Goal: Task Accomplishment & Management: Complete application form

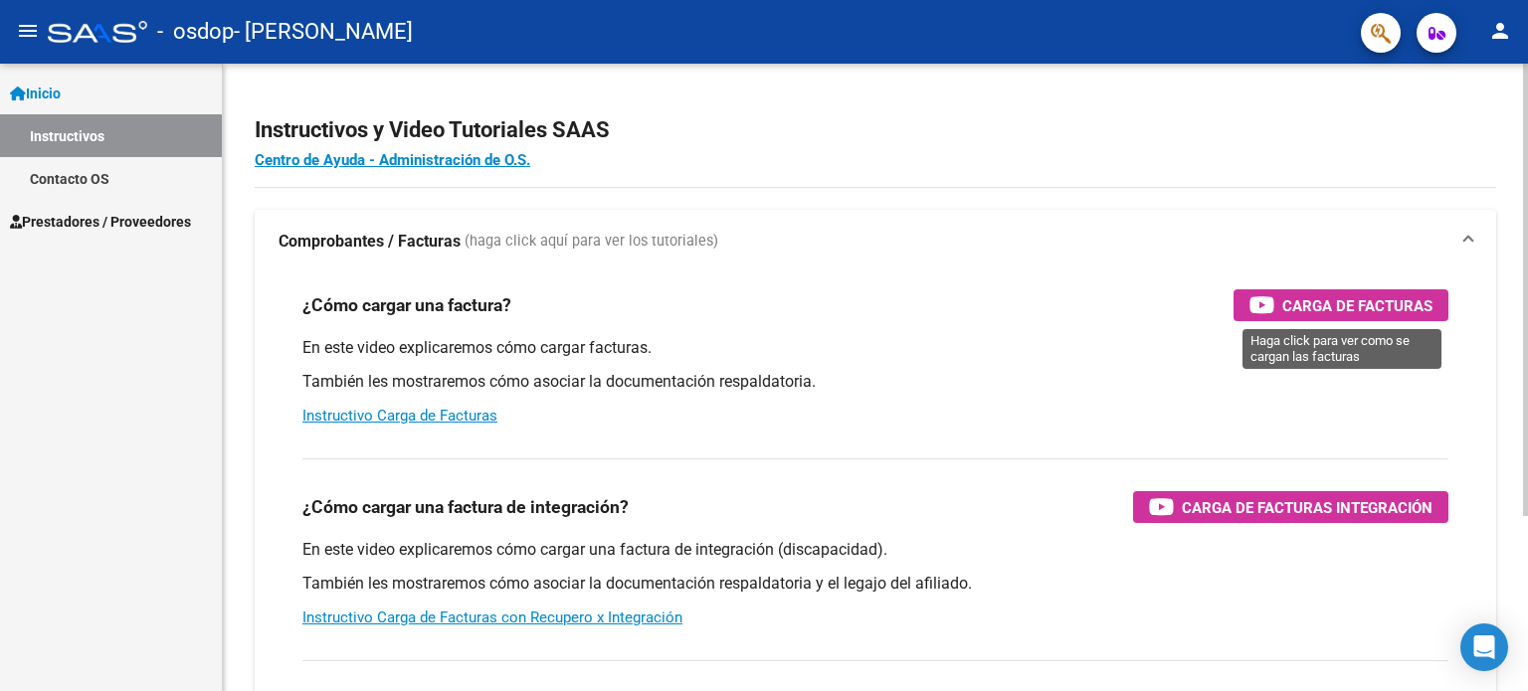
click at [1266, 301] on icon "button" at bounding box center [1261, 304] width 25 height 23
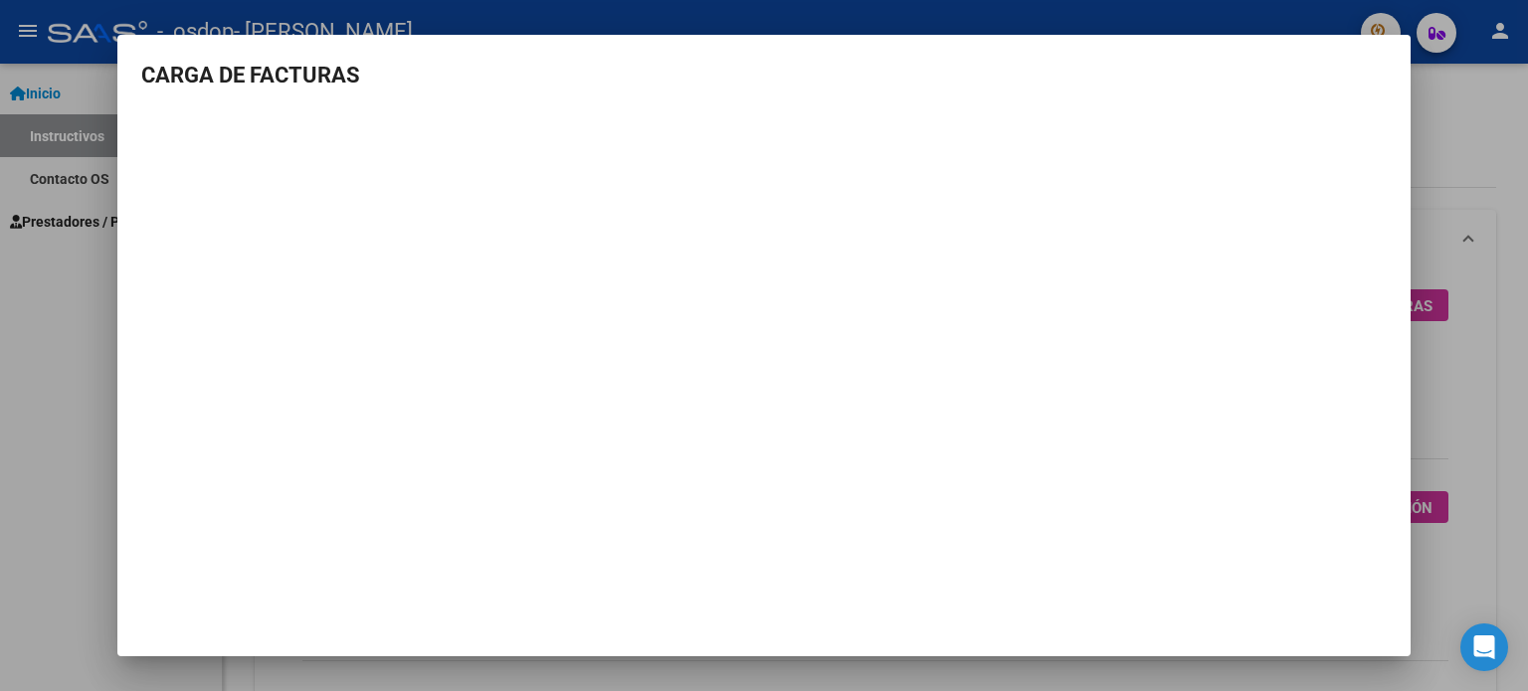
click at [63, 218] on div at bounding box center [764, 345] width 1528 height 691
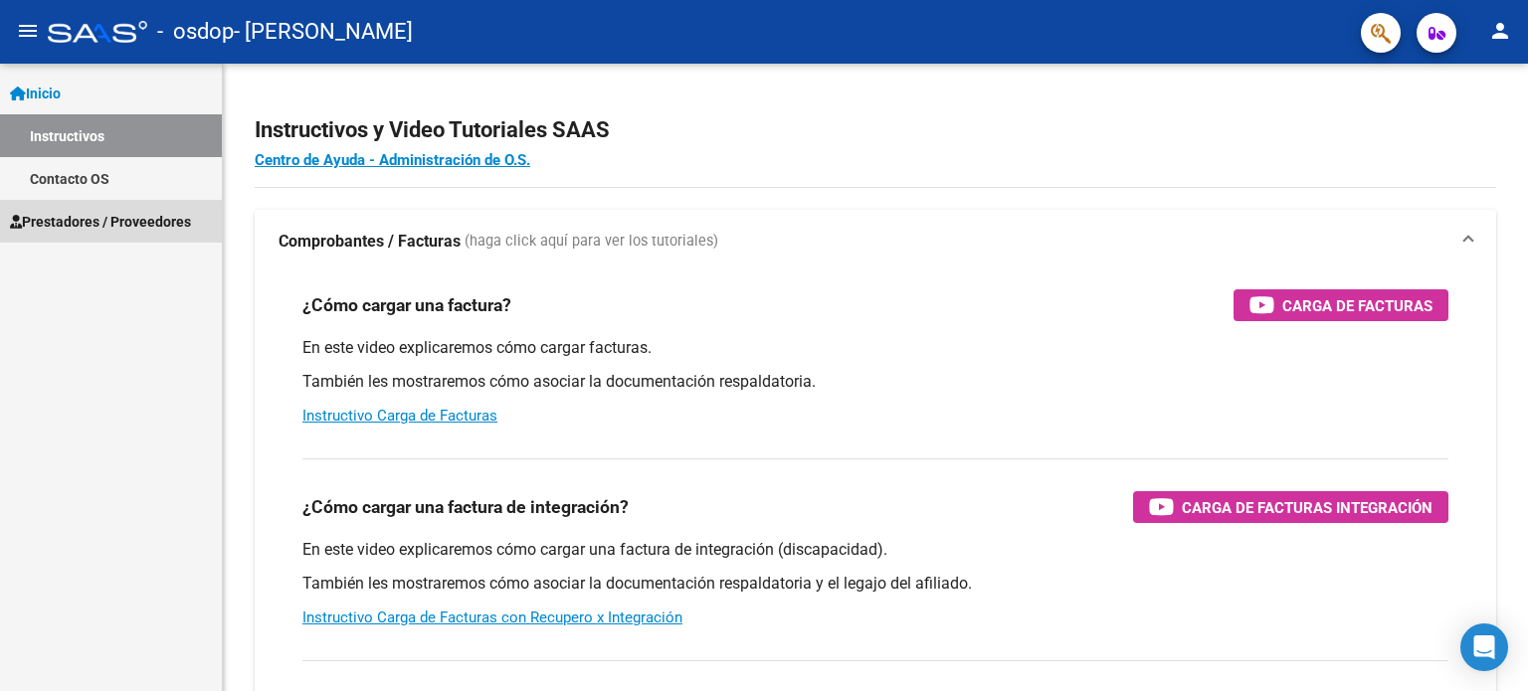
click at [63, 218] on span "Prestadores / Proveedores" at bounding box center [100, 222] width 181 height 22
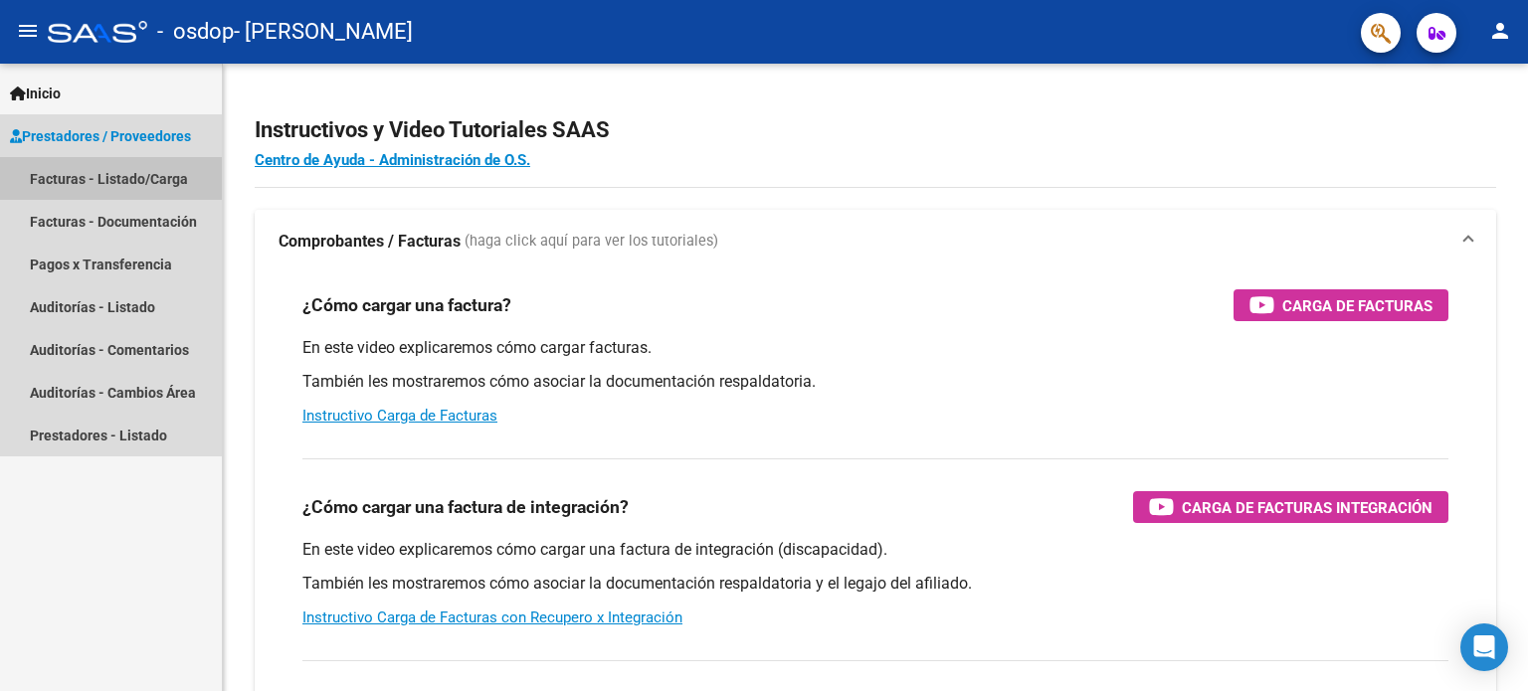
click at [83, 172] on link "Facturas - Listado/Carga" at bounding box center [111, 178] width 222 height 43
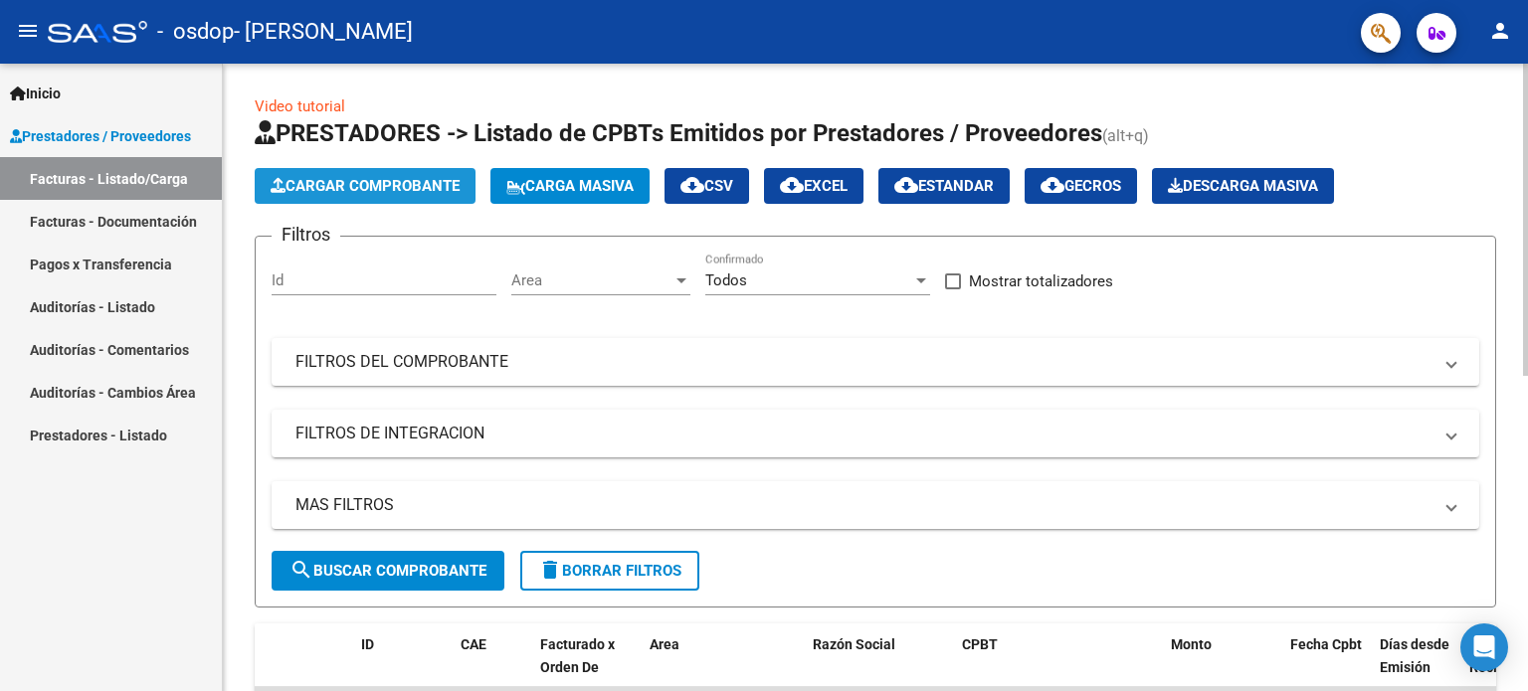
click at [398, 190] on span "Cargar Comprobante" at bounding box center [365, 186] width 189 height 18
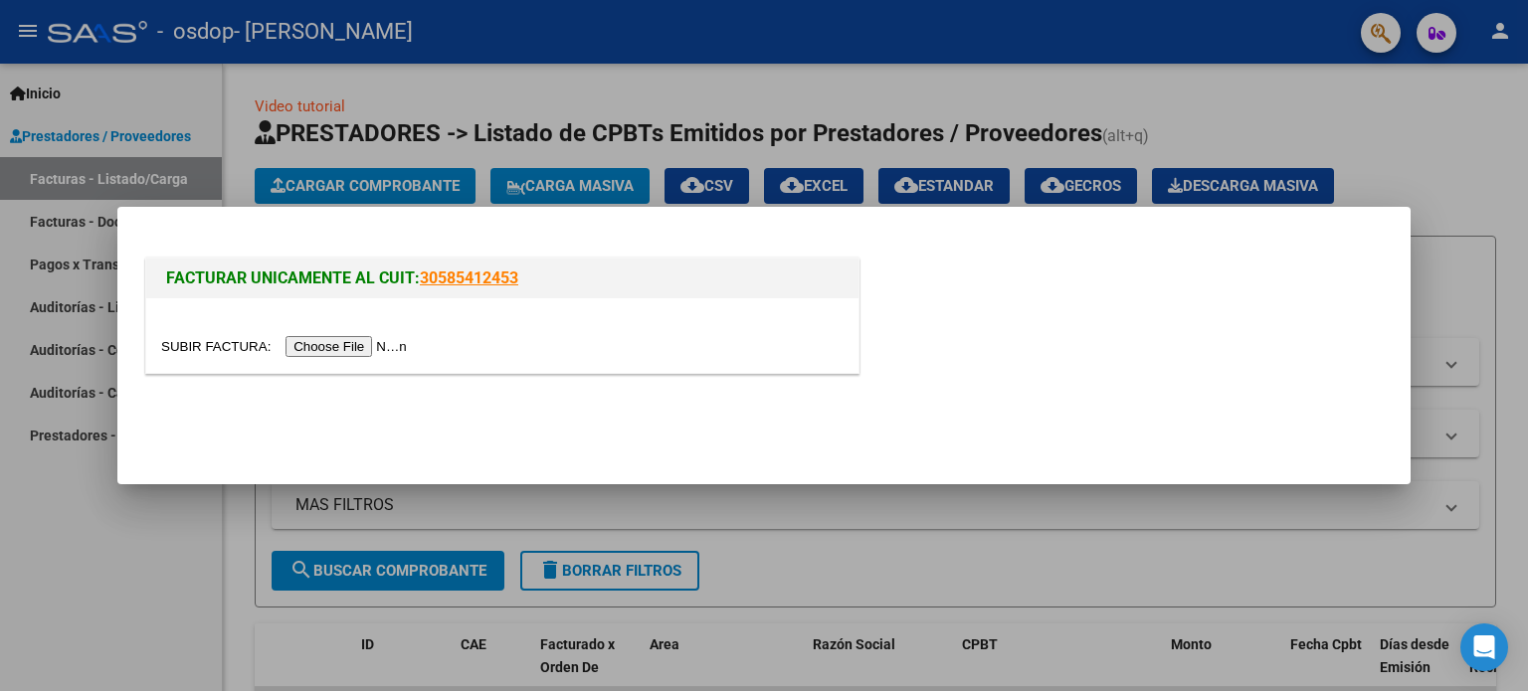
click at [370, 347] on input "file" at bounding box center [287, 346] width 252 height 21
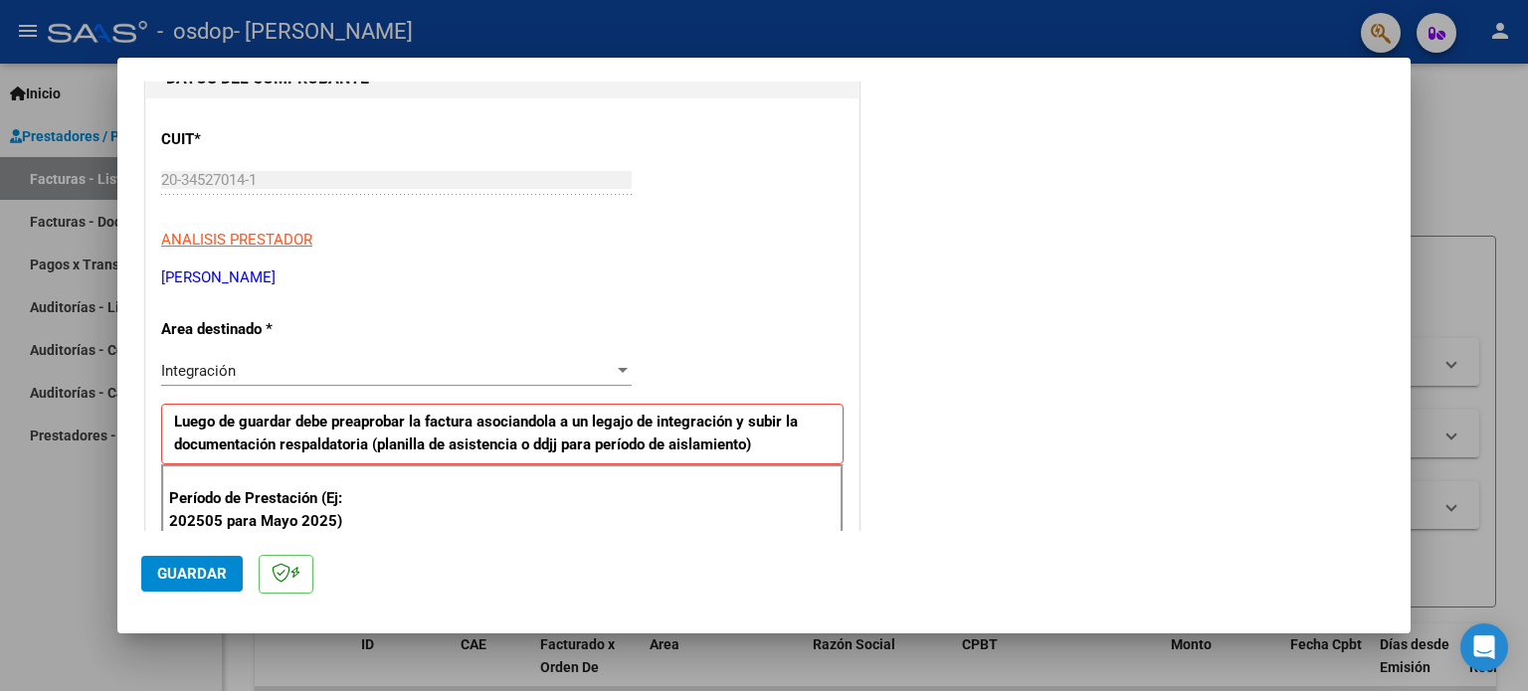
scroll to position [298, 0]
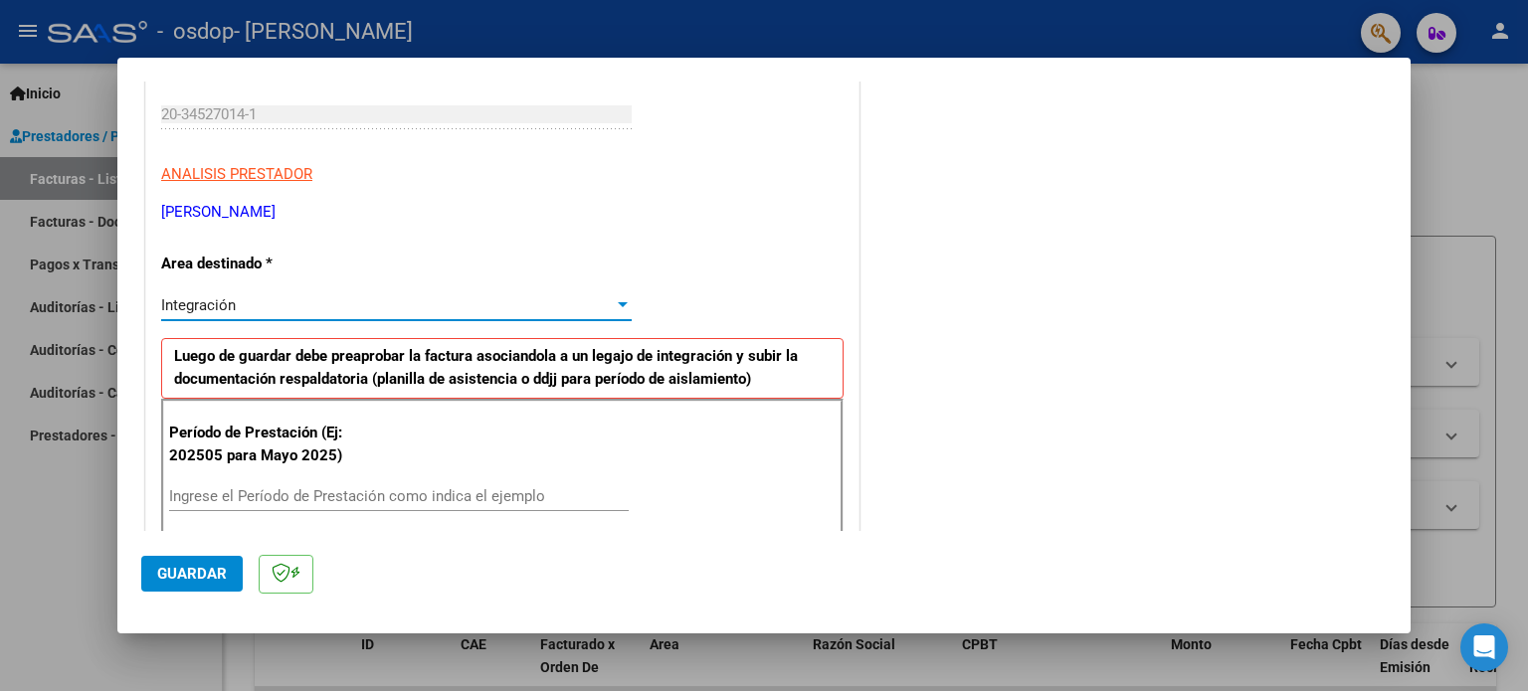
click at [618, 306] on div at bounding box center [623, 304] width 10 height 5
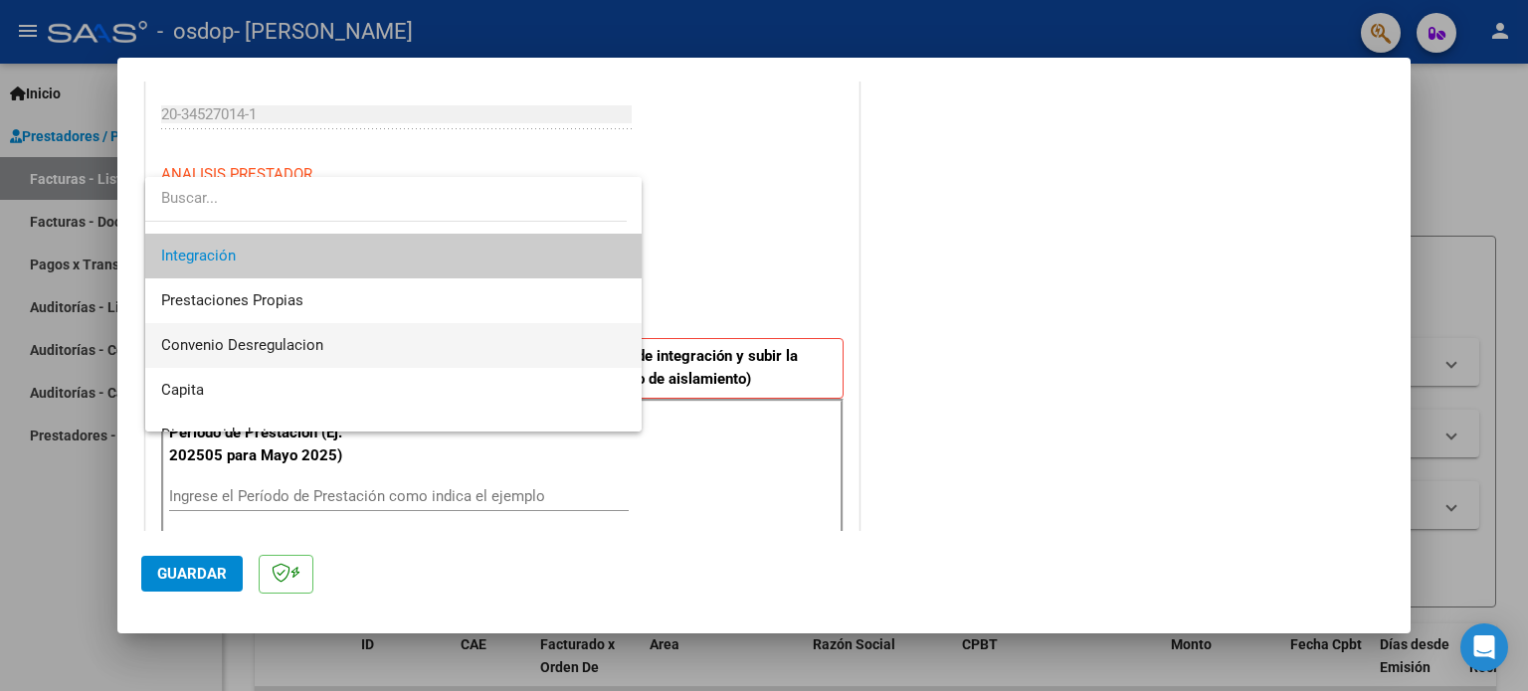
scroll to position [147, 0]
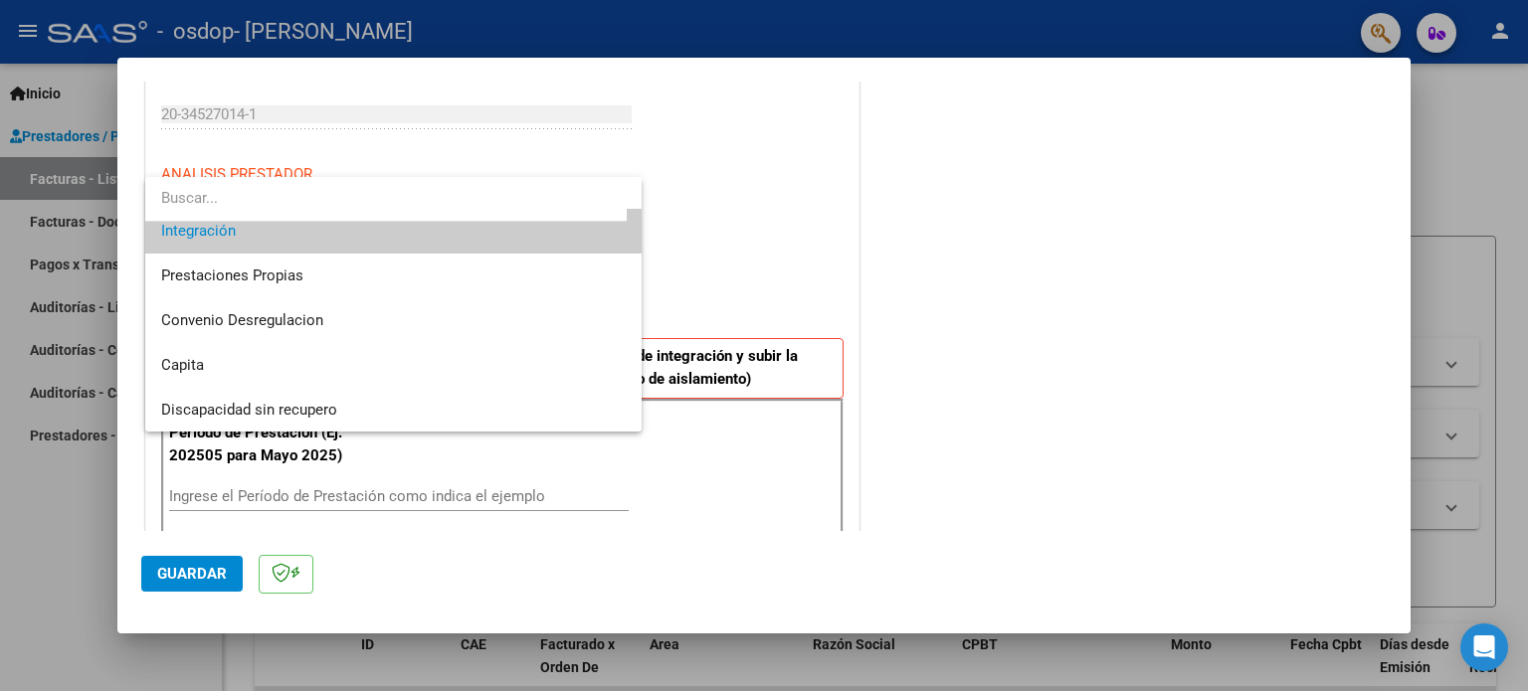
click at [237, 241] on span "Integración" at bounding box center [393, 231] width 465 height 45
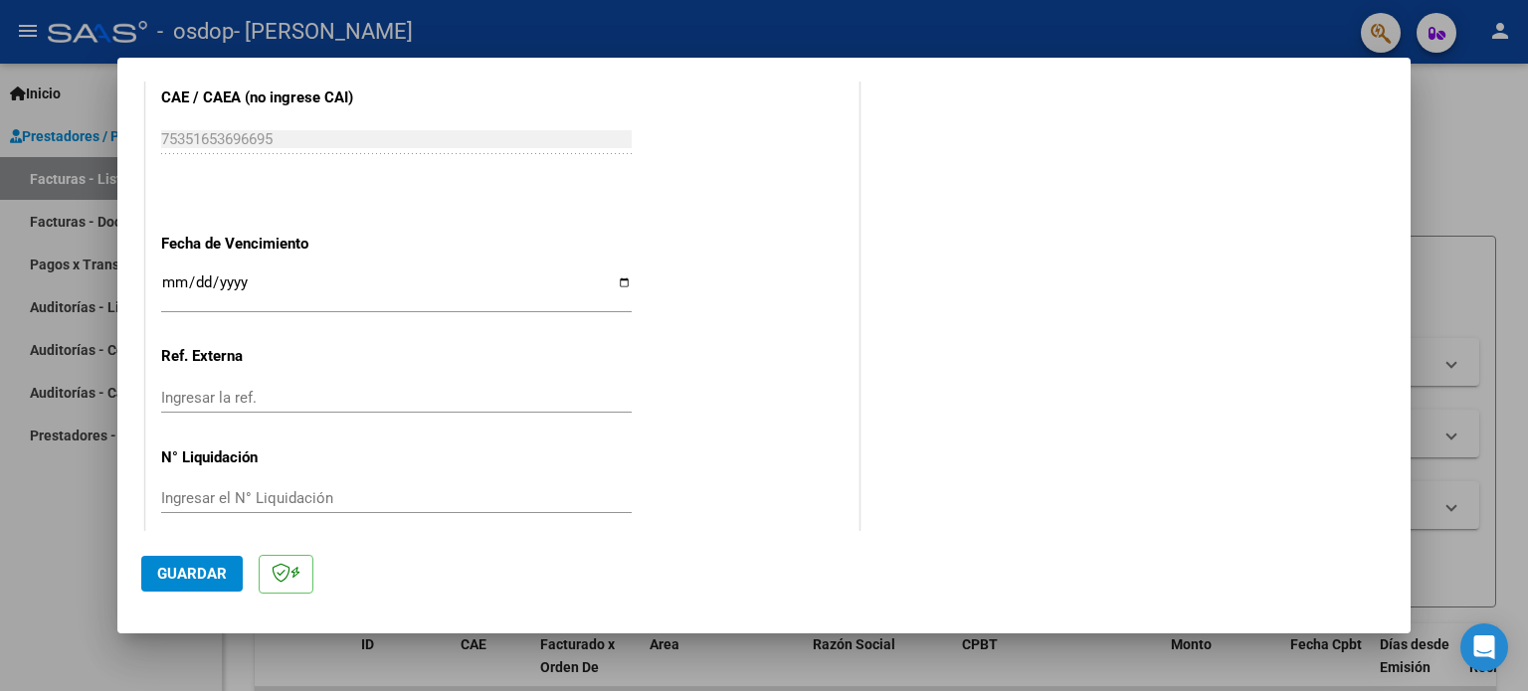
scroll to position [1351, 0]
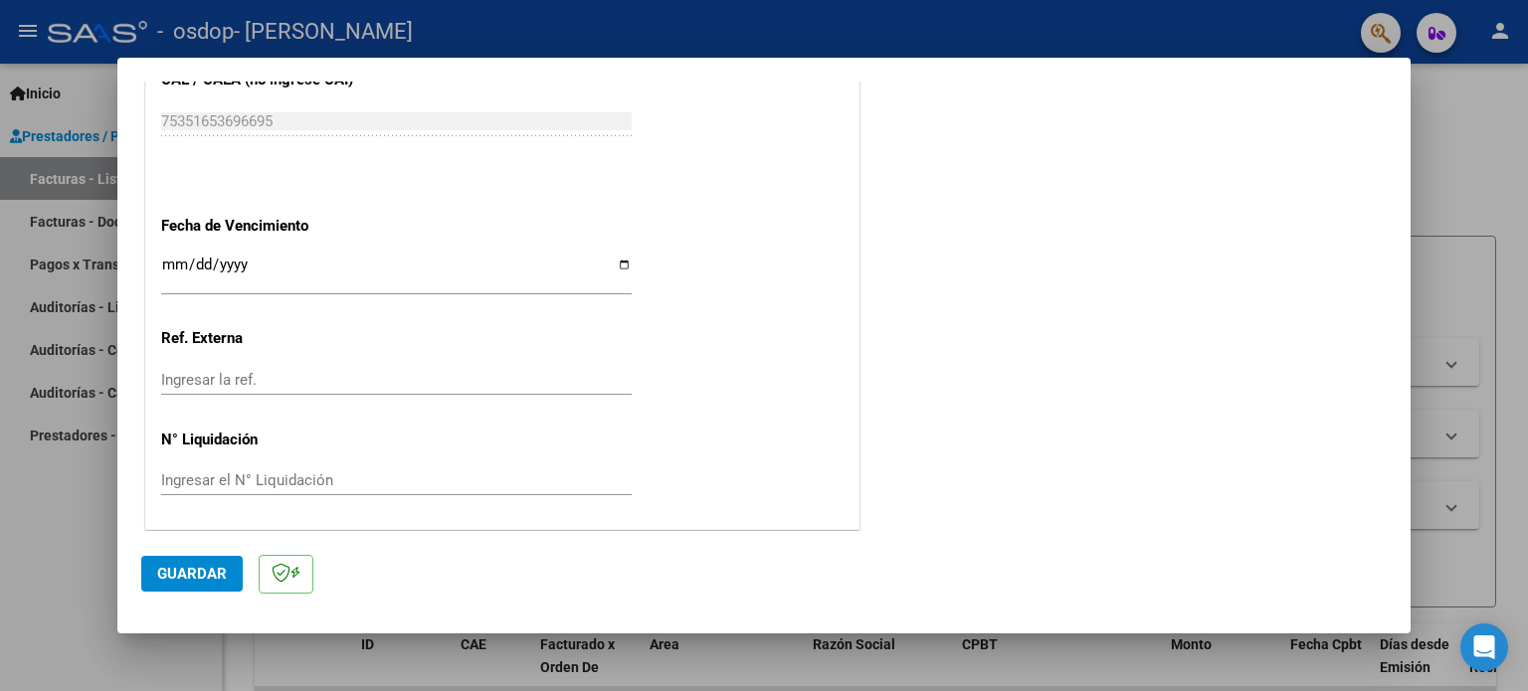
click at [389, 474] on input "Ingresar el N° Liquidación" at bounding box center [396, 480] width 470 height 18
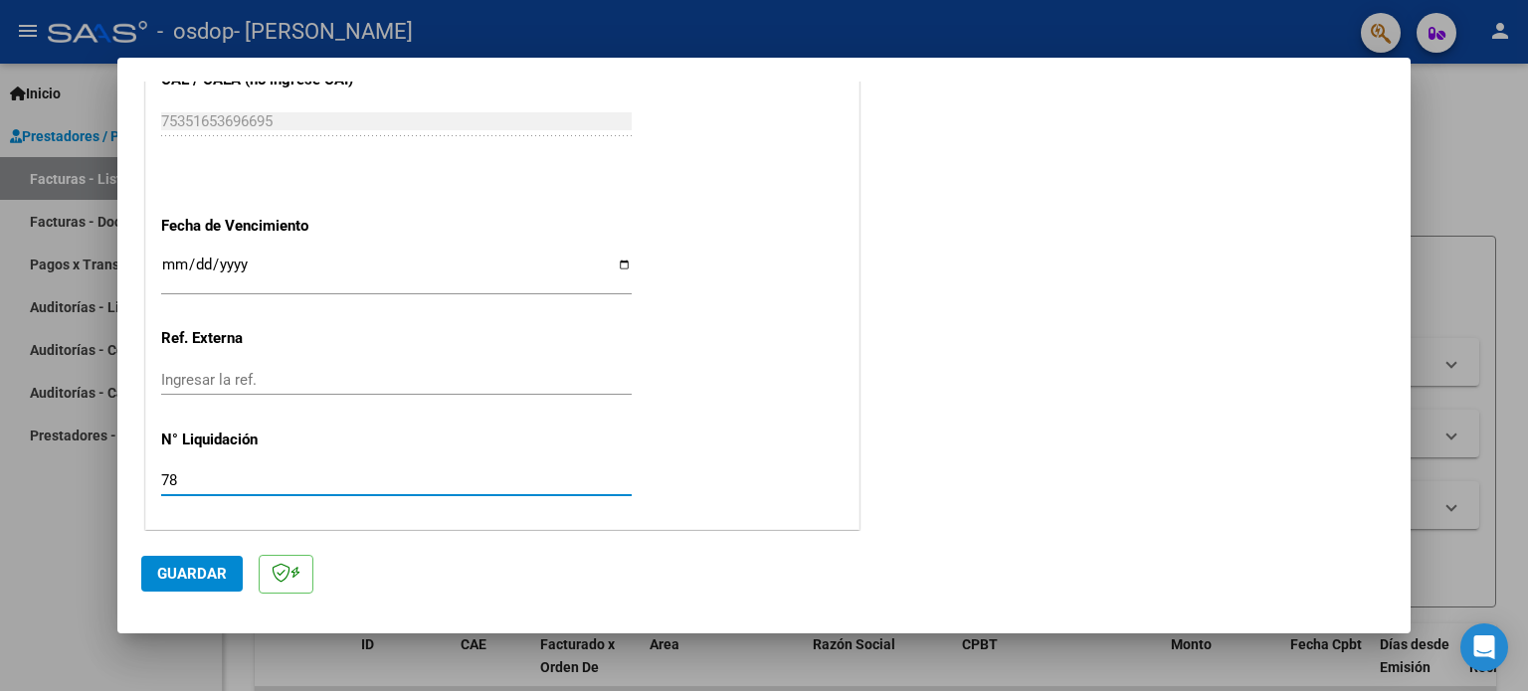
type input "7"
type input "875"
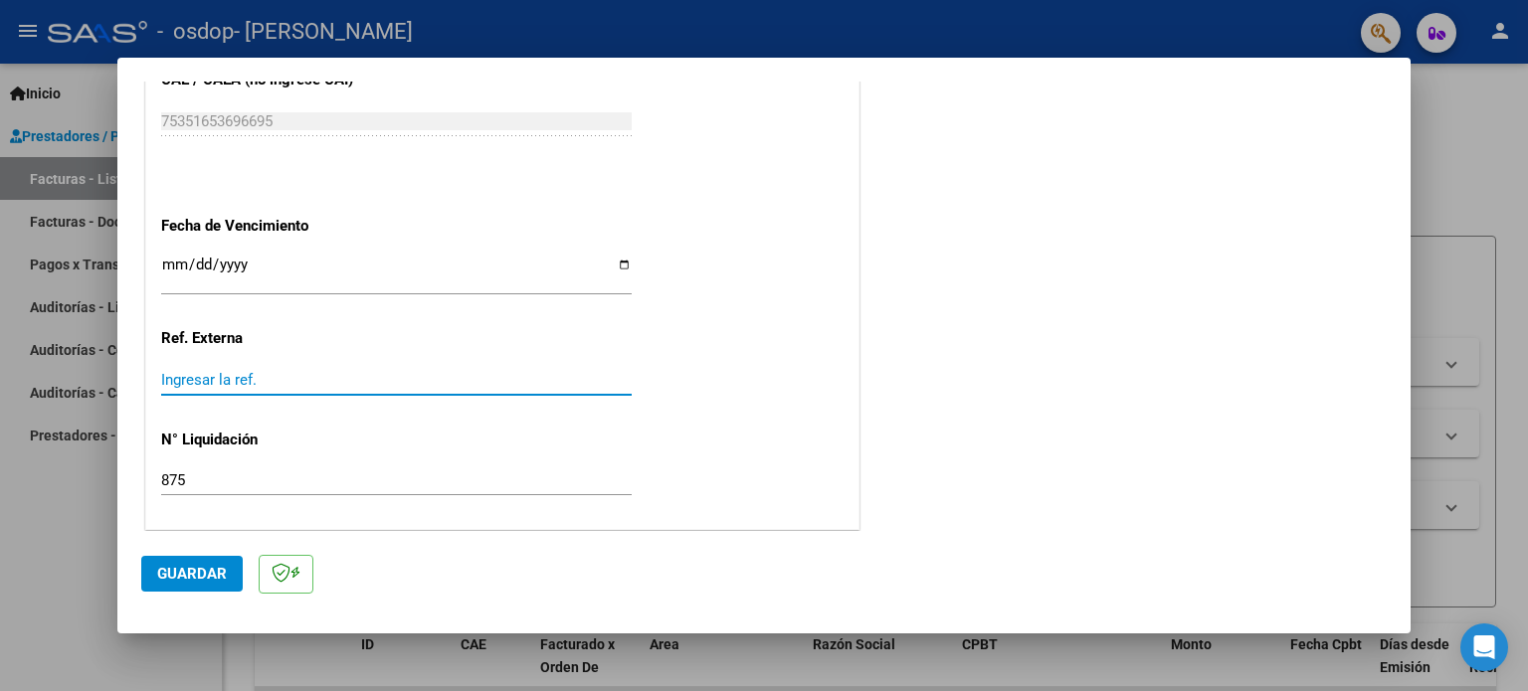
click at [226, 373] on input "Ingresar la ref." at bounding box center [396, 380] width 470 height 18
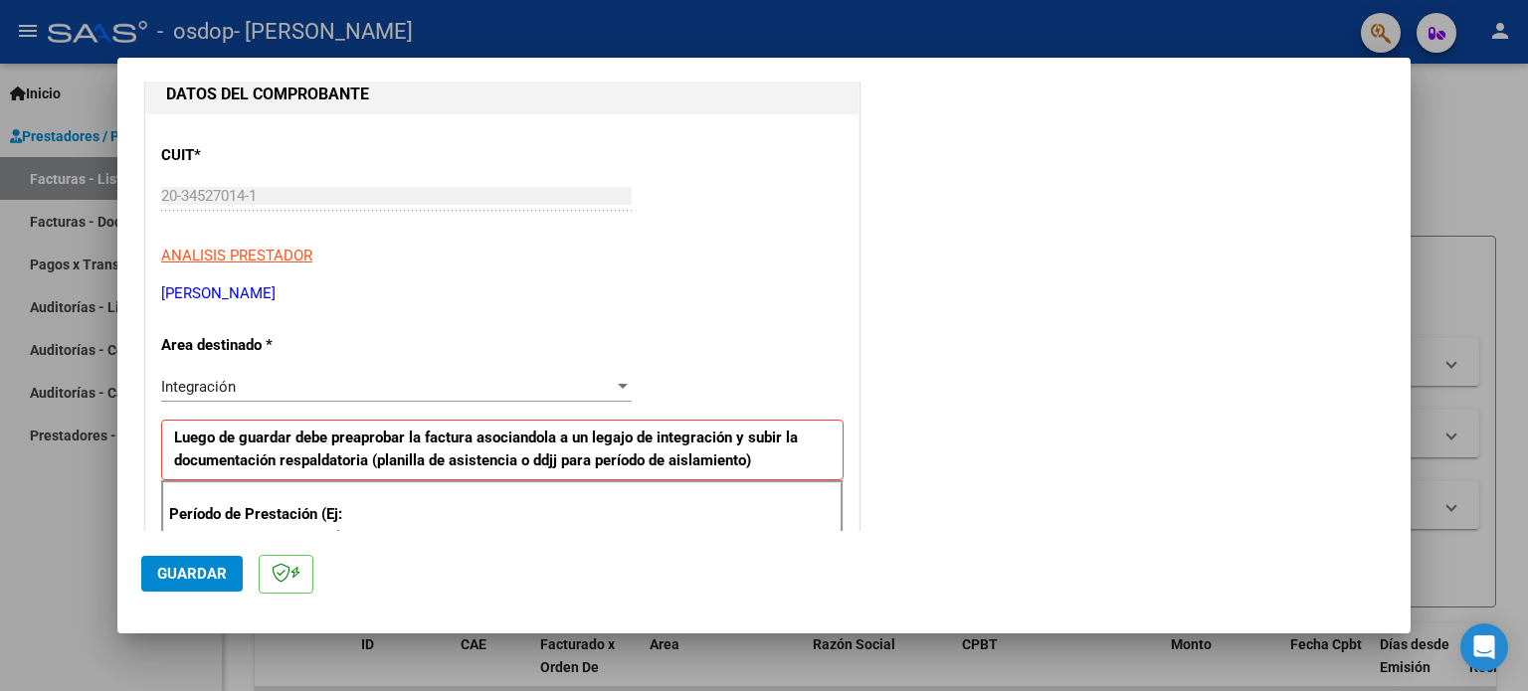
scroll to position [497, 0]
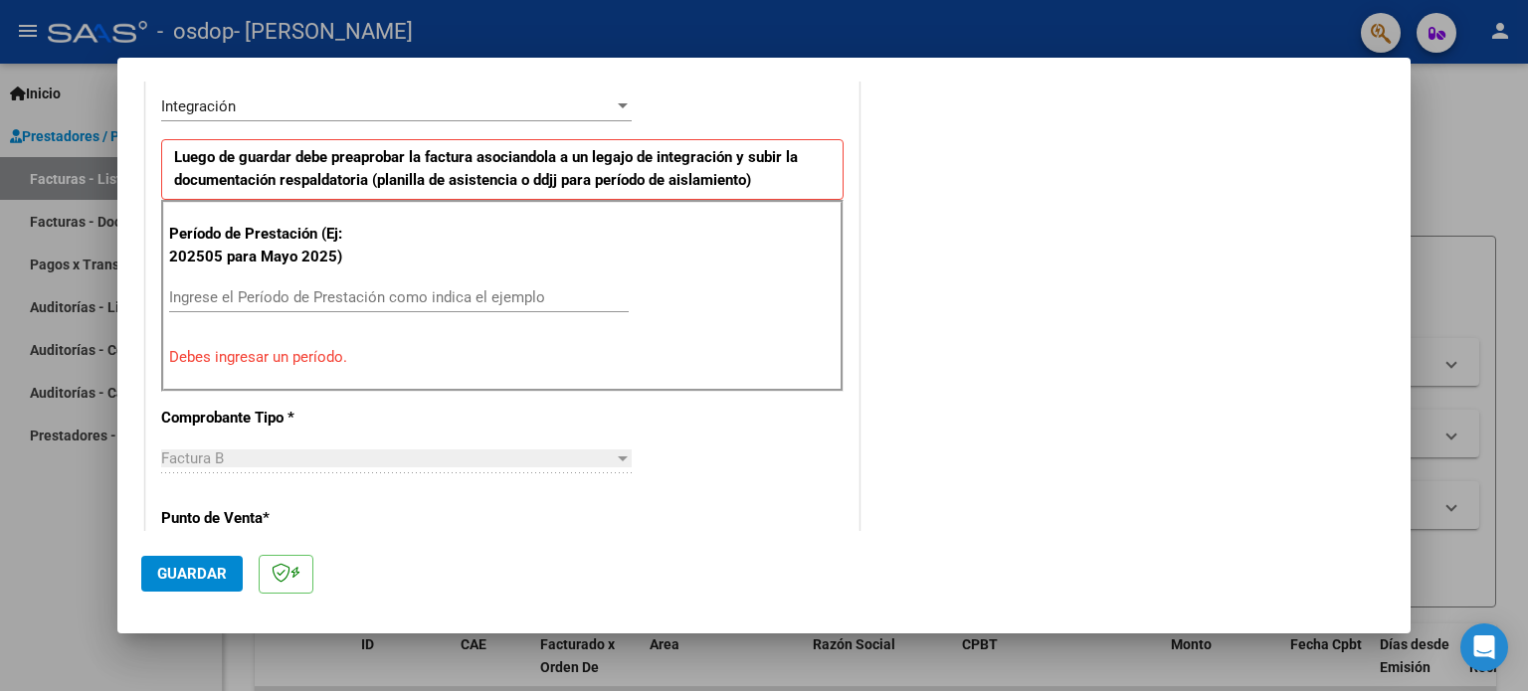
click at [269, 295] on input "Ingrese el Período de Prestación como indica el ejemplo" at bounding box center [398, 297] width 459 height 18
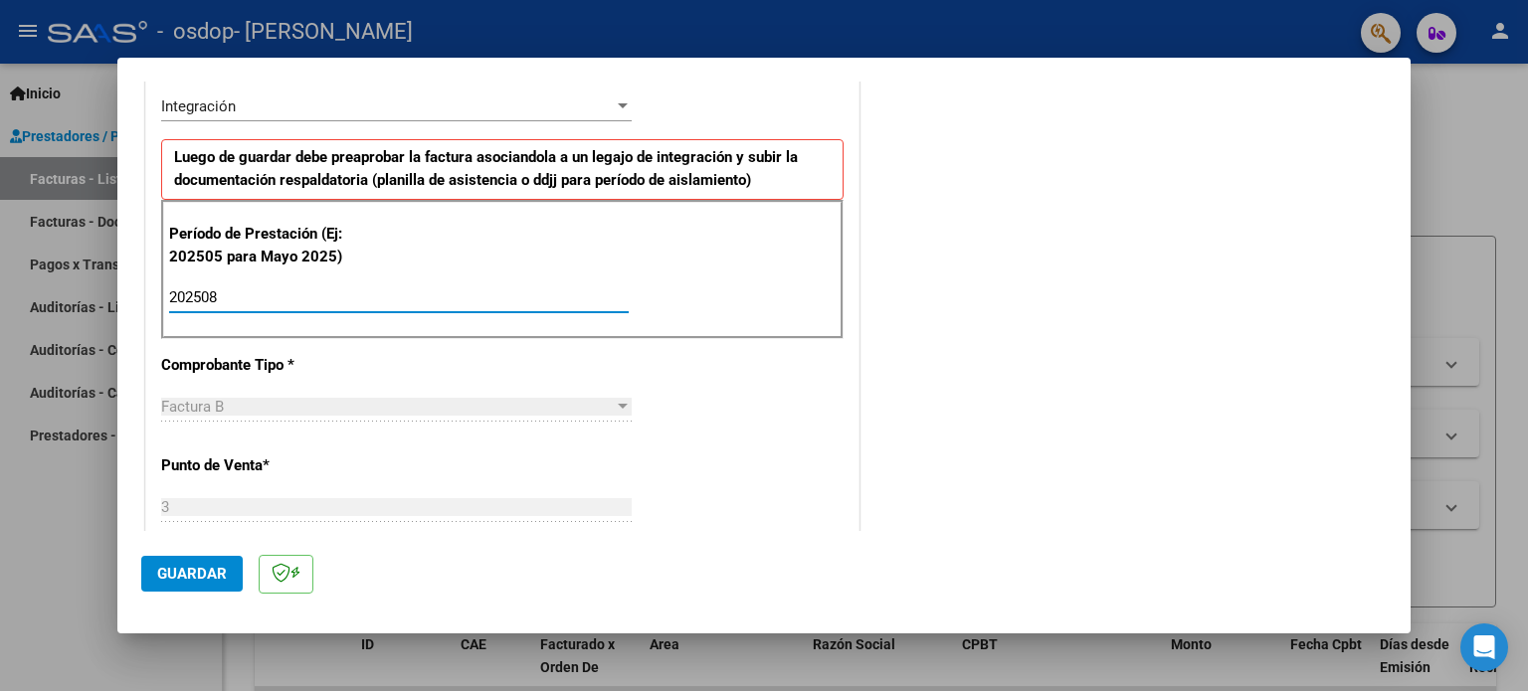
type input "202508"
click at [574, 206] on div "Período de Prestación (Ej: 202505 para Mayo 2025) 202508 Ingrese el Período de …" at bounding box center [502, 269] width 682 height 139
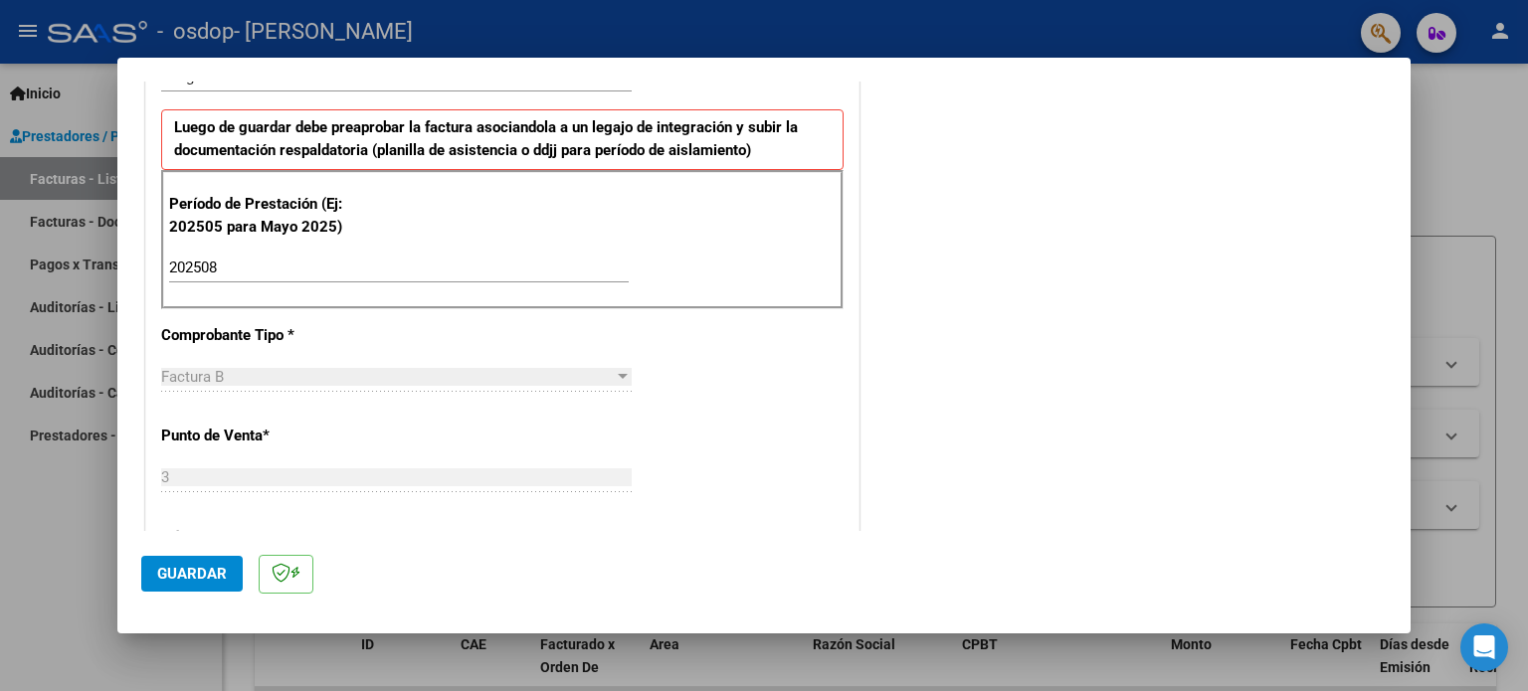
scroll to position [602, 0]
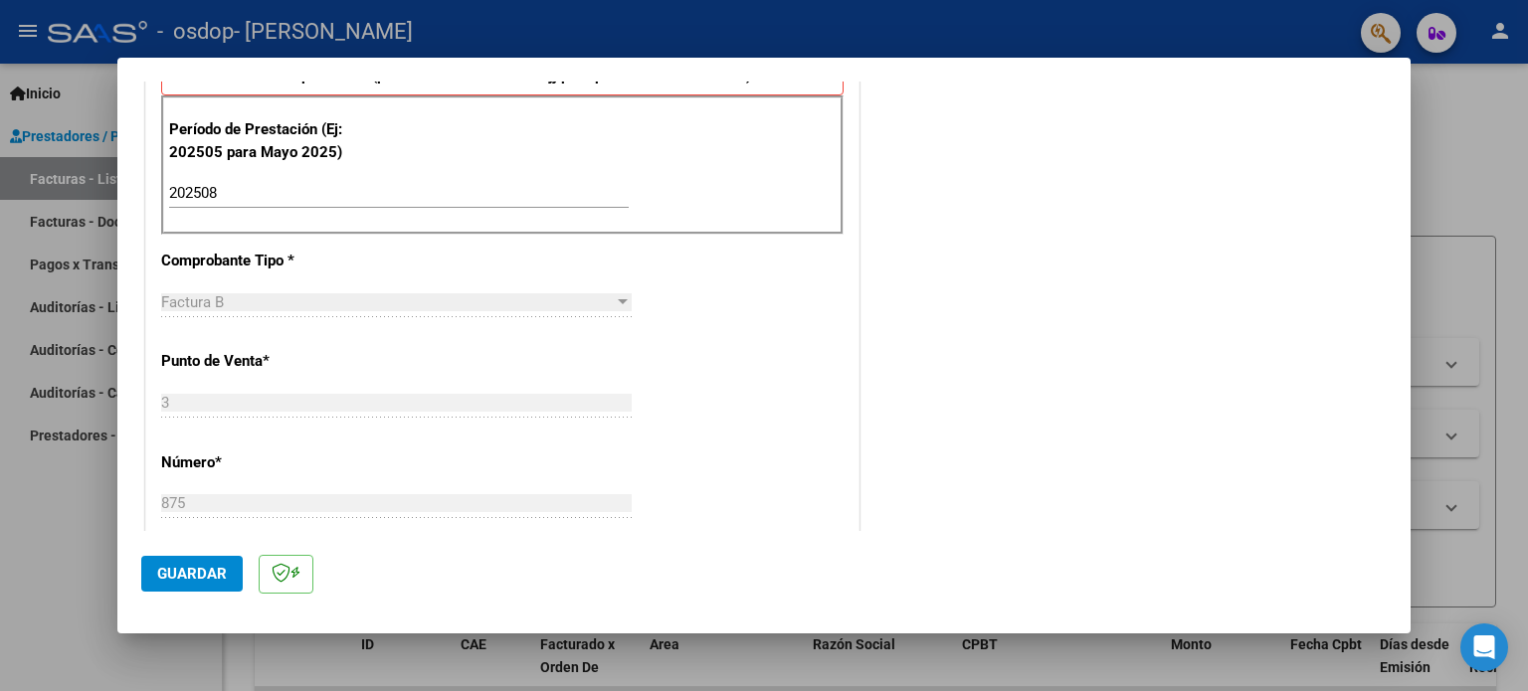
click at [175, 571] on span "Guardar" at bounding box center [192, 574] width 70 height 18
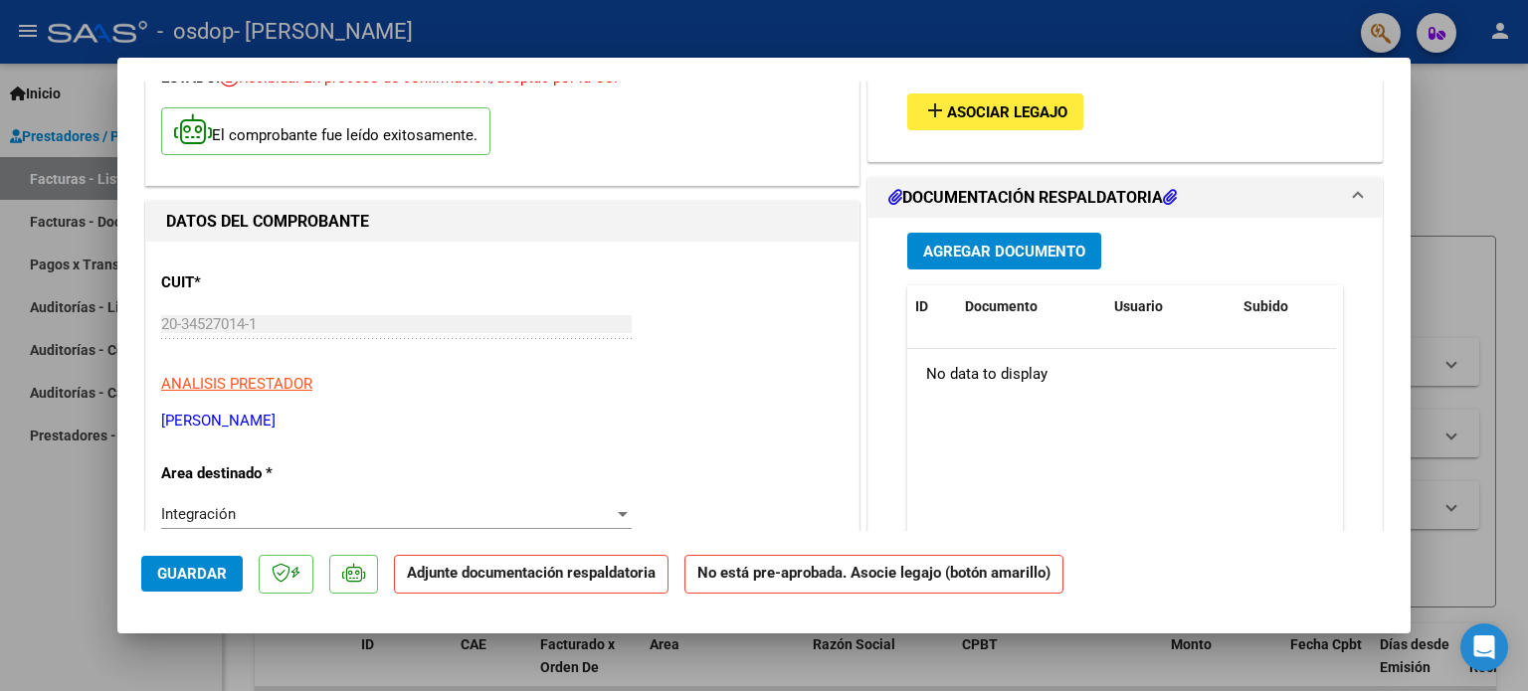
scroll to position [199, 0]
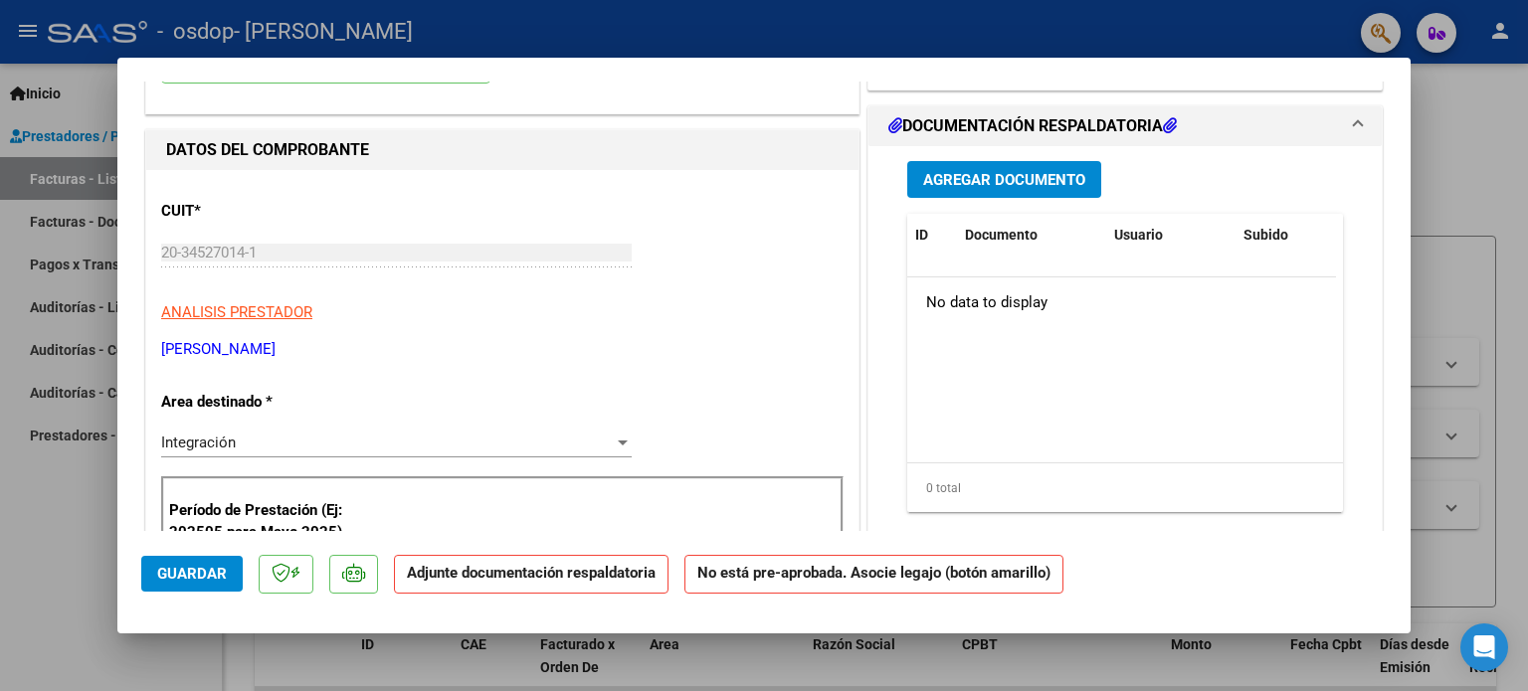
click at [970, 175] on span "Agregar Documento" at bounding box center [1004, 180] width 162 height 18
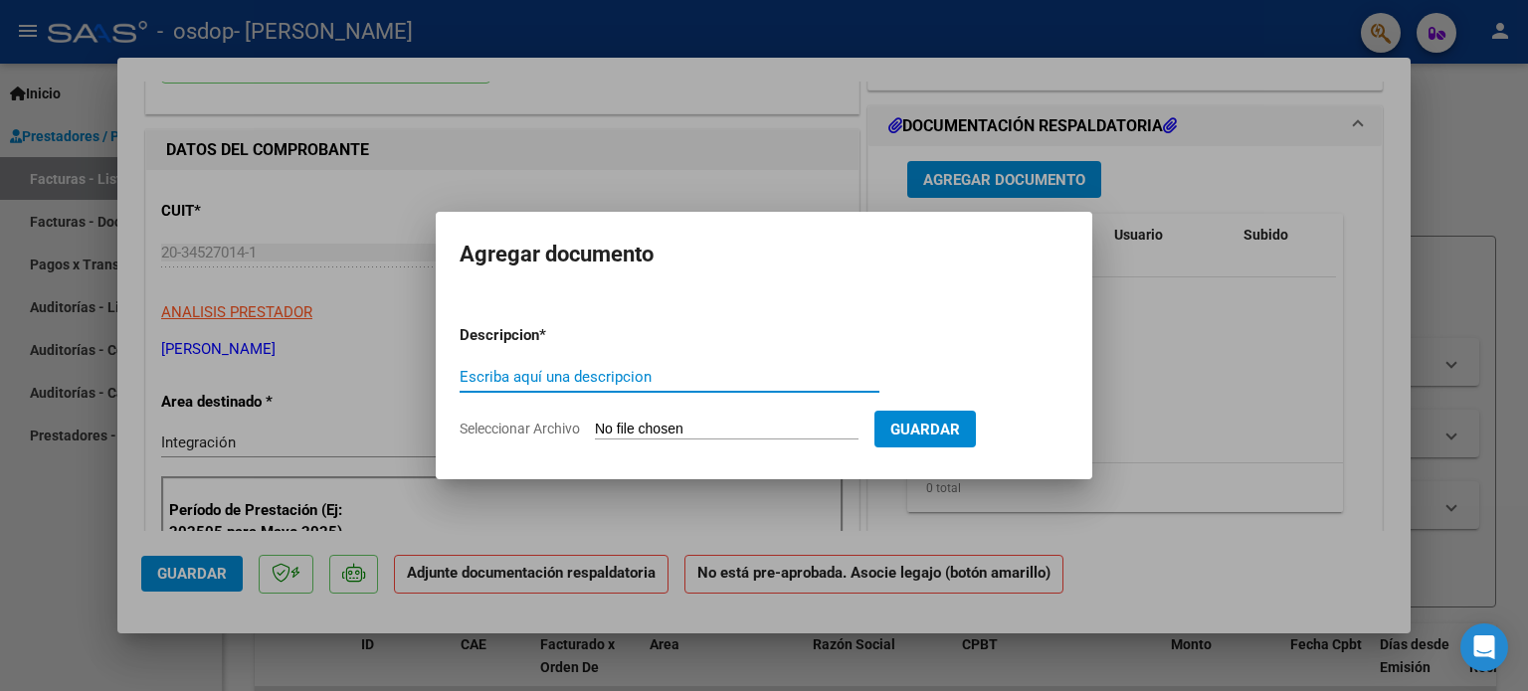
type input "A"
type input "´"
type input "PLANILLA DE ASISTENCIA AGOSTO 2025"
click at [629, 429] on input "Seleccionar Archivo" at bounding box center [727, 430] width 264 height 19
type input "C:\fakepath\facundo b 08.pdf"
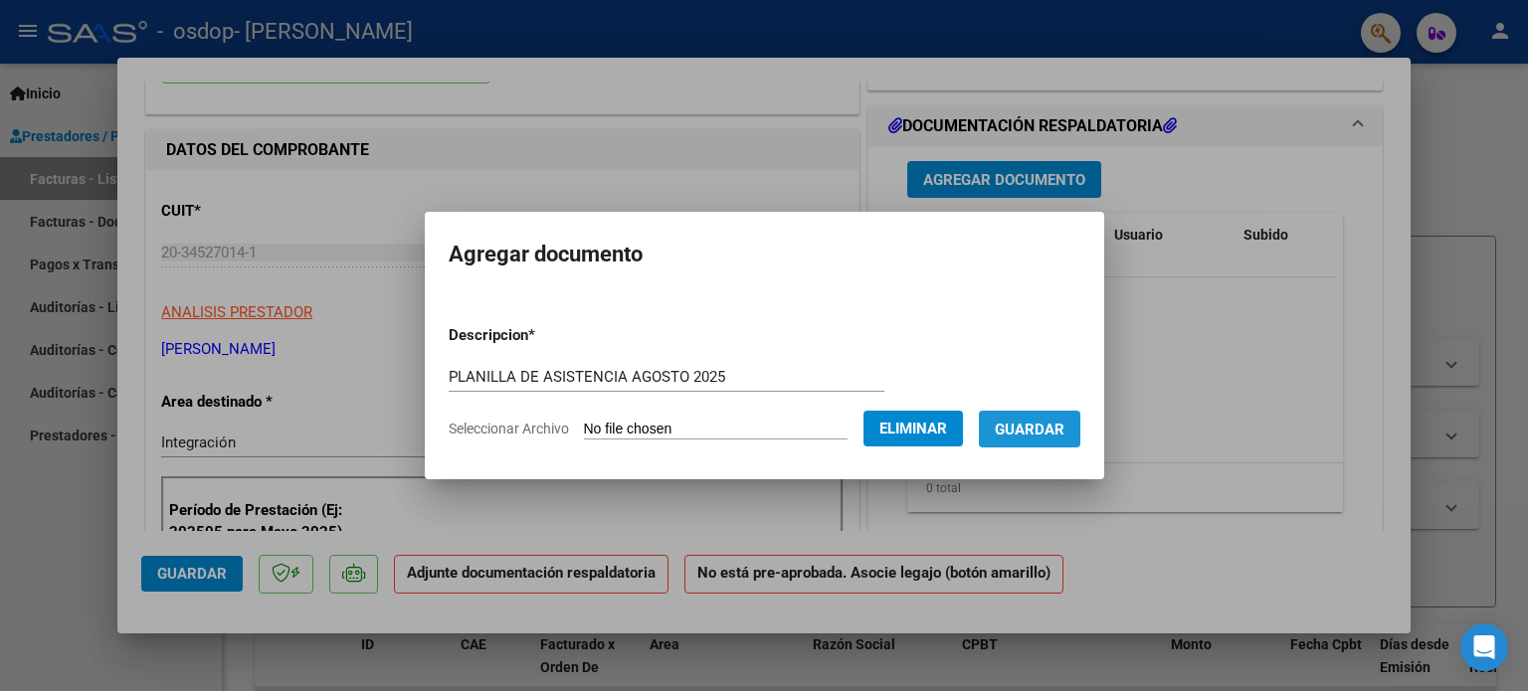
click at [1062, 426] on span "Guardar" at bounding box center [1030, 430] width 70 height 18
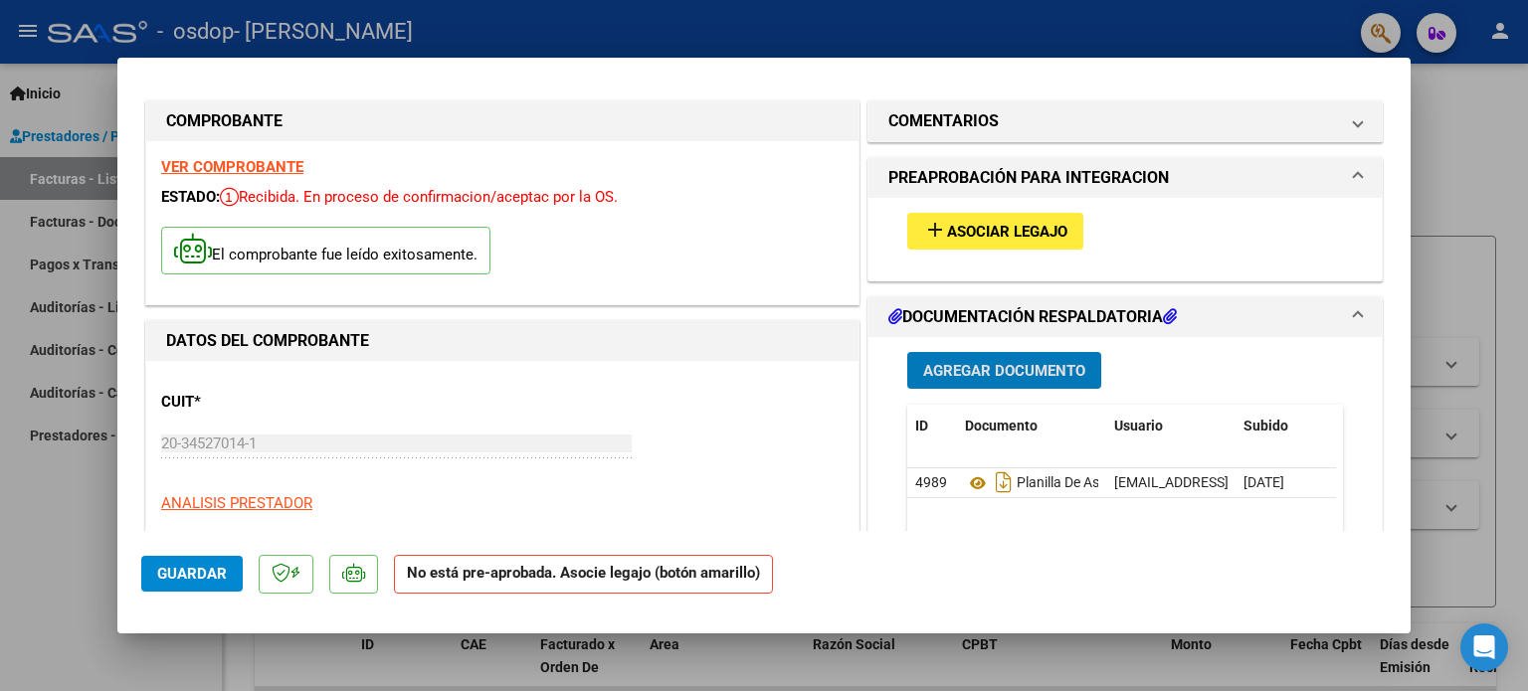
scroll to position [0, 0]
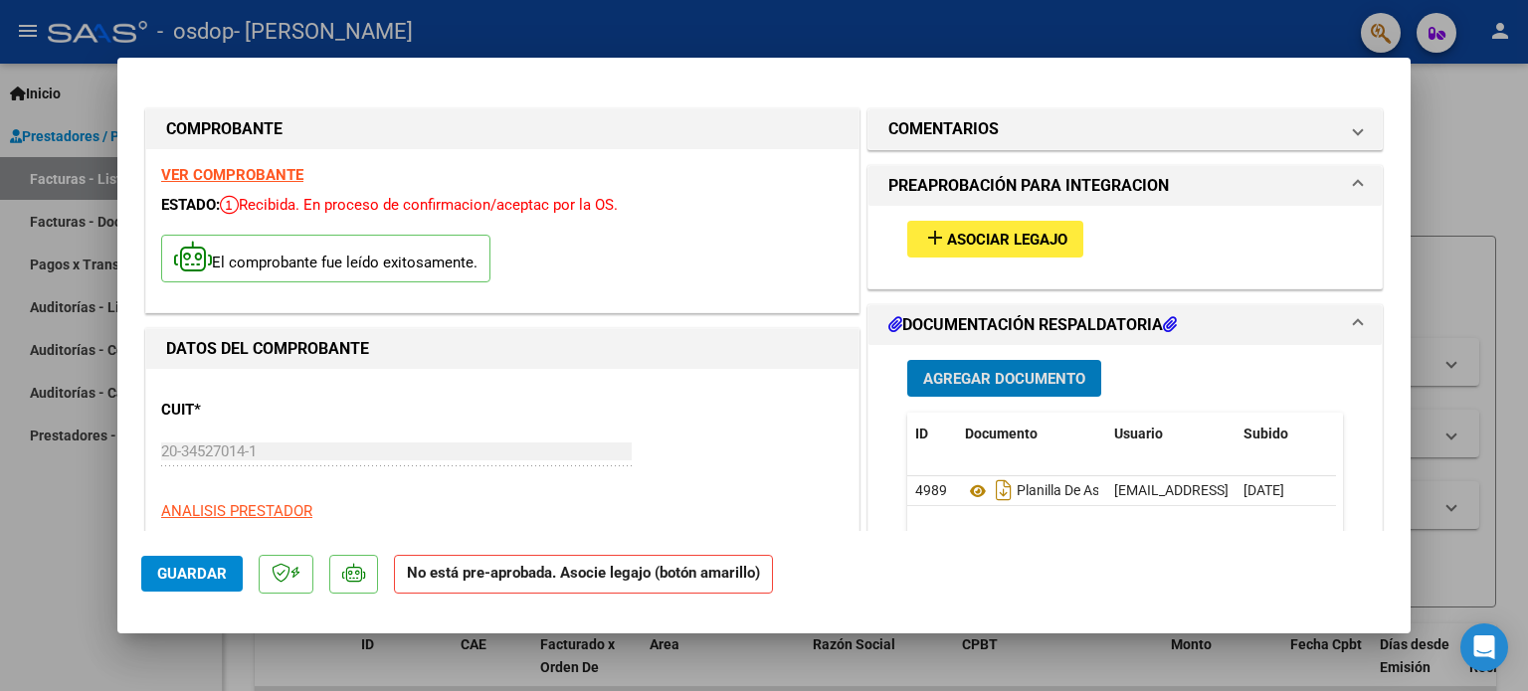
click at [947, 231] on span "Asociar Legajo" at bounding box center [1007, 240] width 120 height 18
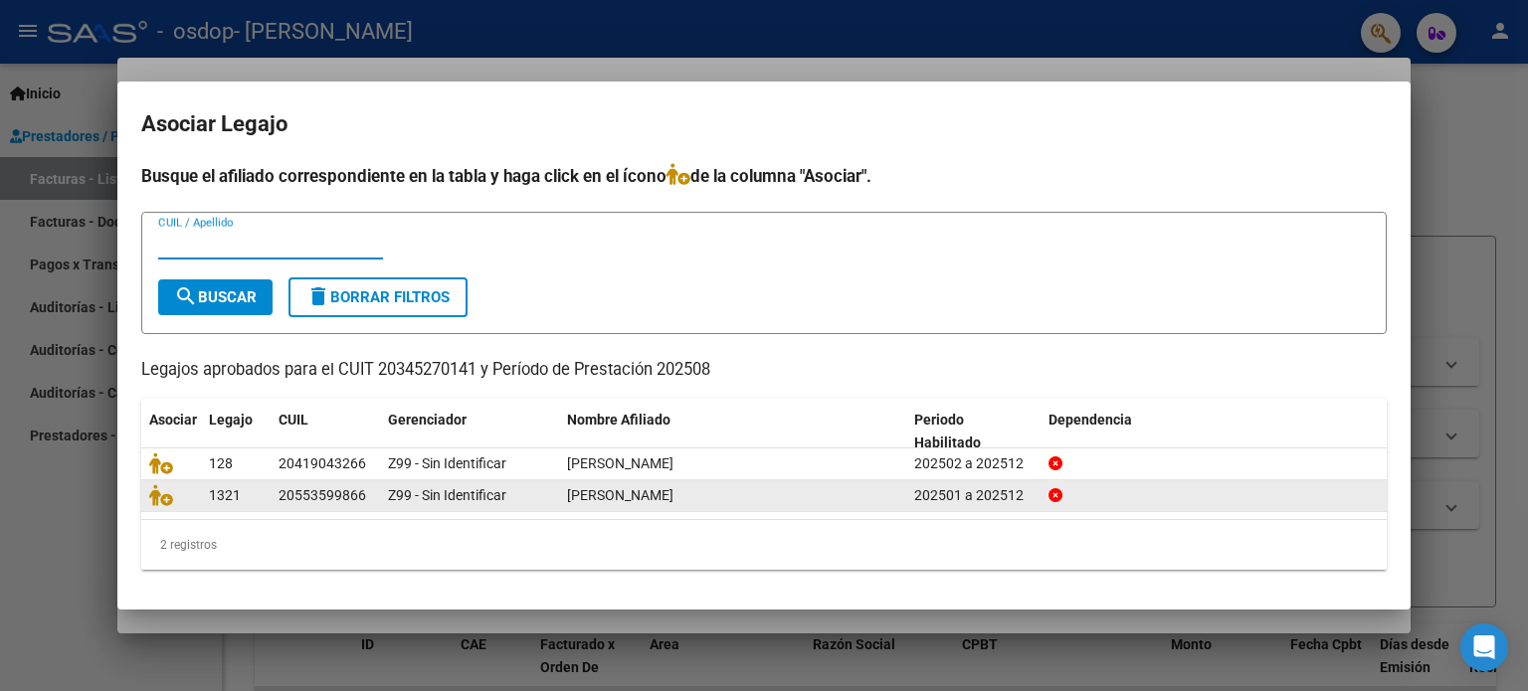
click at [203, 504] on datatable-body-cell "1321" at bounding box center [236, 495] width 70 height 31
click at [243, 492] on div "1321" at bounding box center [236, 495] width 54 height 23
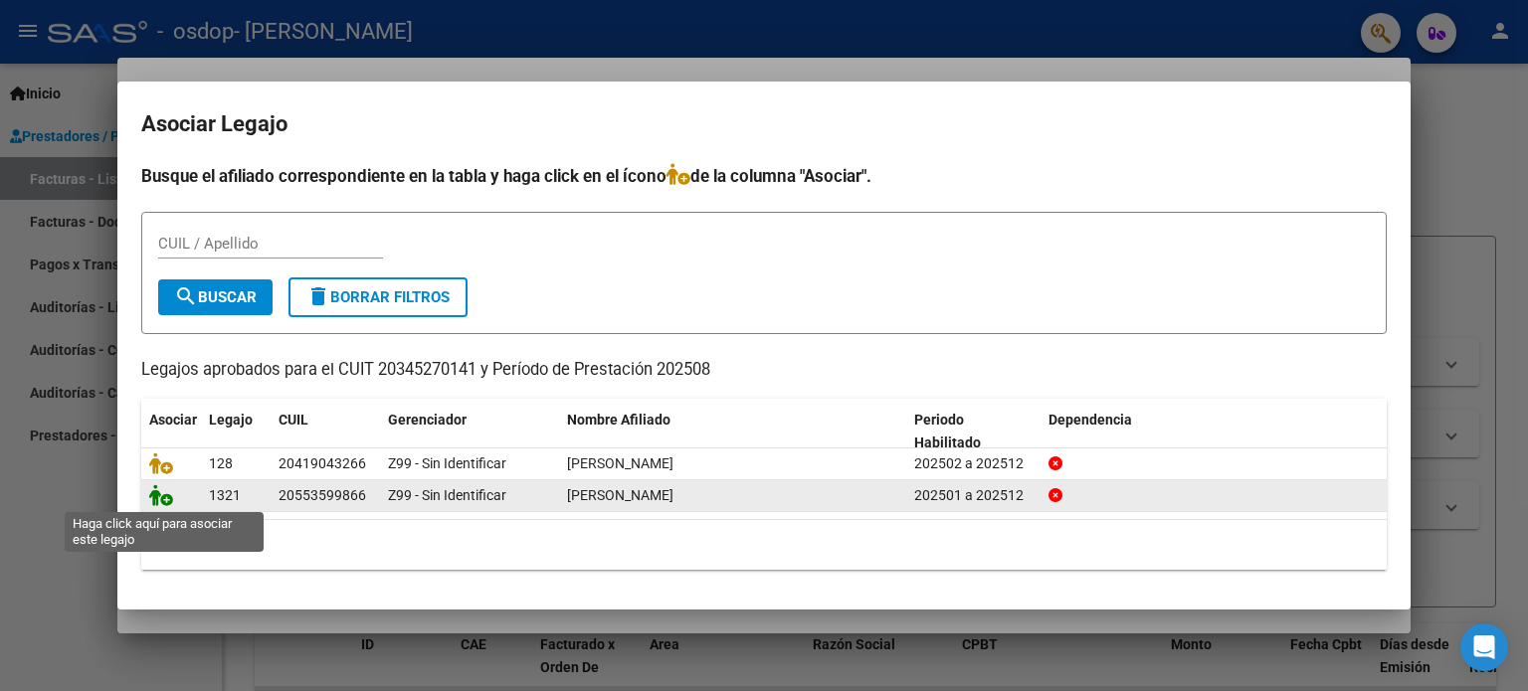
click at [157, 490] on icon at bounding box center [161, 495] width 24 height 22
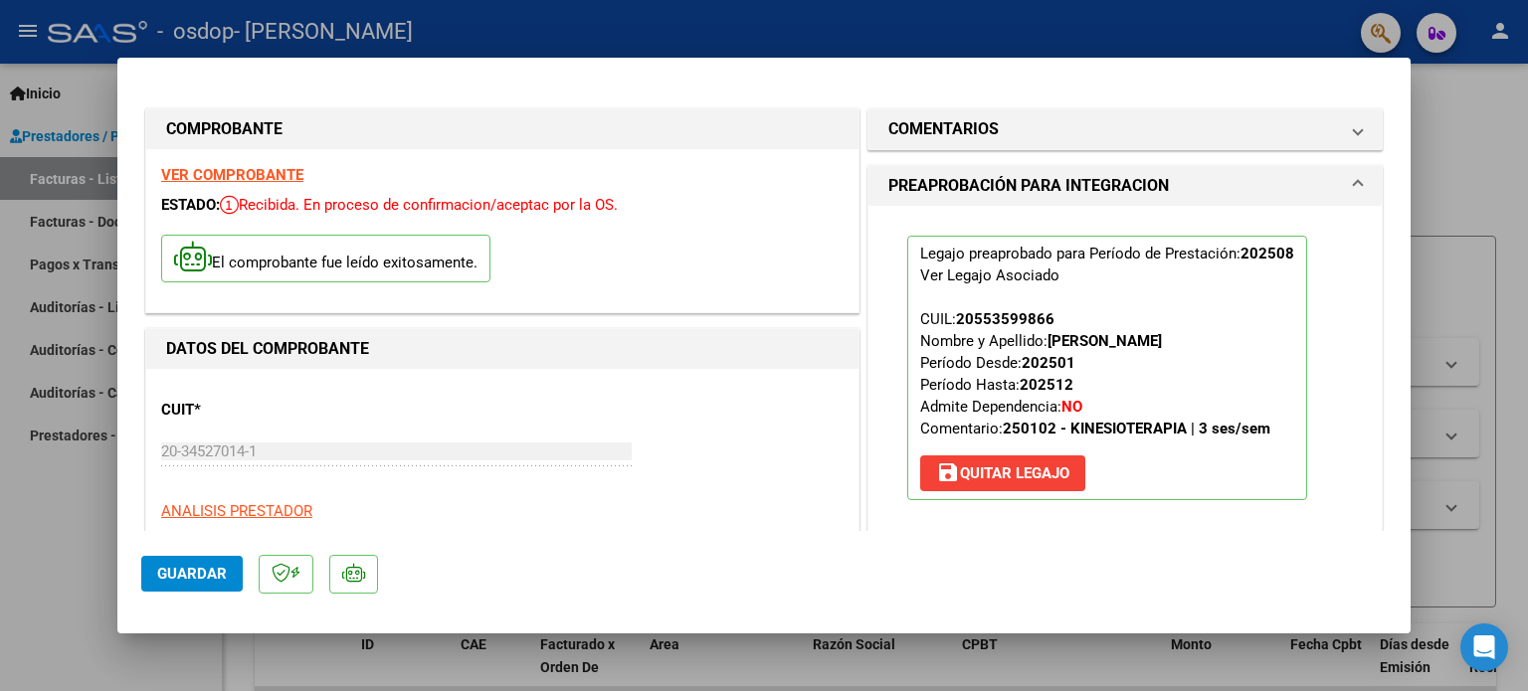
click at [191, 580] on span "Guardar" at bounding box center [192, 574] width 70 height 18
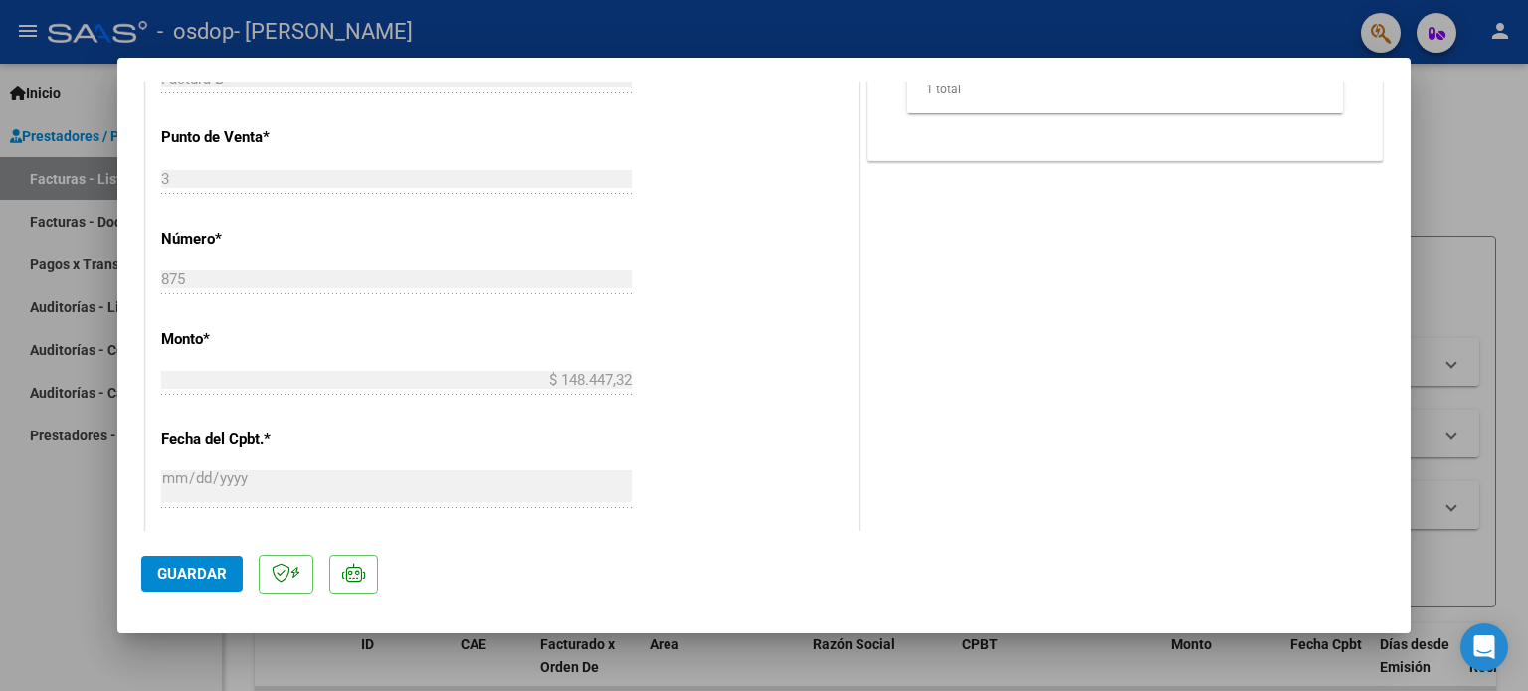
scroll to position [895, 0]
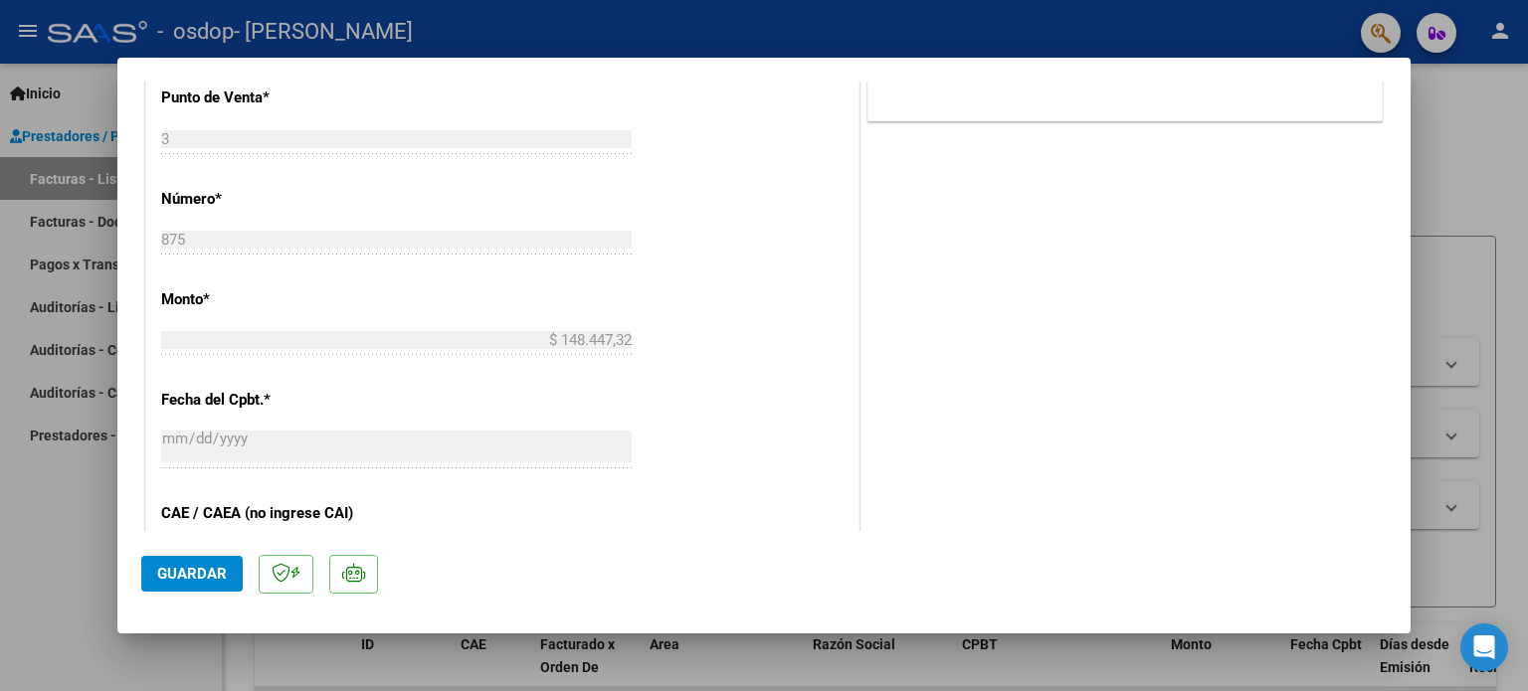
click at [183, 573] on span "Guardar" at bounding box center [192, 574] width 70 height 18
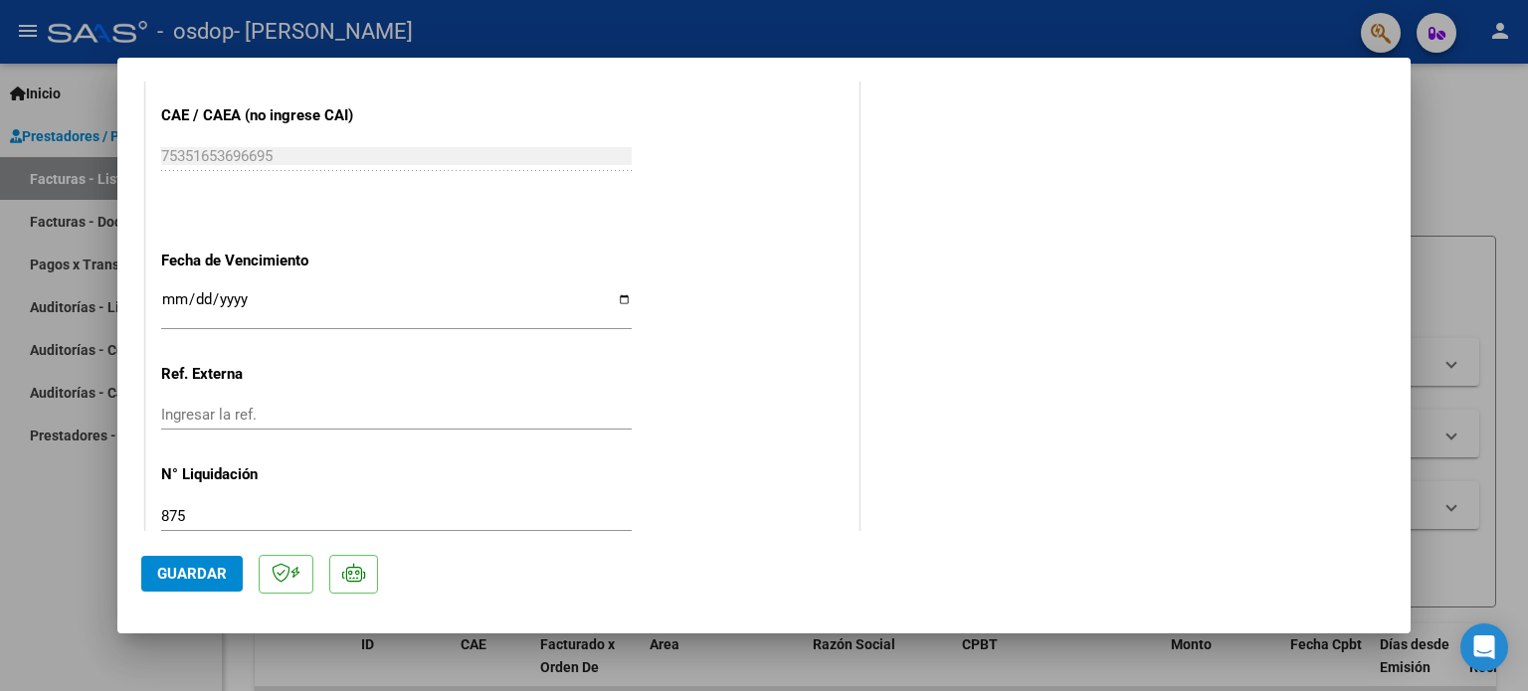
scroll to position [1329, 0]
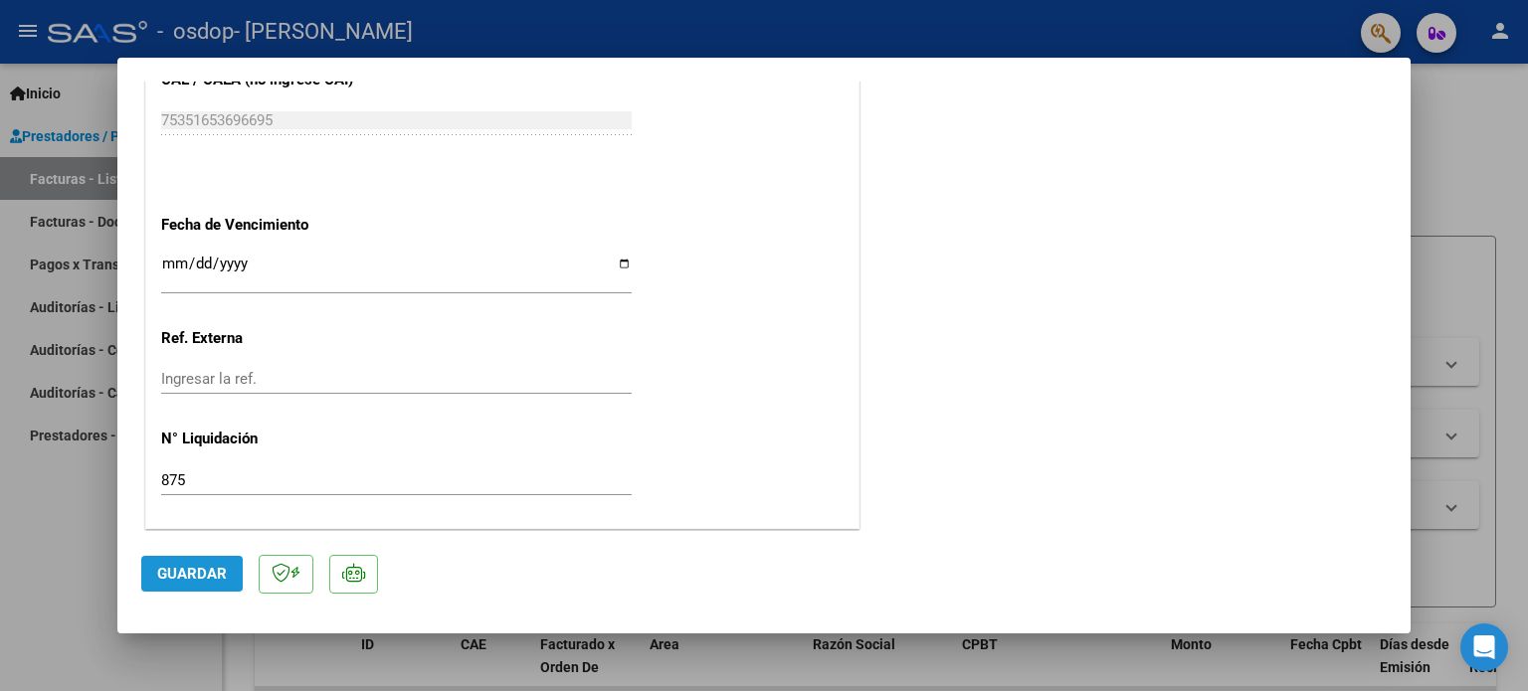
click at [190, 573] on span "Guardar" at bounding box center [192, 574] width 70 height 18
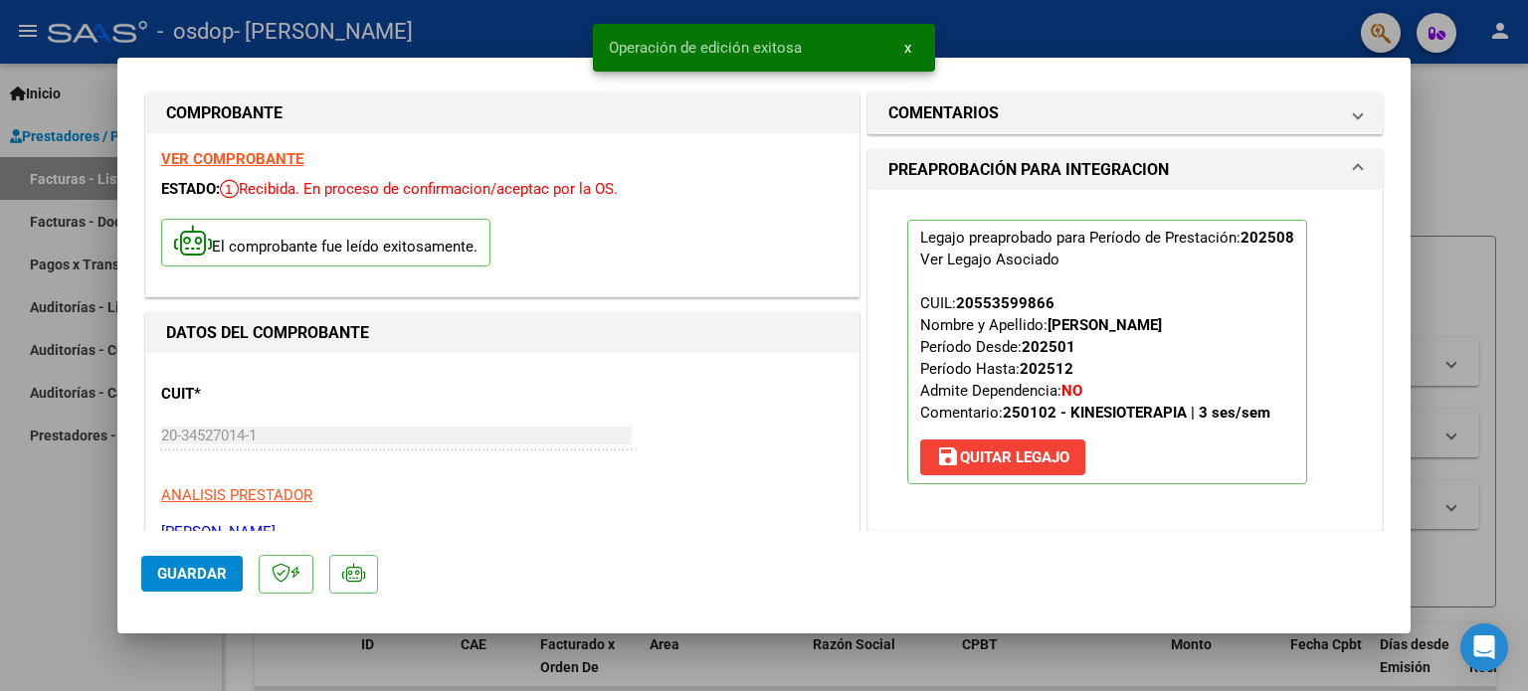
scroll to position [0, 0]
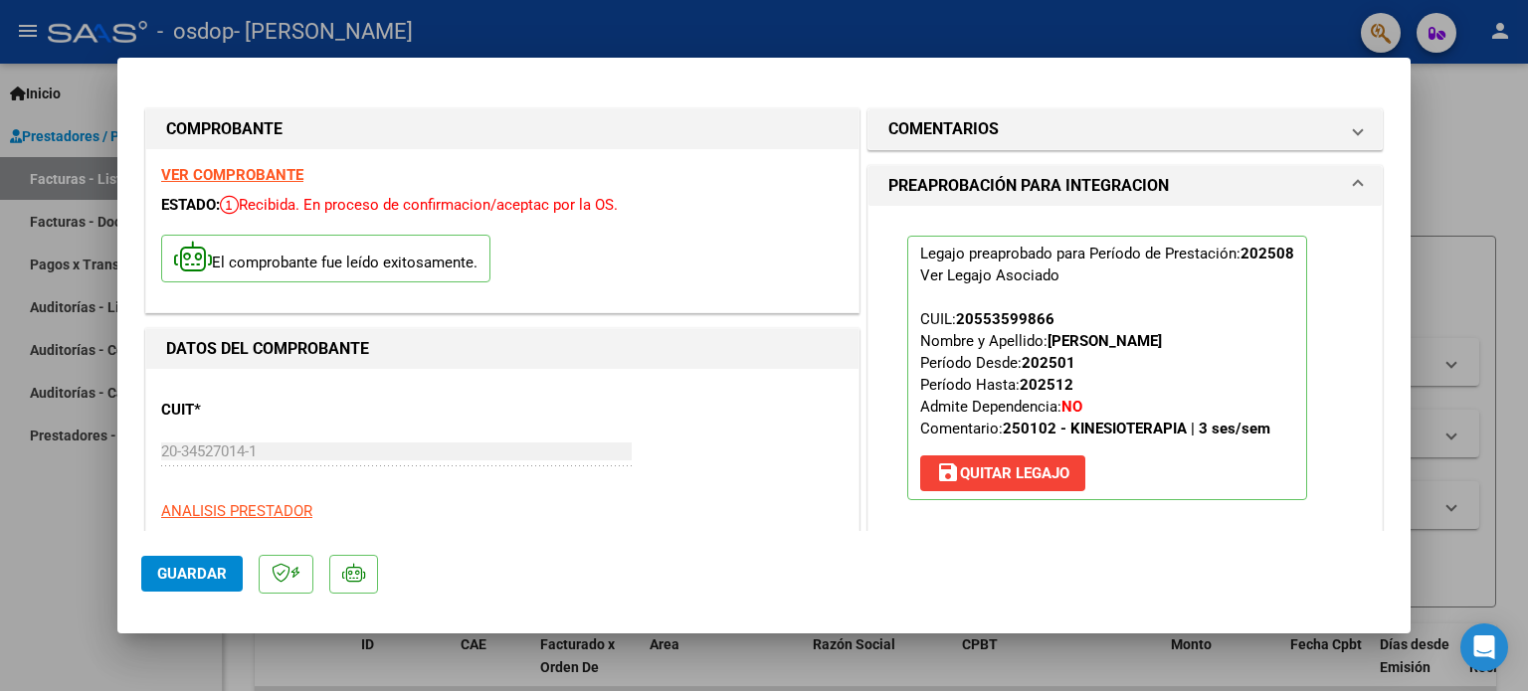
click at [1472, 153] on div at bounding box center [764, 345] width 1528 height 691
type input "$ 0,00"
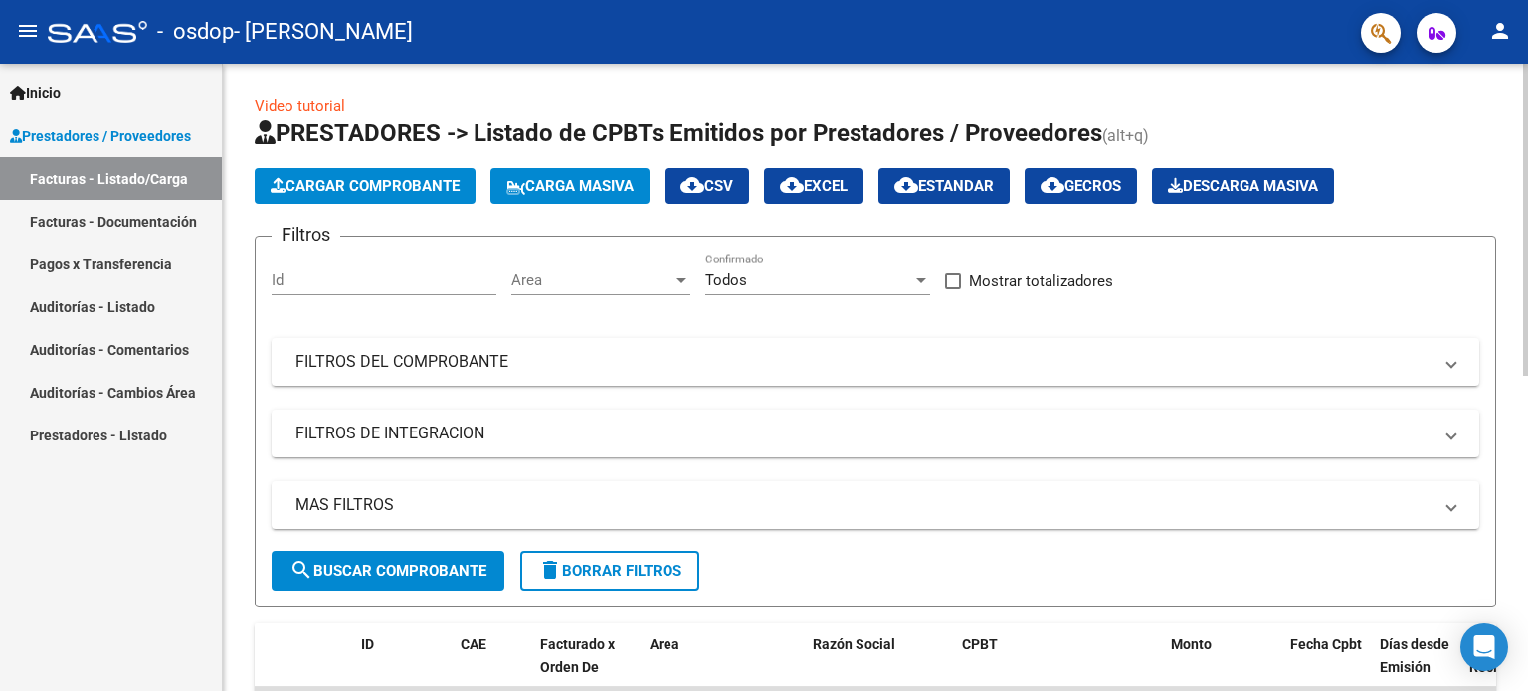
click at [421, 181] on span "Cargar Comprobante" at bounding box center [365, 186] width 189 height 18
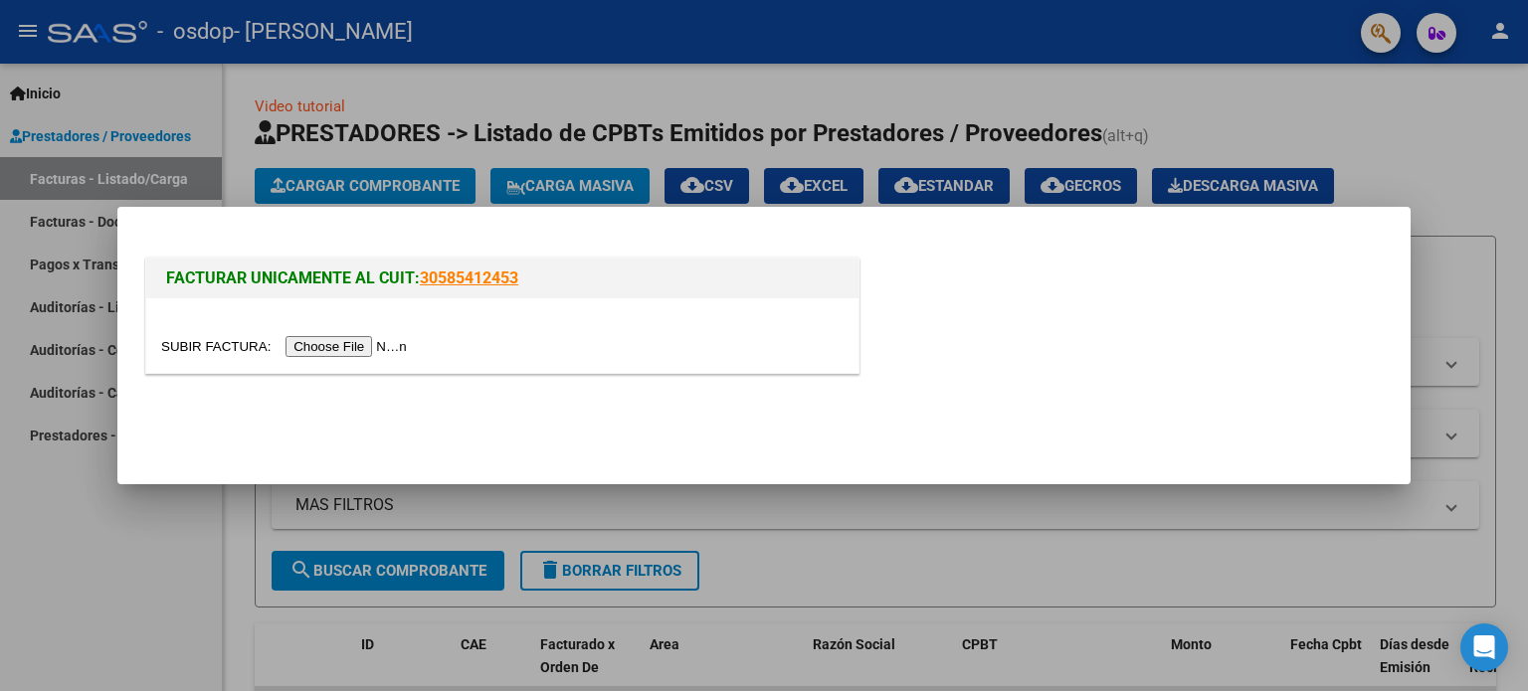
click at [380, 340] on input "file" at bounding box center [287, 346] width 252 height 21
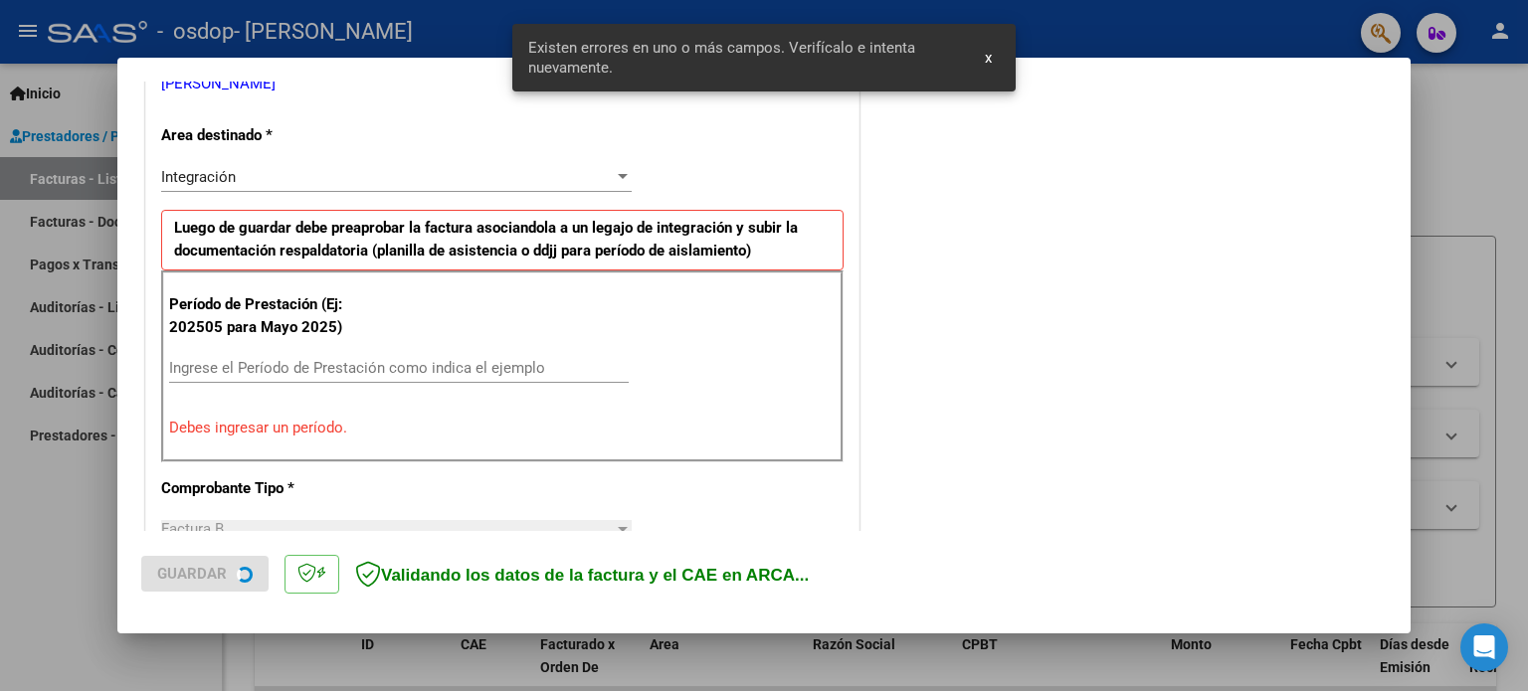
scroll to position [429, 0]
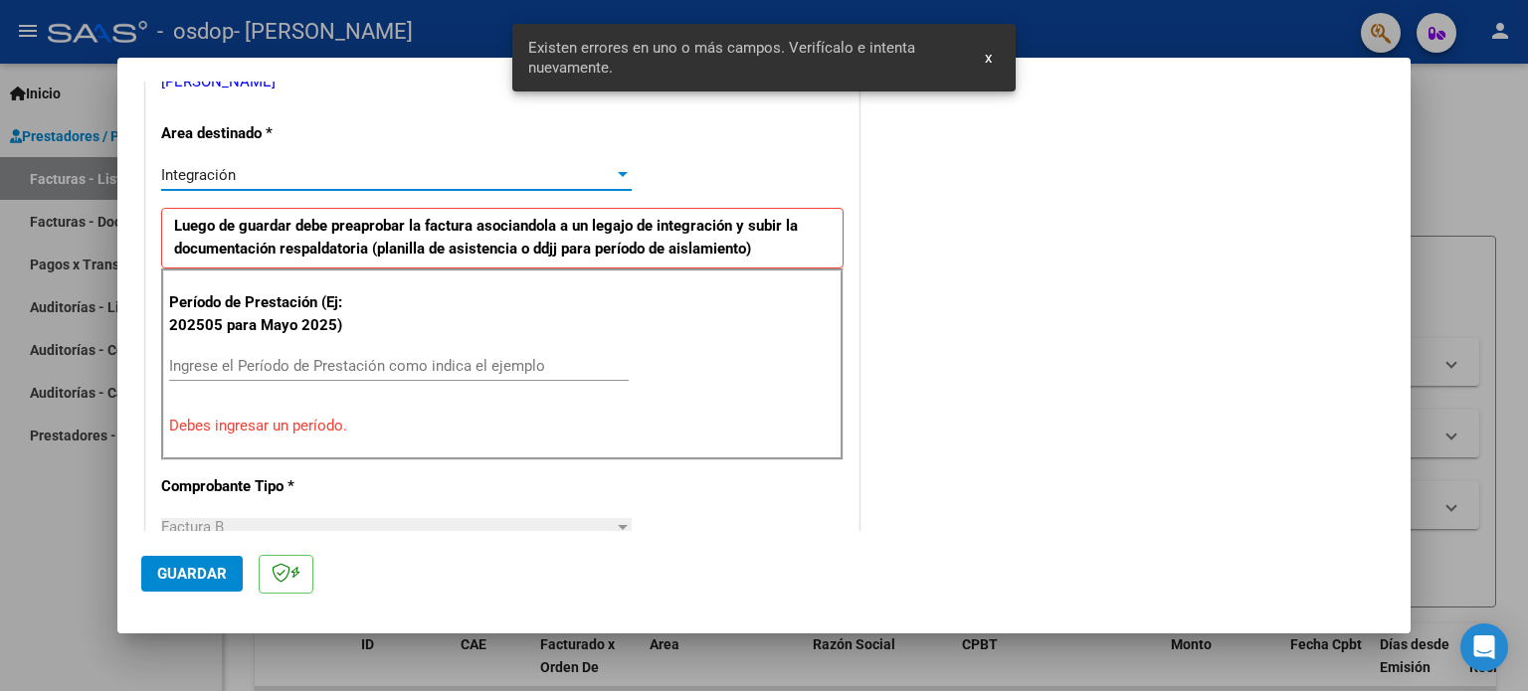
click at [227, 169] on span "Integración" at bounding box center [198, 175] width 75 height 18
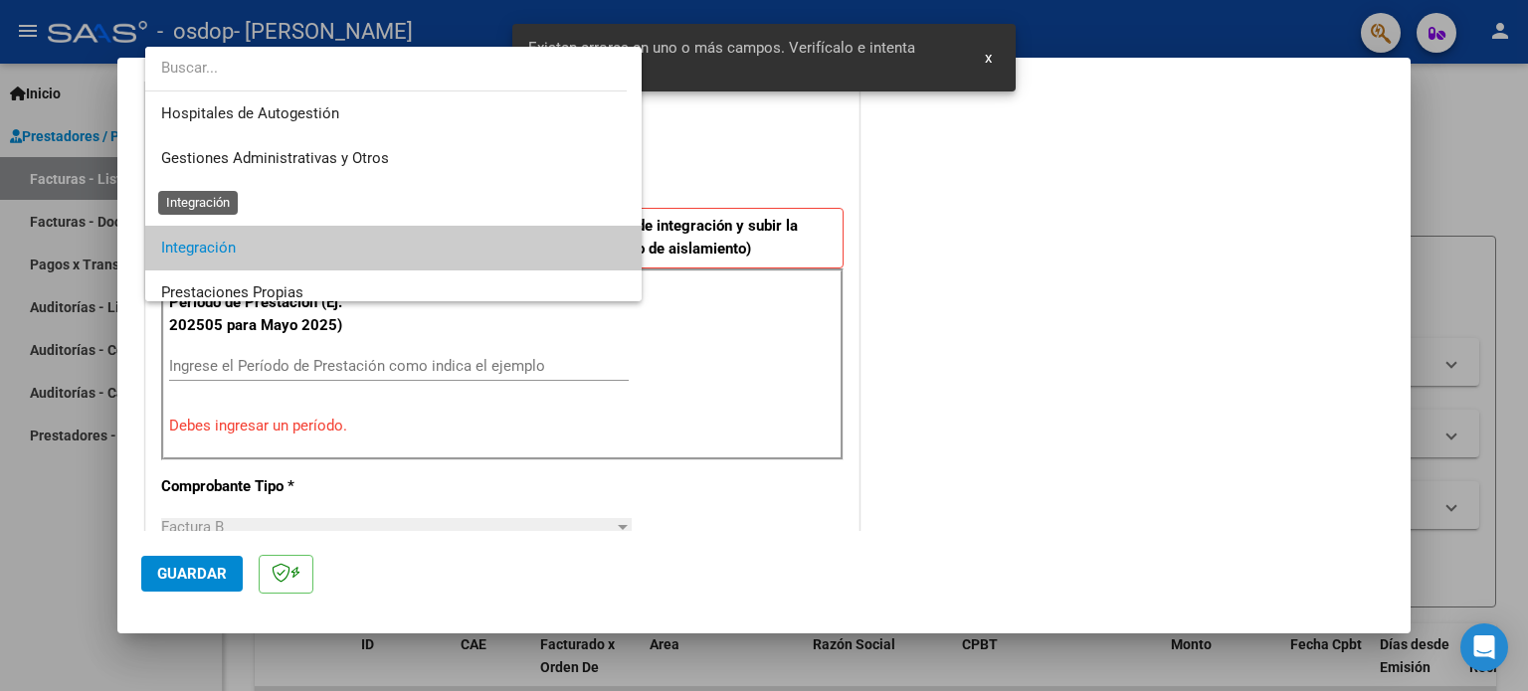
scroll to position [74, 0]
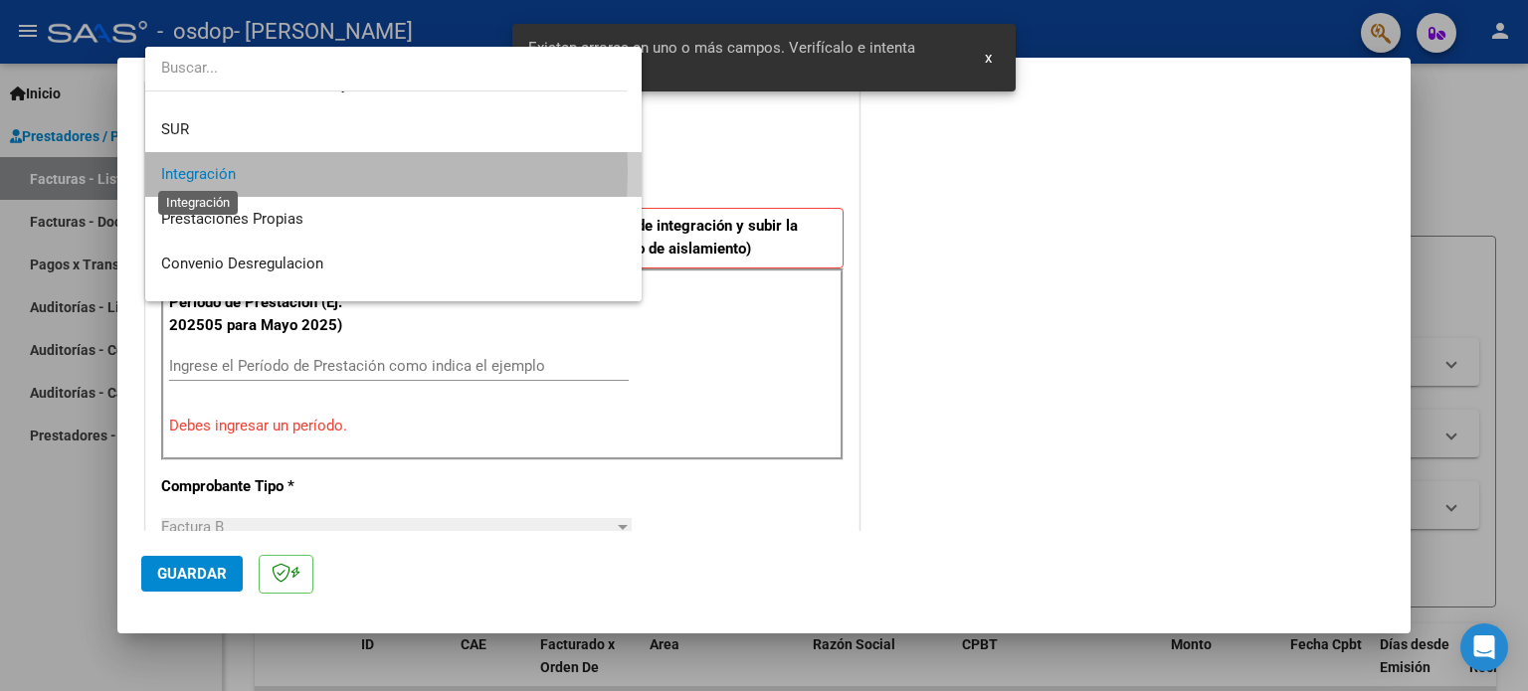
click at [227, 169] on span "Integración" at bounding box center [198, 174] width 75 height 18
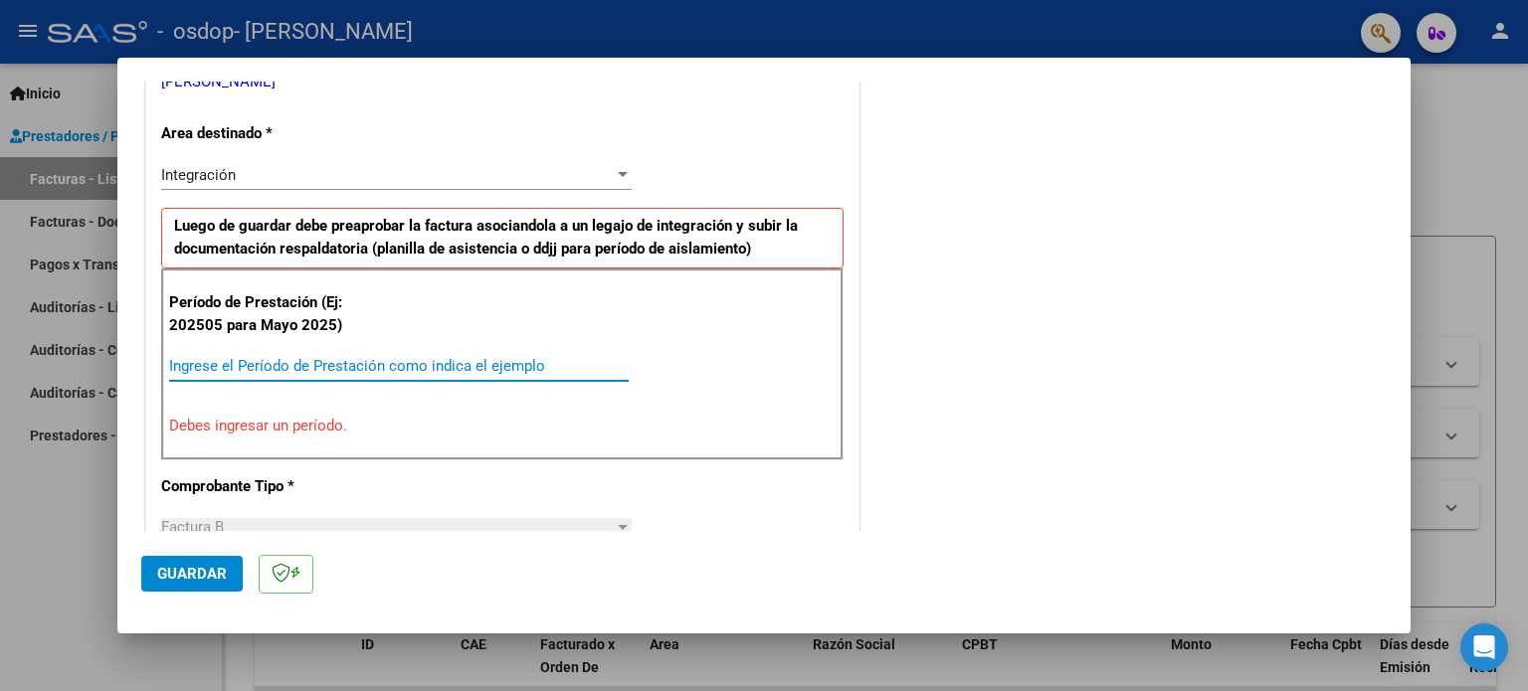
click at [216, 370] on input "Ingrese el Período de Prestación como indica el ejemplo" at bounding box center [398, 366] width 459 height 18
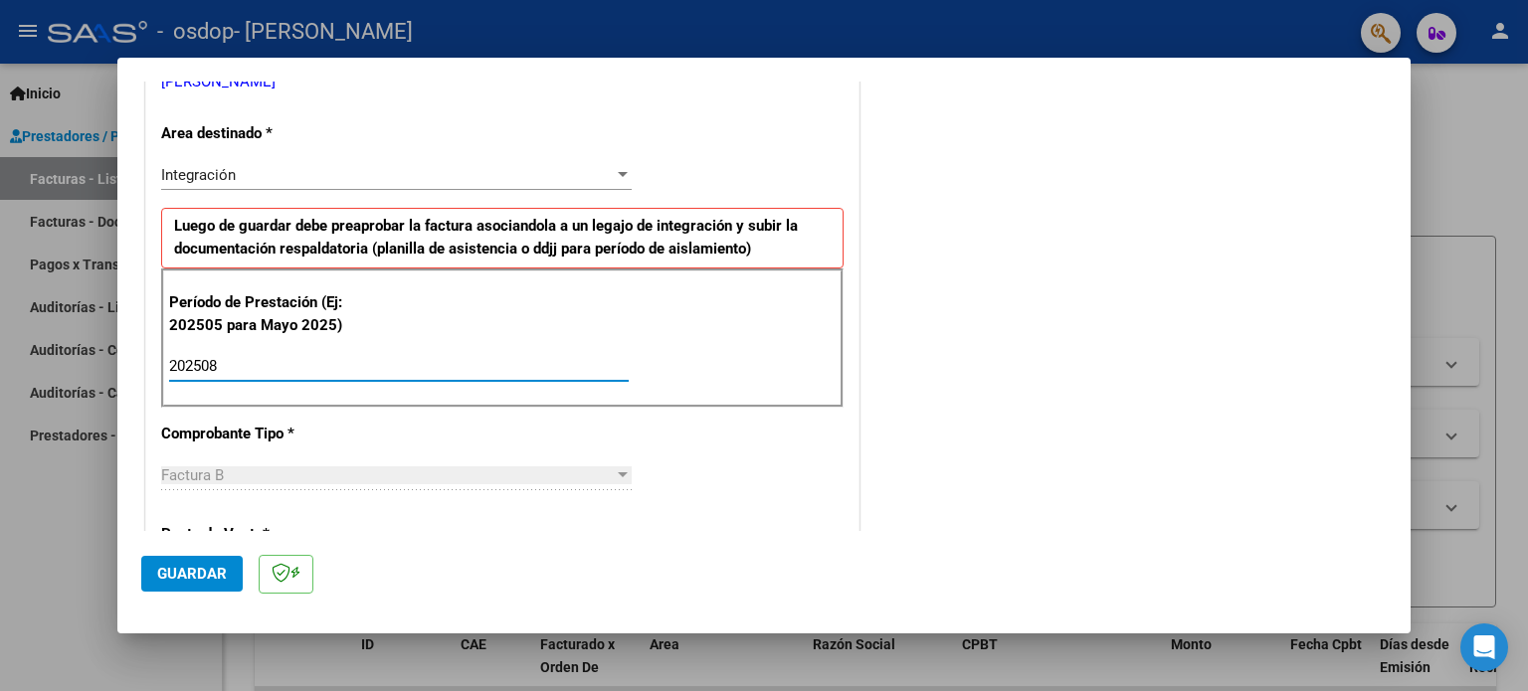
type input "202508"
click at [533, 402] on div "Período de Prestación (Ej: 202505 para Mayo 2025) 202508 Ingrese el Período de …" at bounding box center [502, 338] width 682 height 139
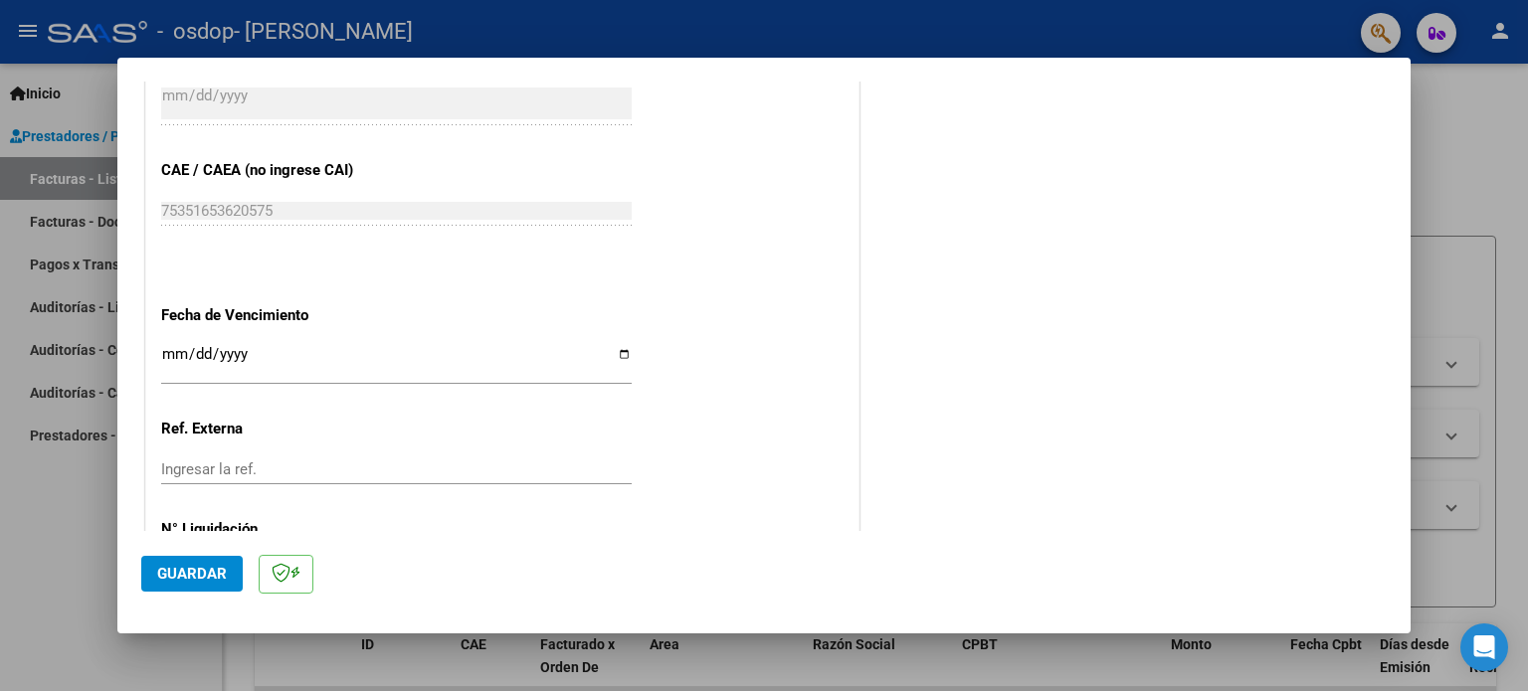
scroll to position [1298, 0]
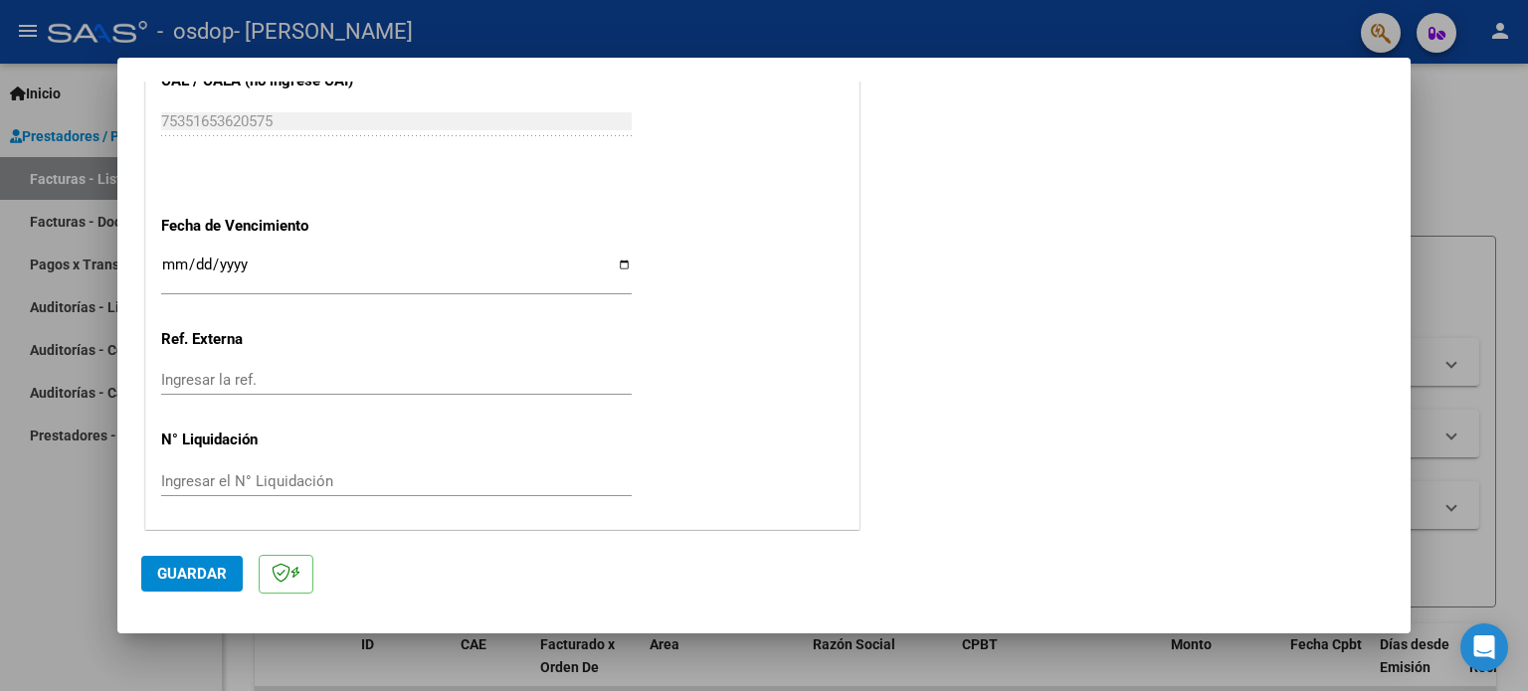
click at [175, 478] on input "Ingresar el N° Liquidación" at bounding box center [396, 481] width 470 height 18
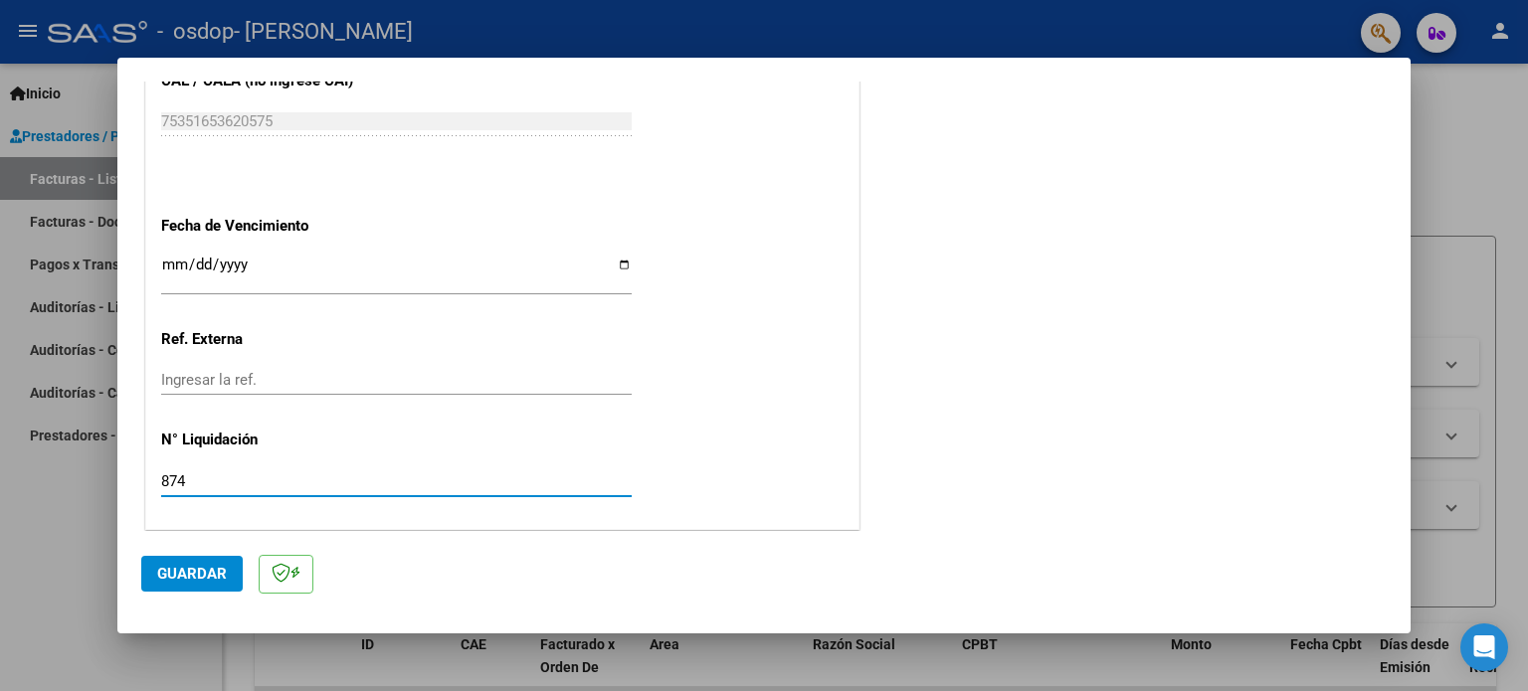
type input "874"
click at [181, 564] on button "Guardar" at bounding box center [191, 574] width 101 height 36
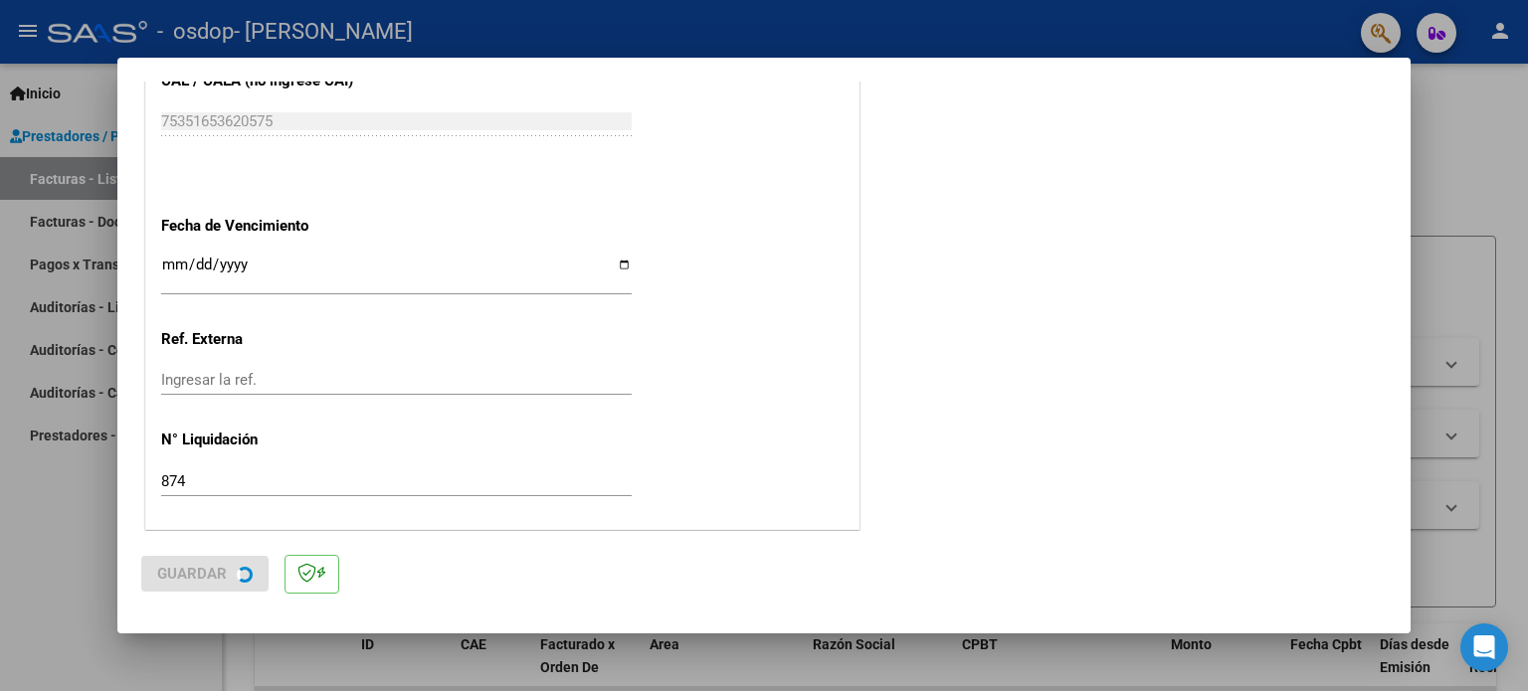
scroll to position [0, 0]
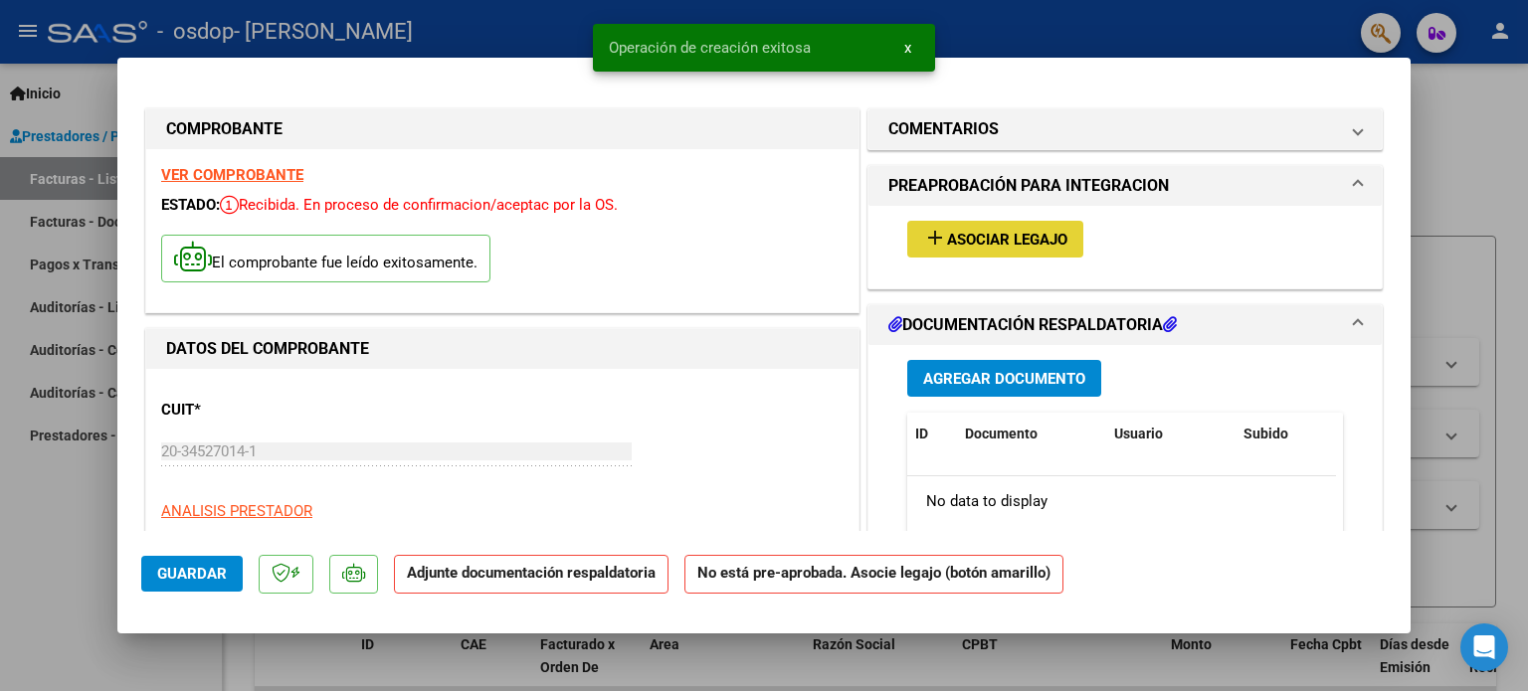
click at [995, 223] on button "add Asociar Legajo" at bounding box center [995, 239] width 176 height 37
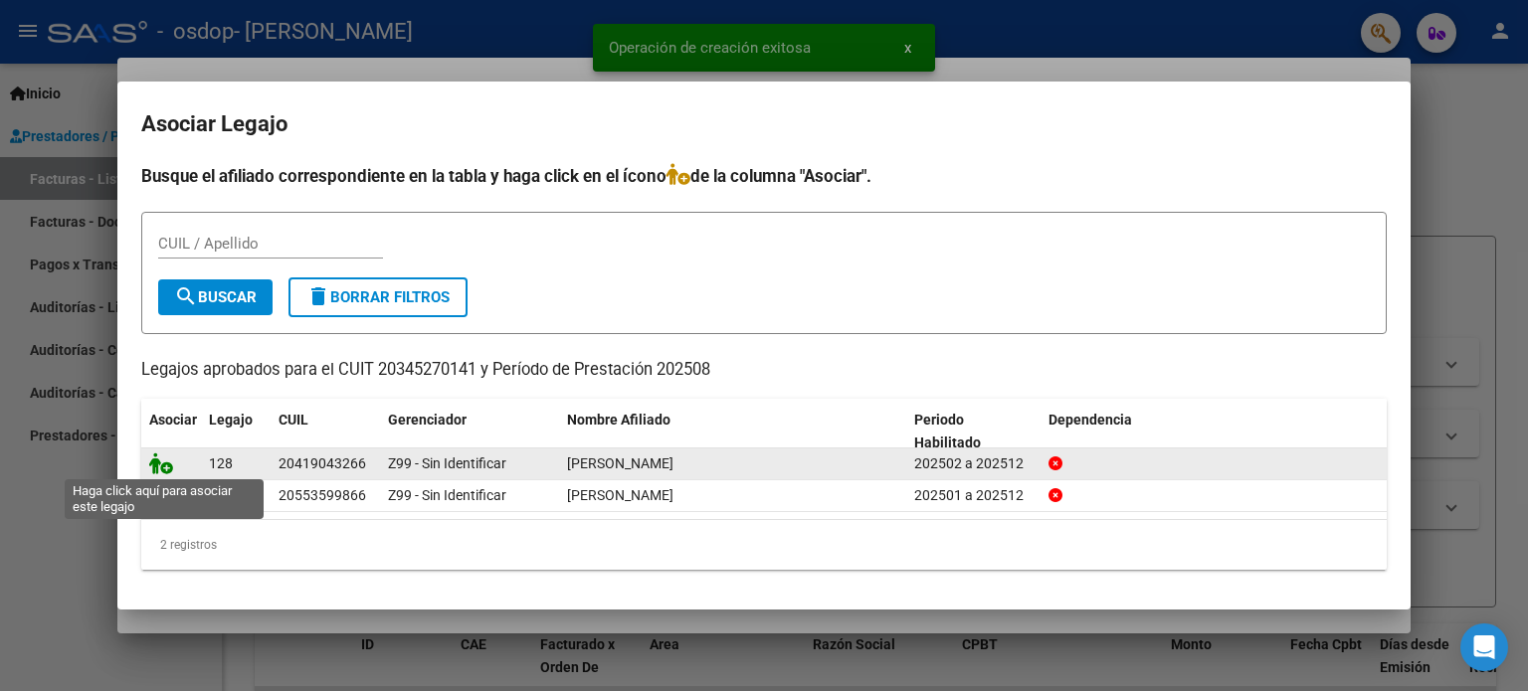
click at [165, 464] on icon at bounding box center [161, 464] width 24 height 22
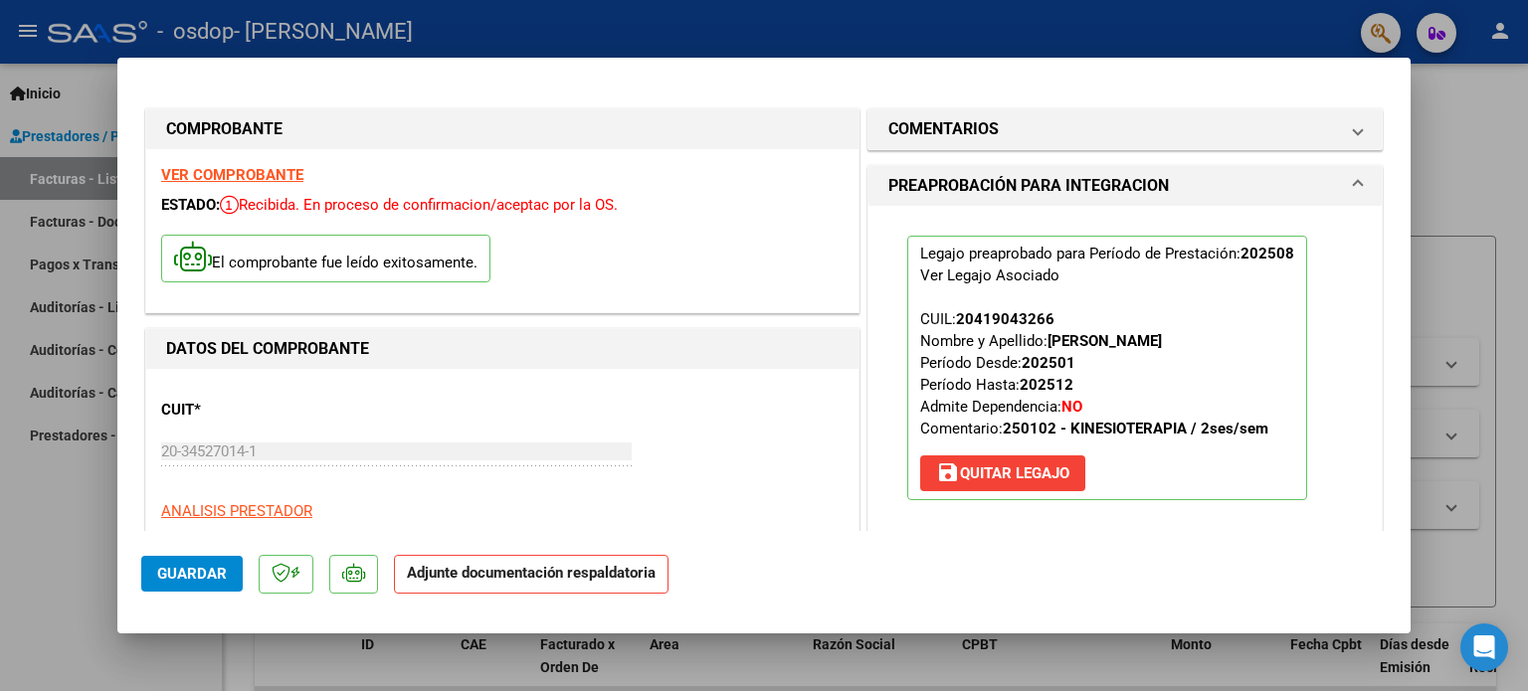
click at [485, 572] on strong "Adjunte documentación respaldatoria" at bounding box center [531, 573] width 249 height 18
click at [210, 571] on span "Guardar" at bounding box center [192, 574] width 70 height 18
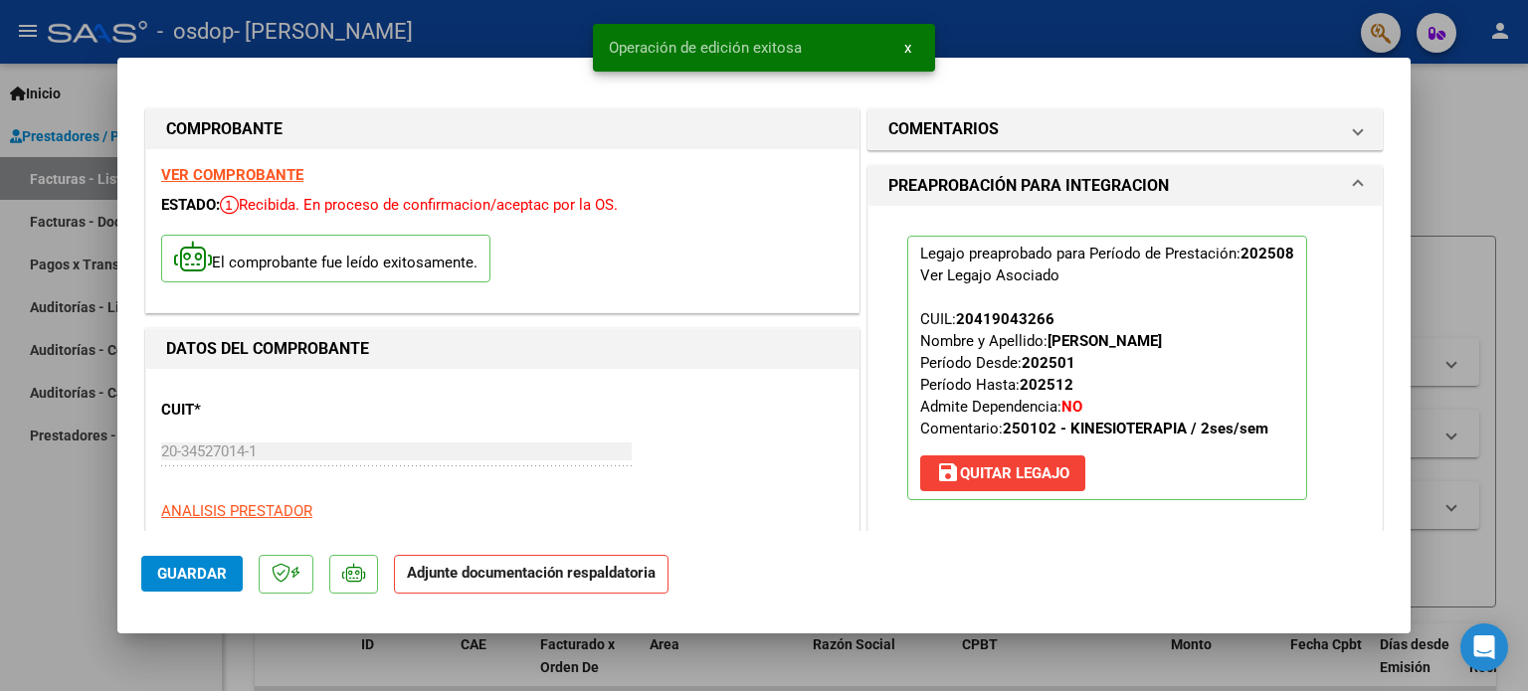
click at [1456, 114] on div at bounding box center [764, 345] width 1528 height 691
type input "$ 0,00"
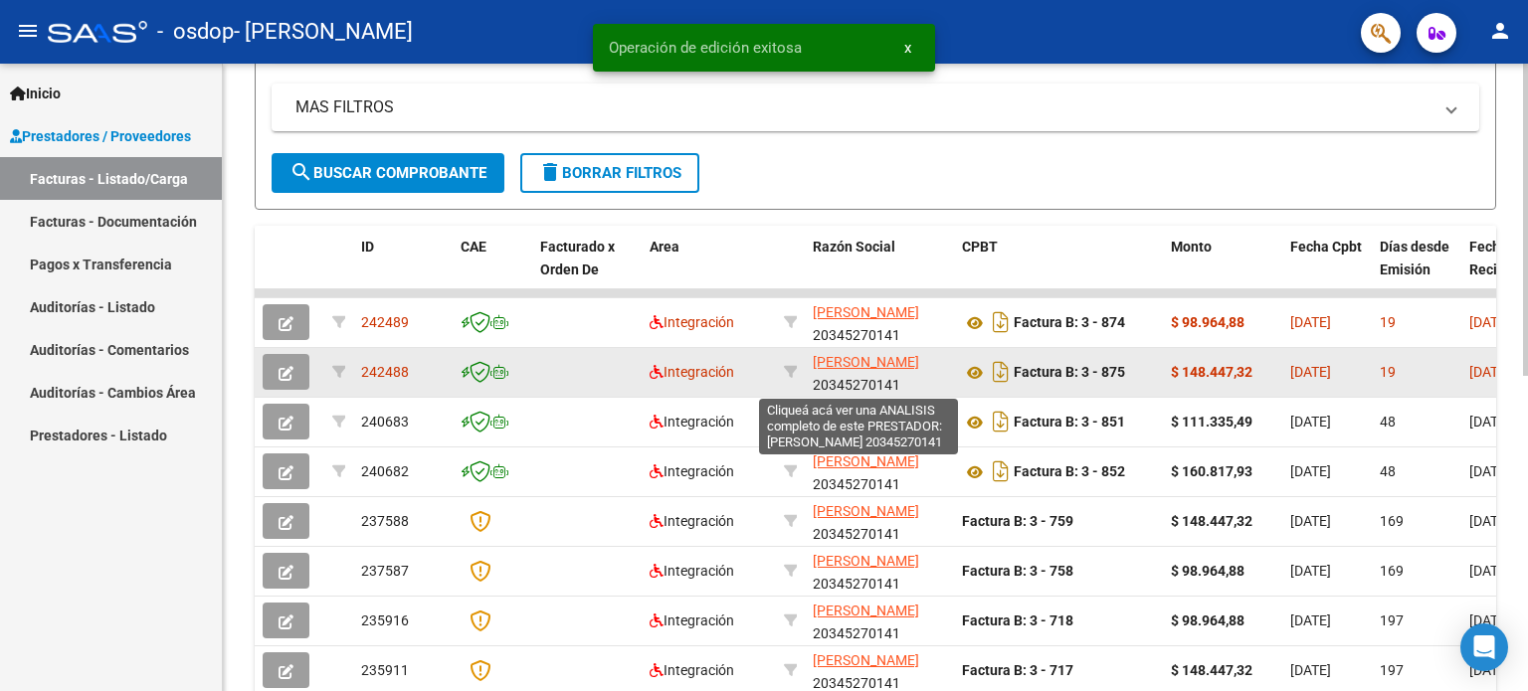
scroll to position [298, 0]
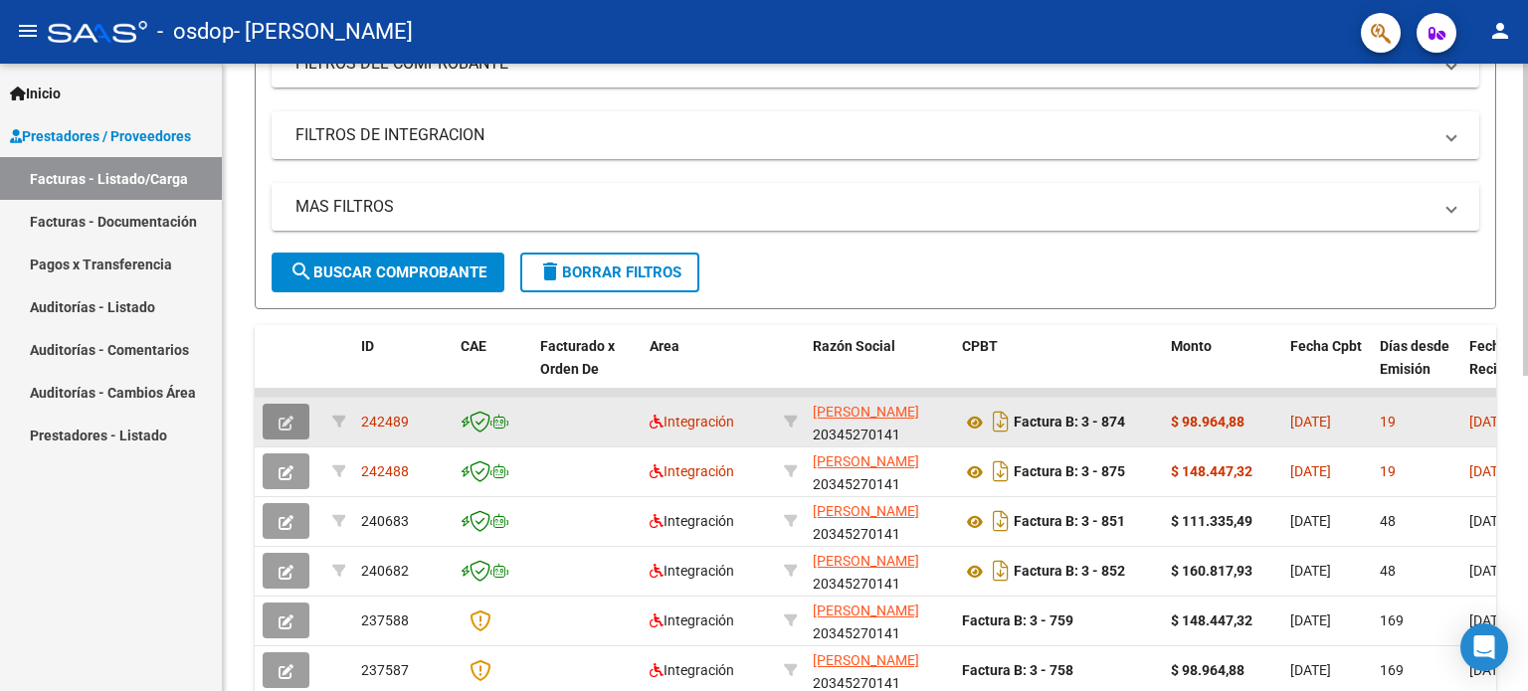
click at [297, 410] on button "button" at bounding box center [286, 422] width 47 height 36
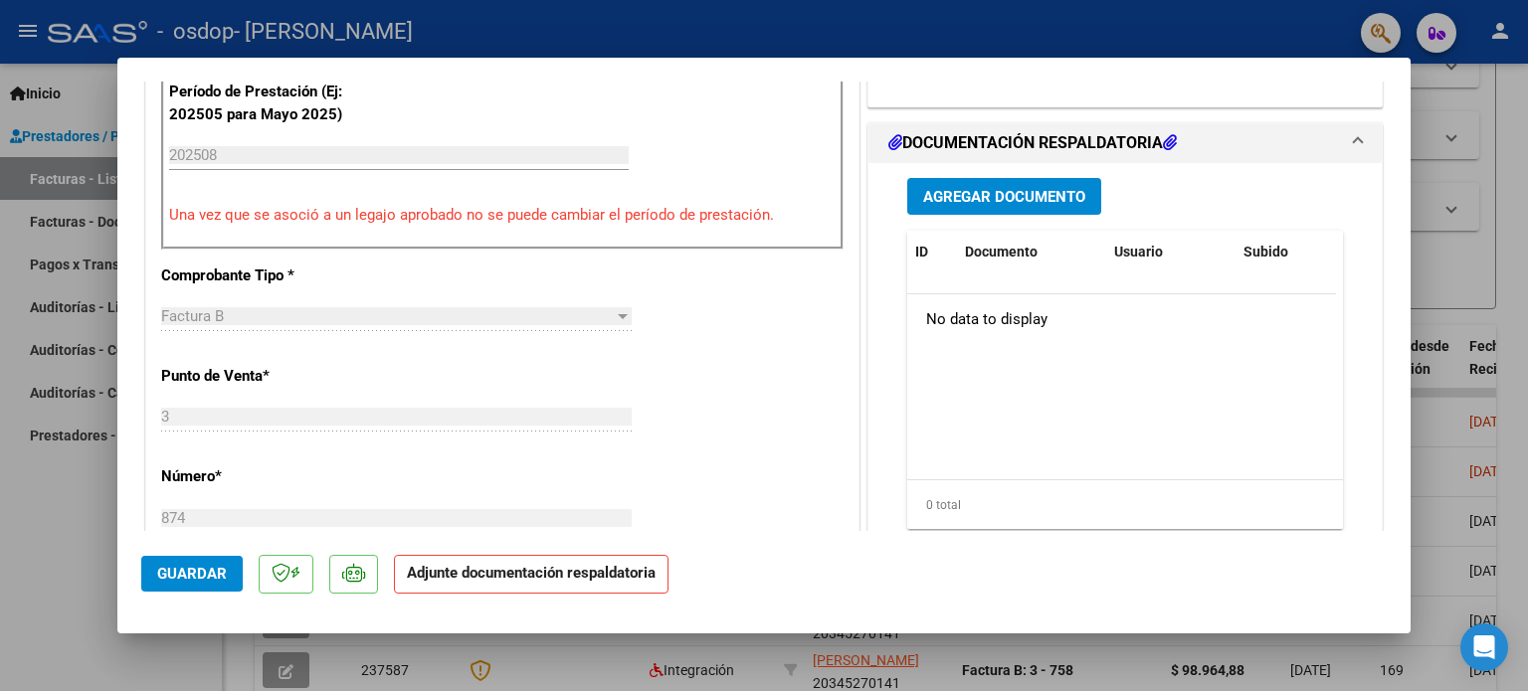
scroll to position [497, 0]
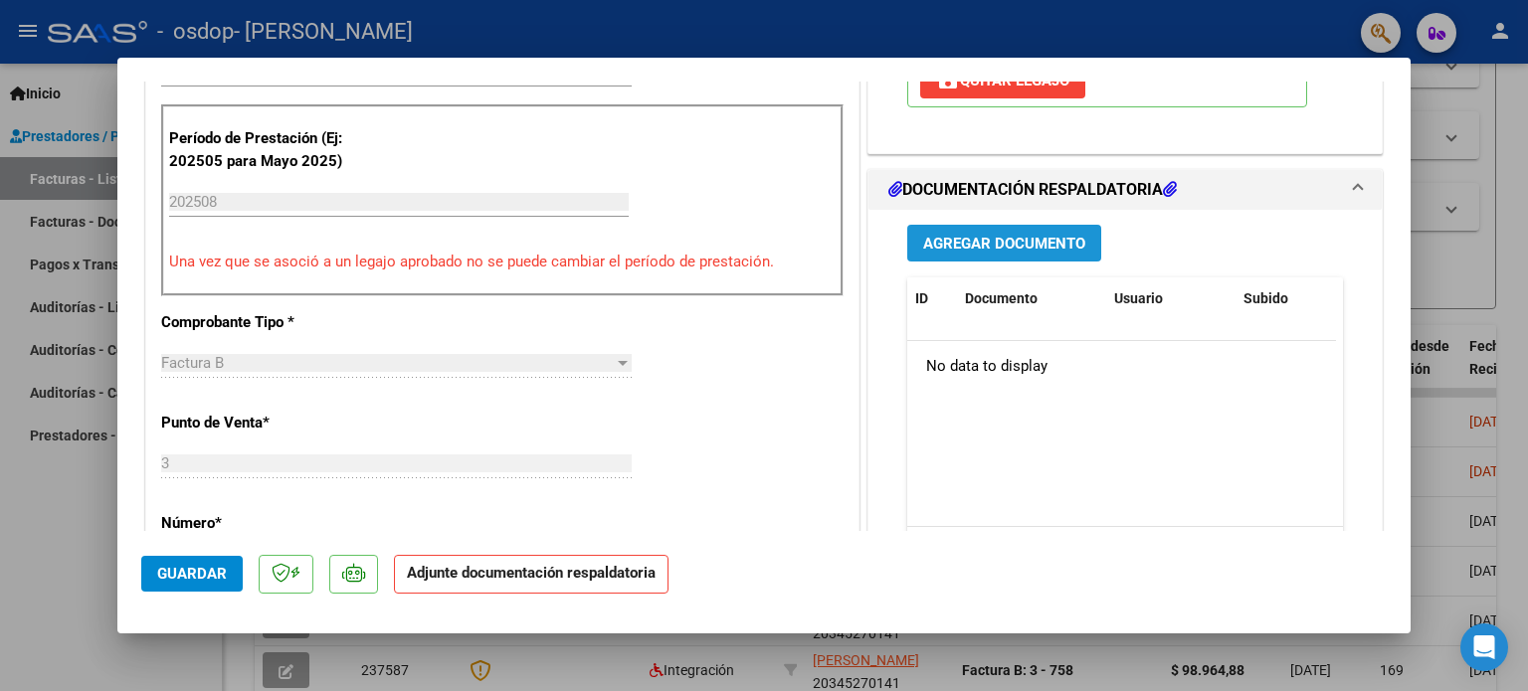
click at [971, 228] on button "Agregar Documento" at bounding box center [1004, 243] width 194 height 37
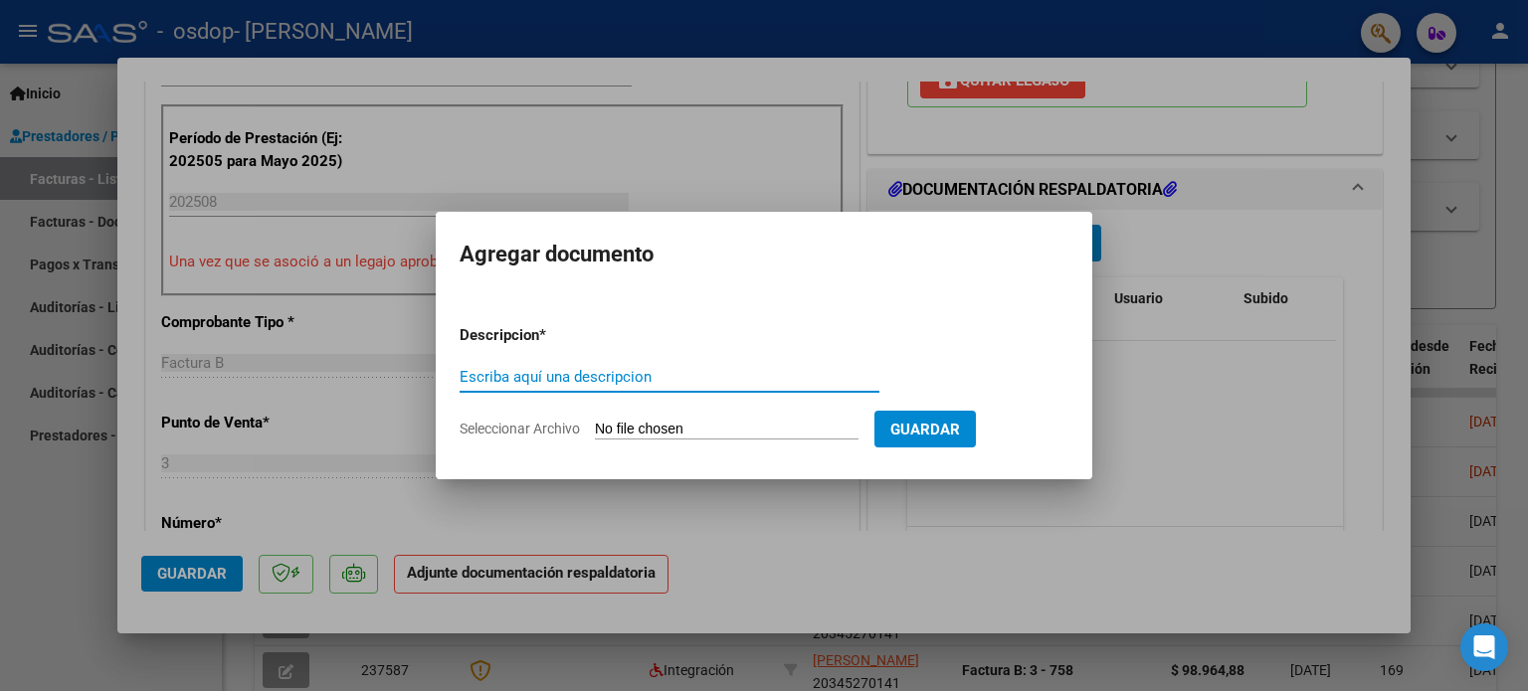
click at [520, 382] on input "Escriba aquí una descripcion" at bounding box center [669, 377] width 420 height 18
type input "PLANILLA DE ASISTENCIA AGOSTO 2025"
click at [709, 427] on input "Seleccionar Archivo" at bounding box center [727, 430] width 264 height 19
type input "C:\fakepath\vivlado 08.pdf"
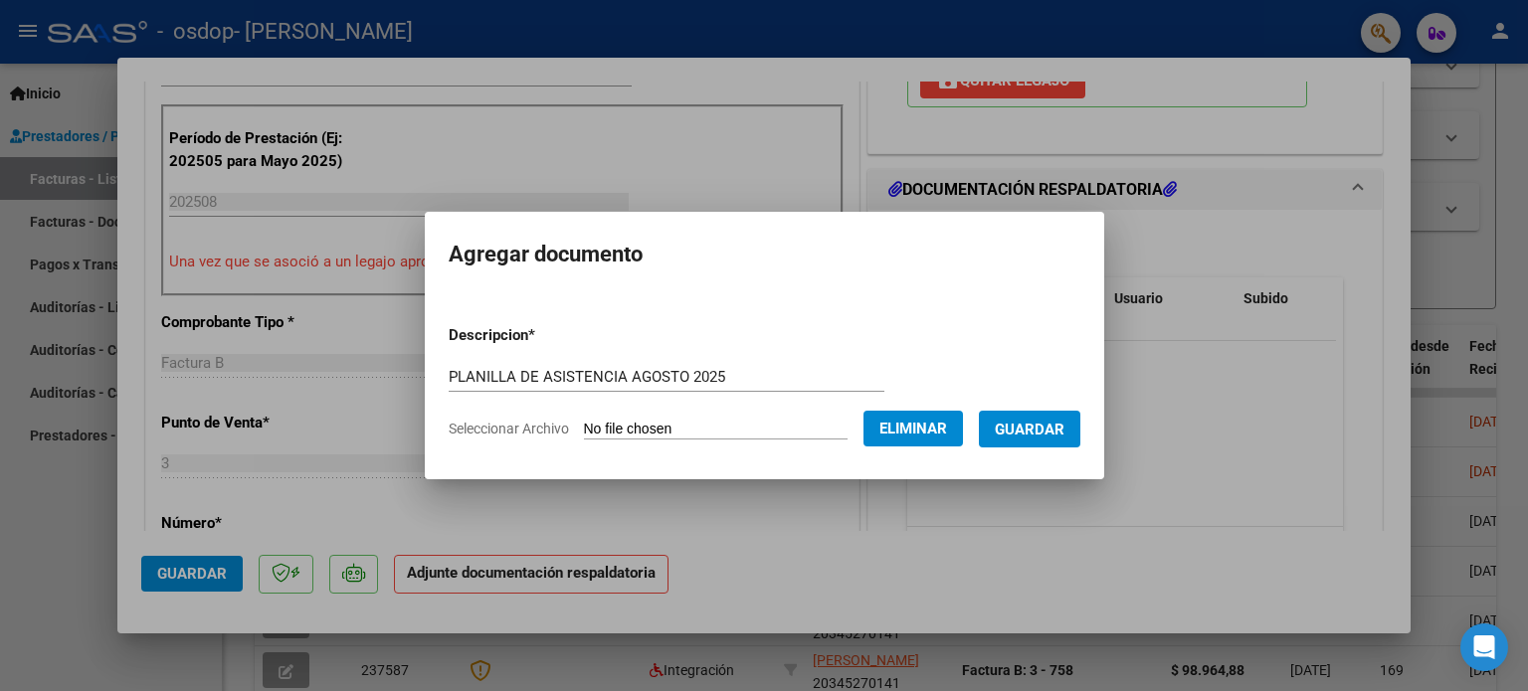
click at [1035, 420] on span "Guardar" at bounding box center [1030, 429] width 70 height 18
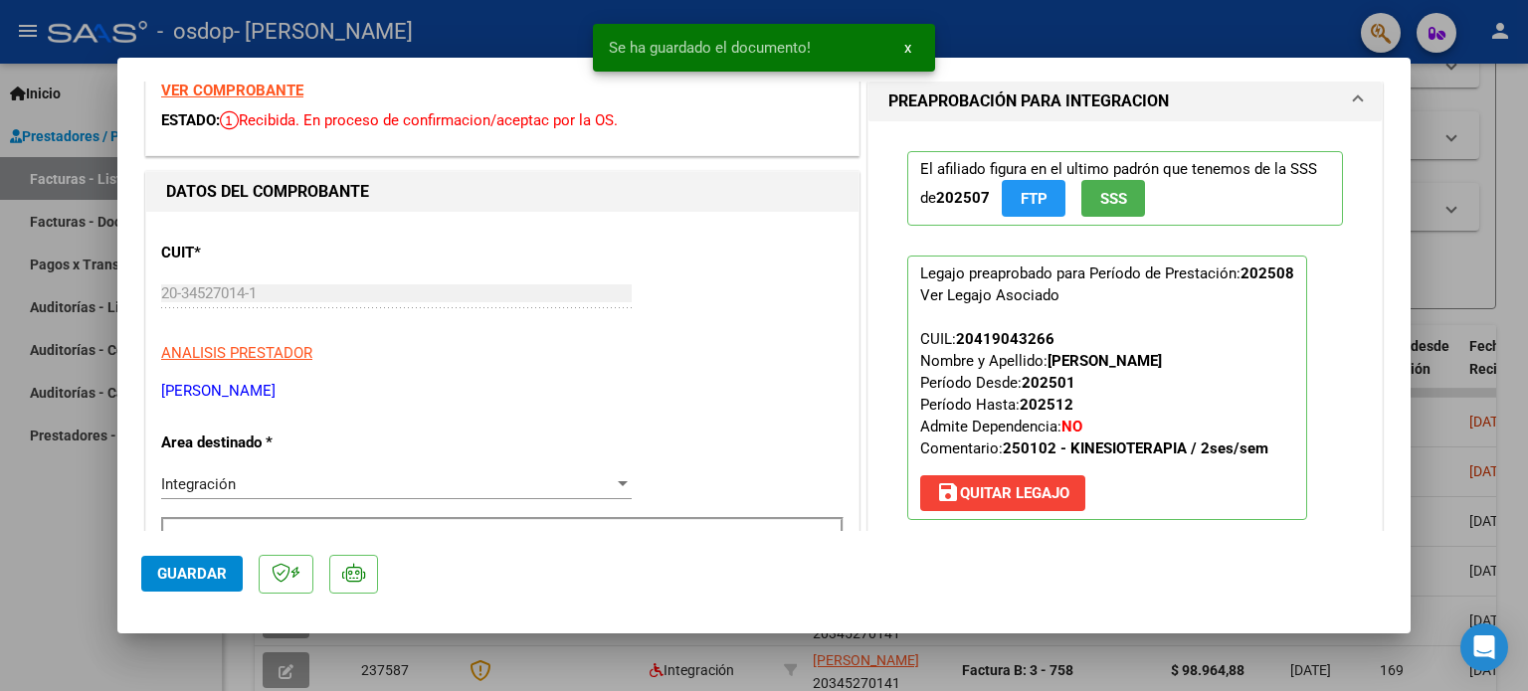
scroll to position [0, 0]
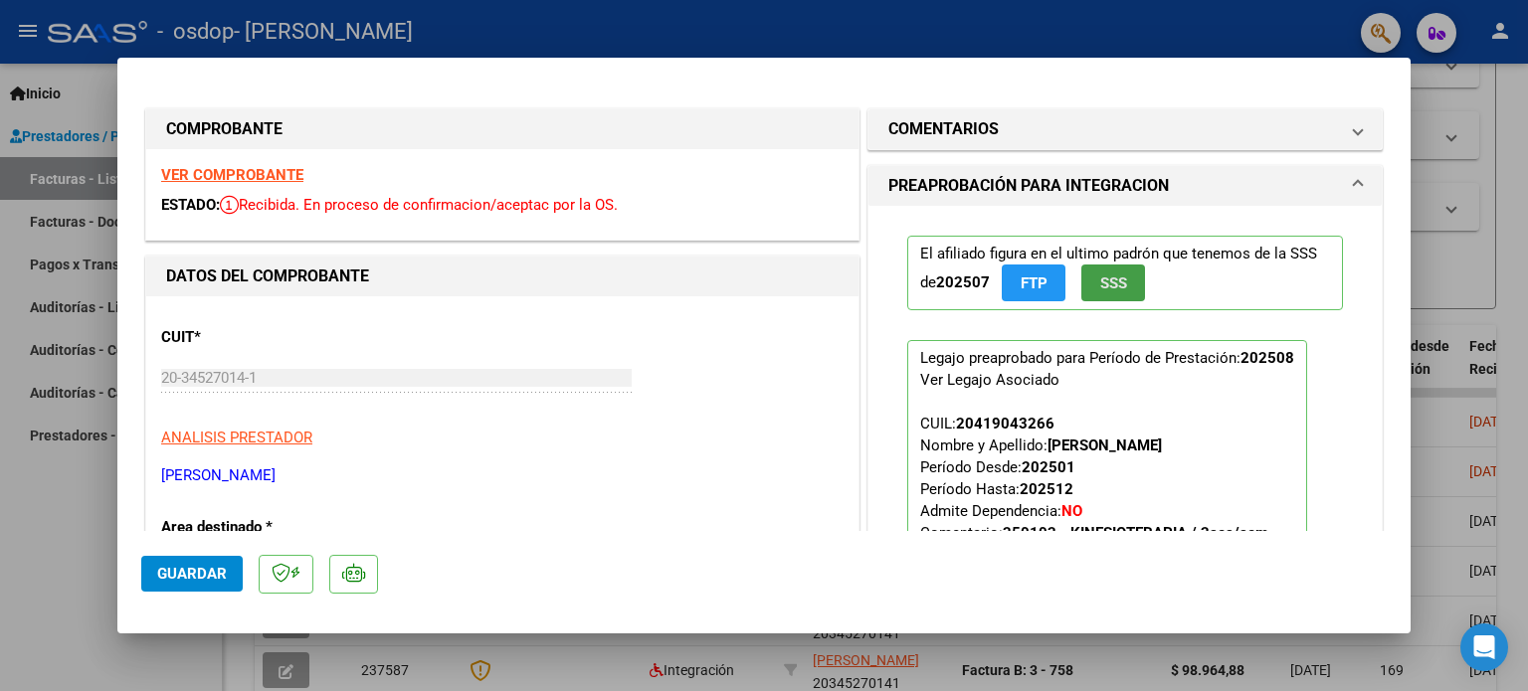
click at [1094, 294] on button "SSS" at bounding box center [1113, 283] width 64 height 37
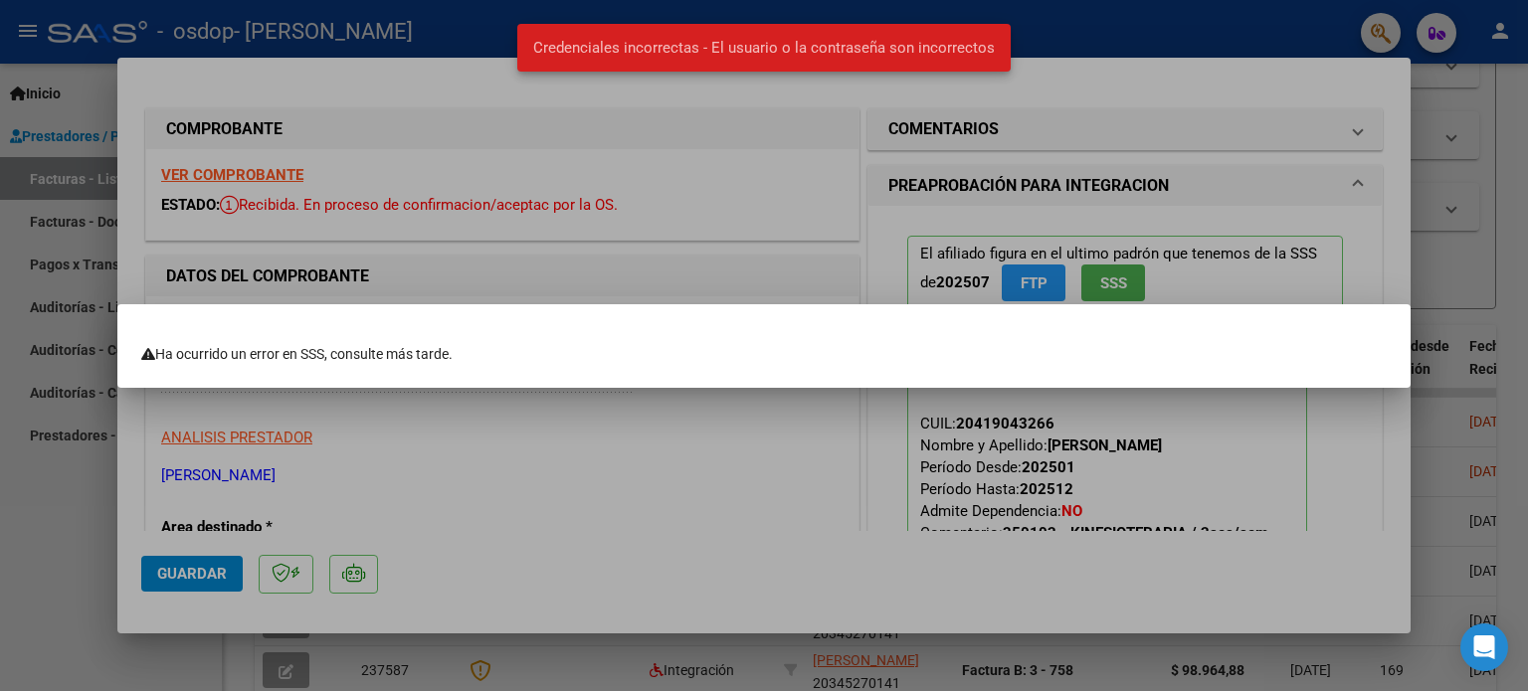
click at [1134, 90] on div at bounding box center [764, 345] width 1528 height 691
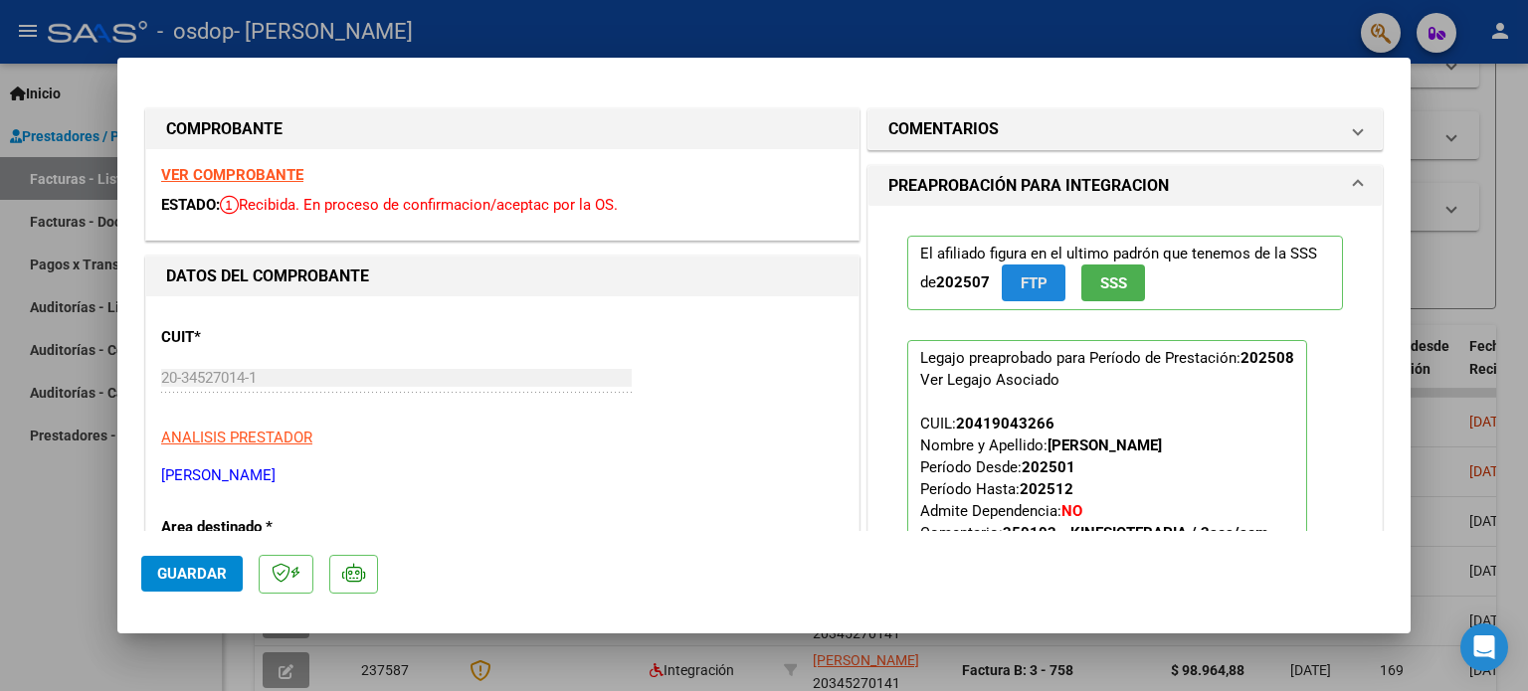
click at [1012, 293] on button "FTP" at bounding box center [1034, 283] width 64 height 37
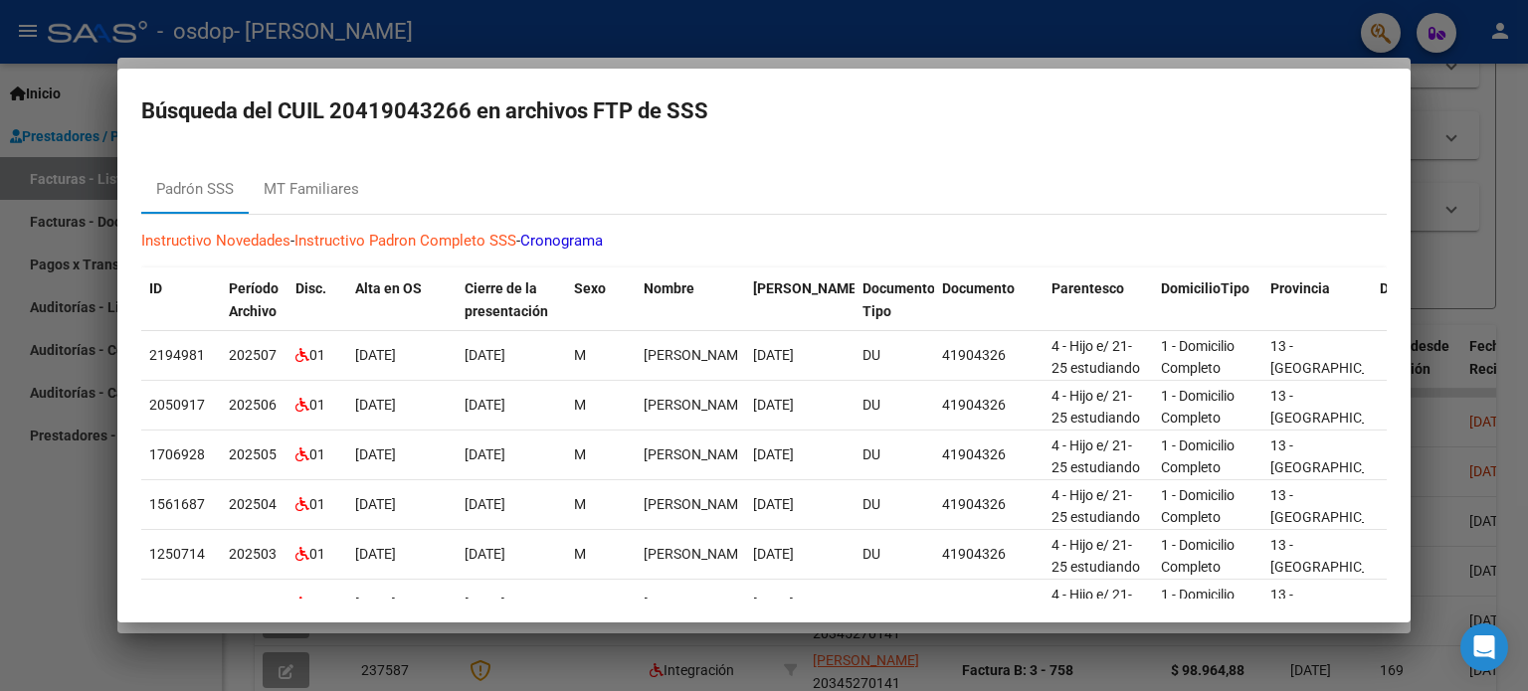
click at [1486, 105] on div at bounding box center [764, 345] width 1528 height 691
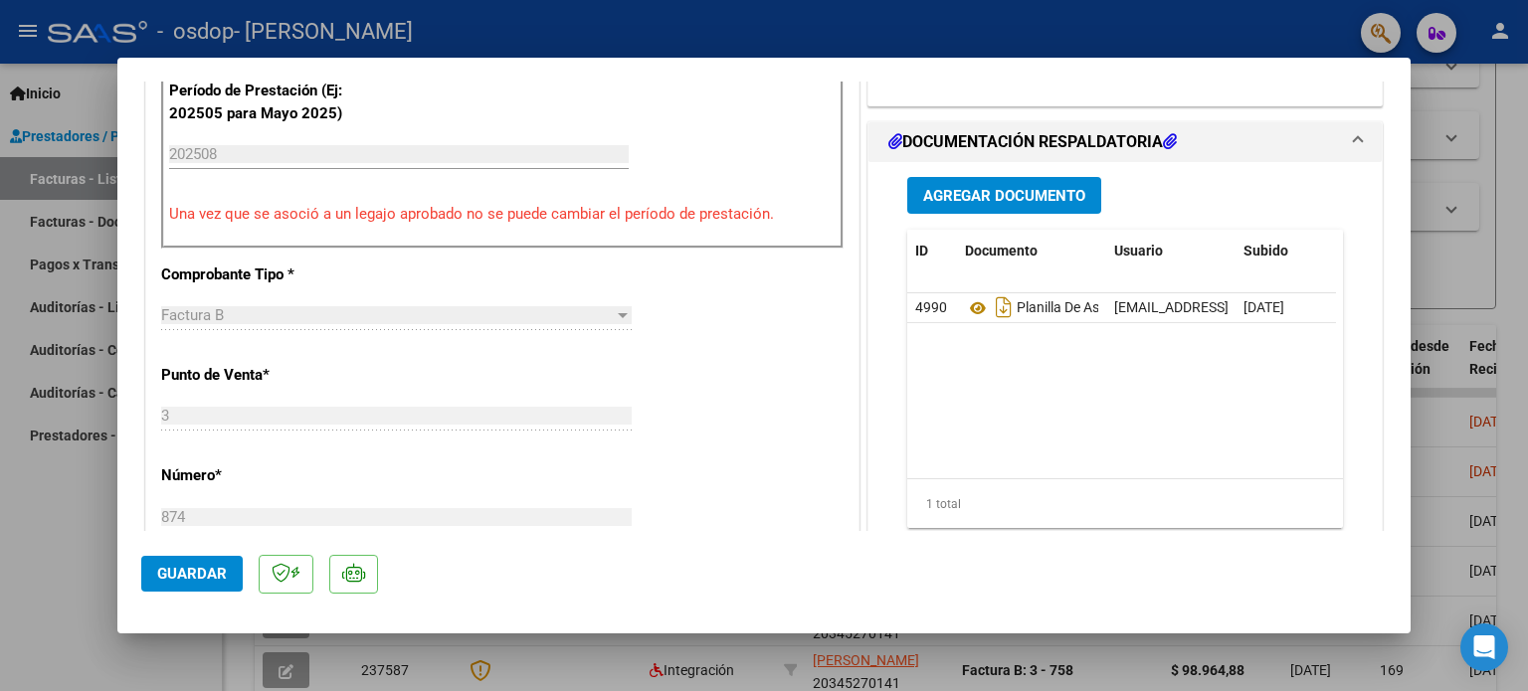
scroll to position [597, 0]
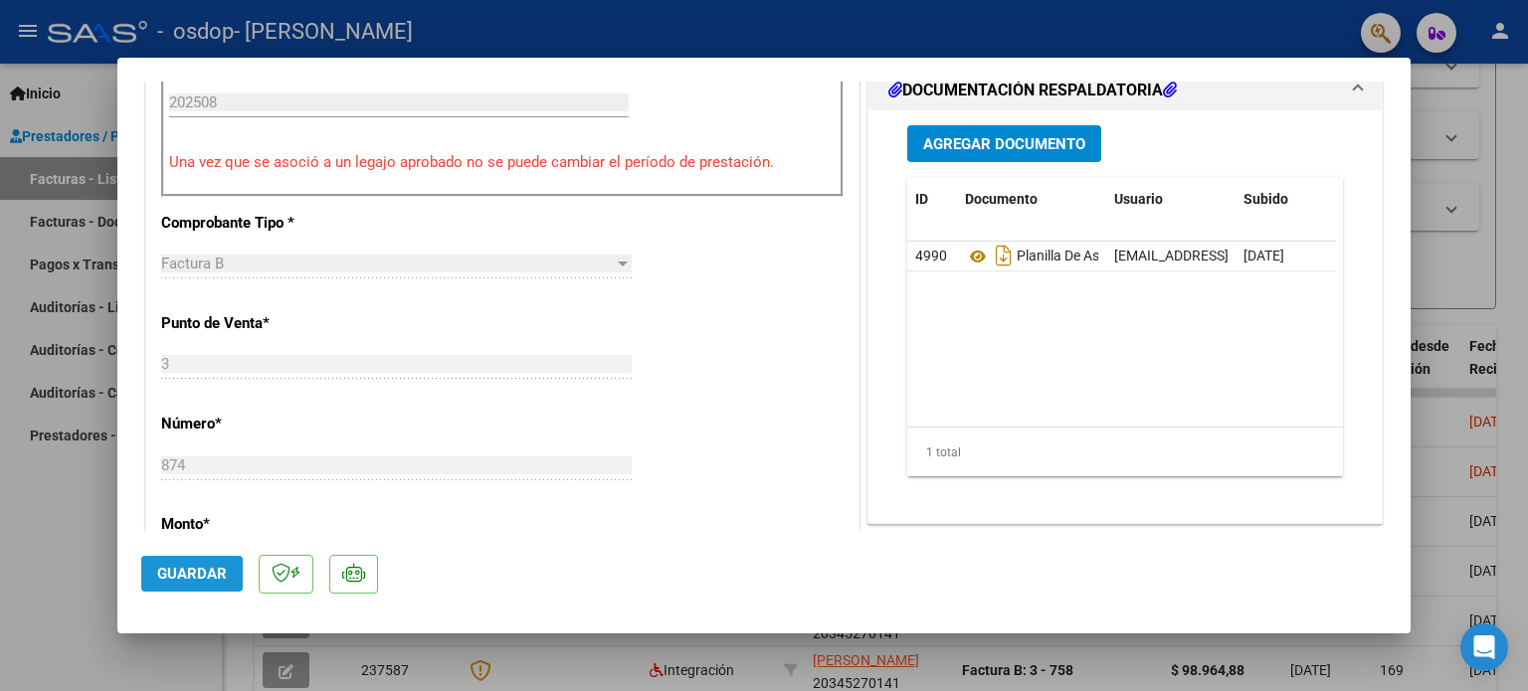
click at [190, 568] on span "Guardar" at bounding box center [192, 574] width 70 height 18
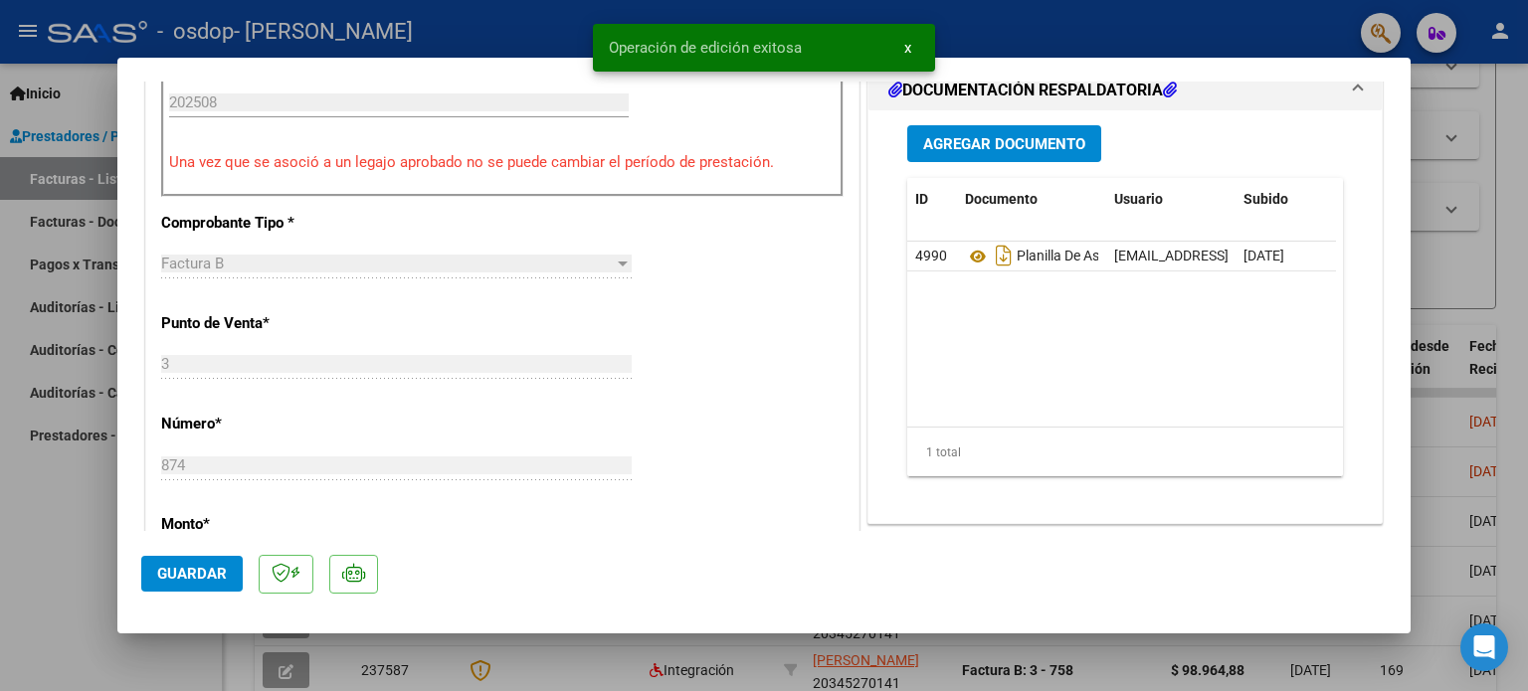
click at [1048, 18] on div at bounding box center [764, 345] width 1528 height 691
type input "$ 0,00"
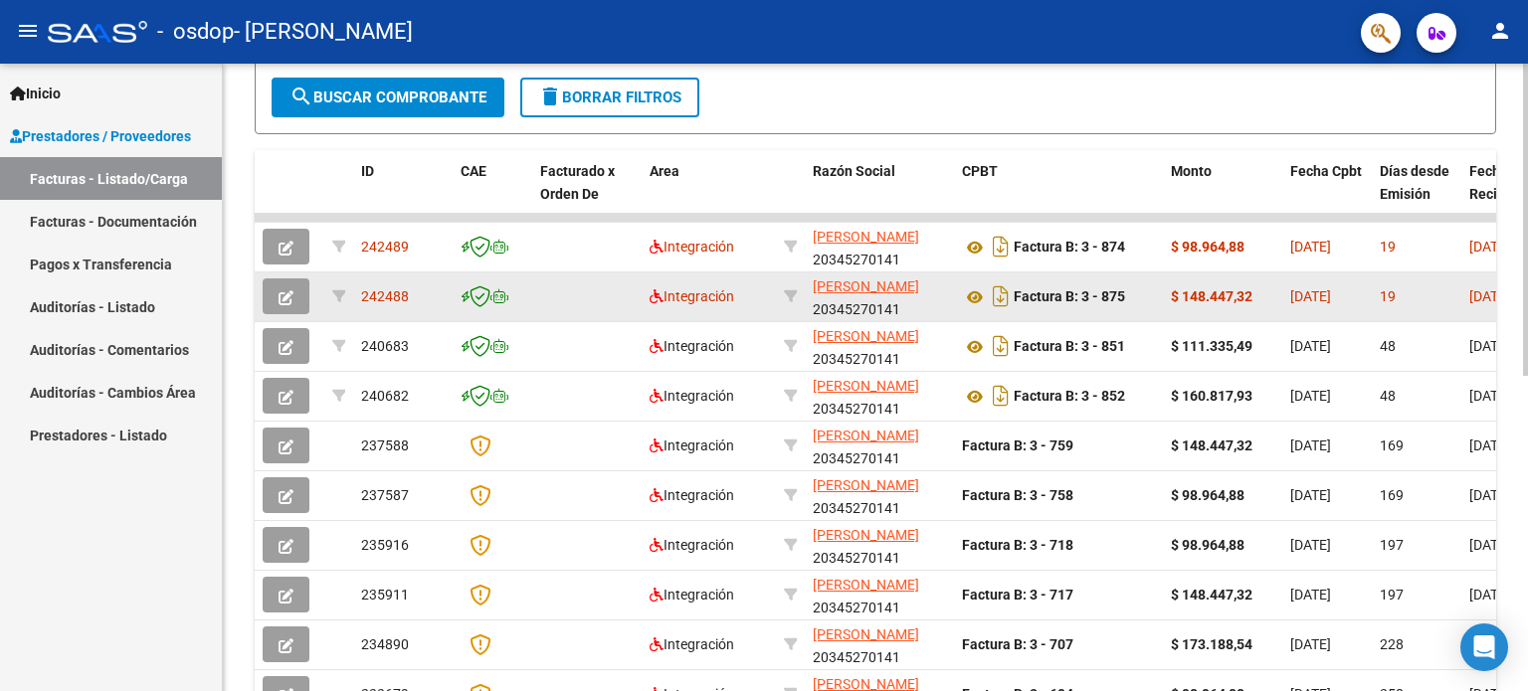
scroll to position [497, 0]
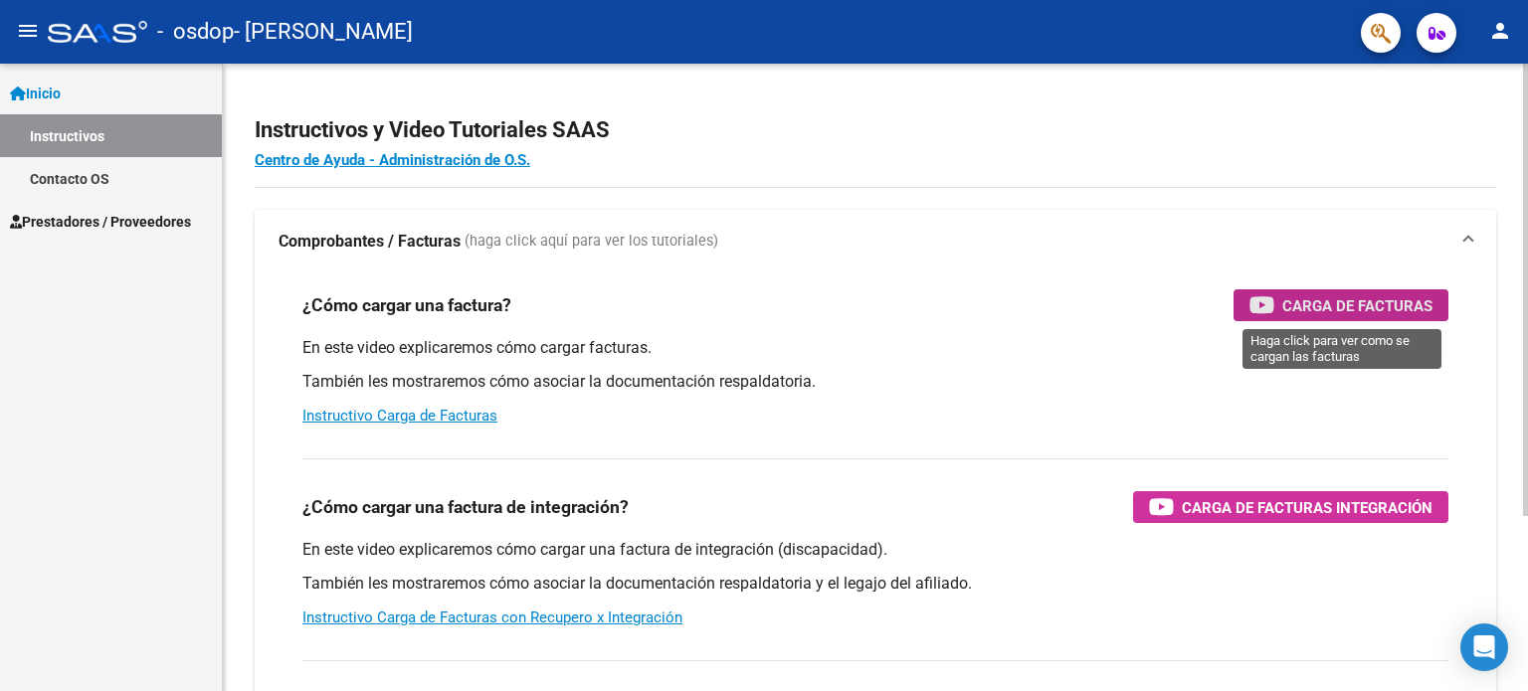
click at [1367, 305] on span "Carga de Facturas" at bounding box center [1357, 305] width 150 height 25
